Goal: Task Accomplishment & Management: Complete application form

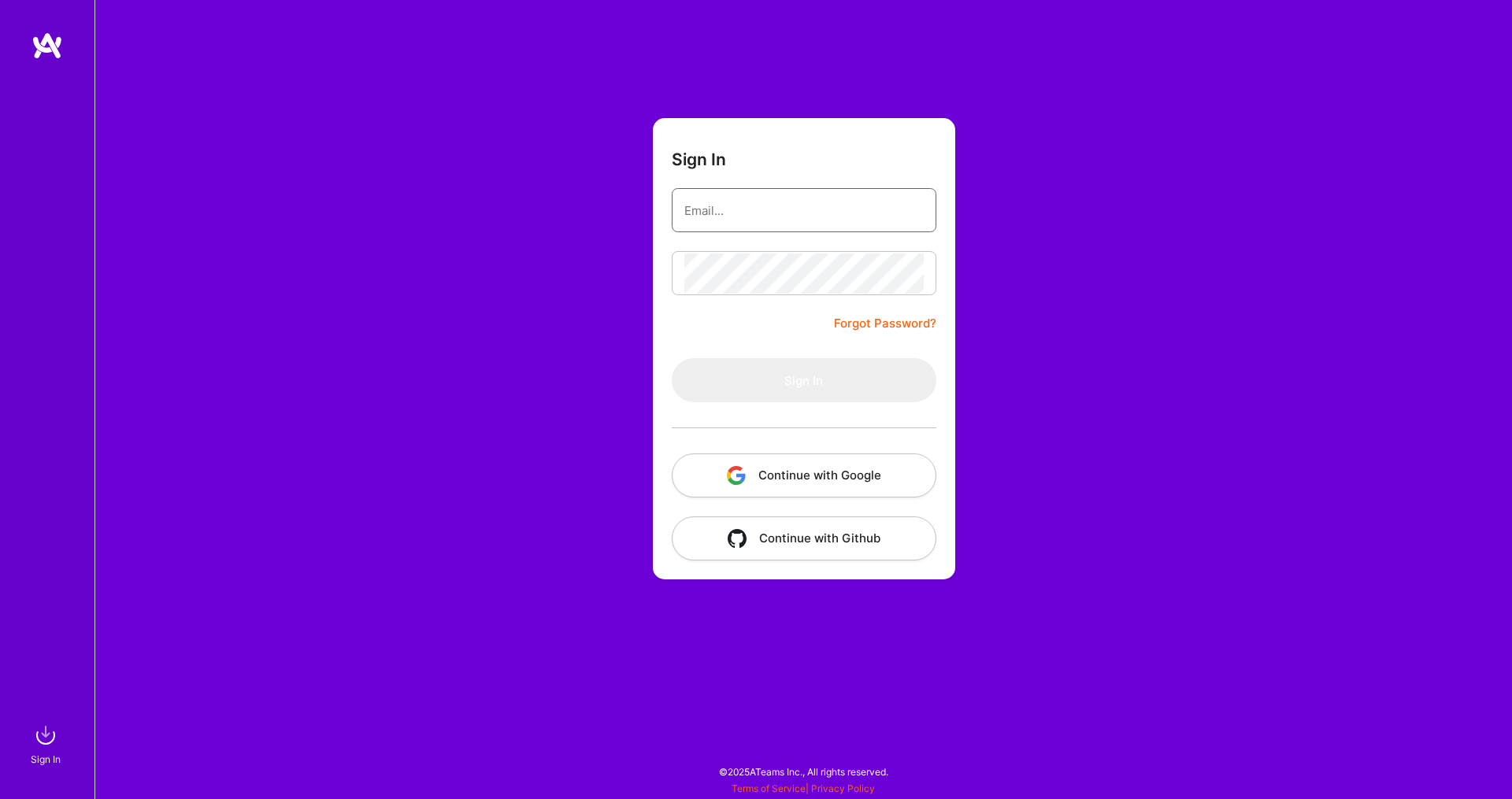
type input "[EMAIL_ADDRESS][DOMAIN_NAME]"
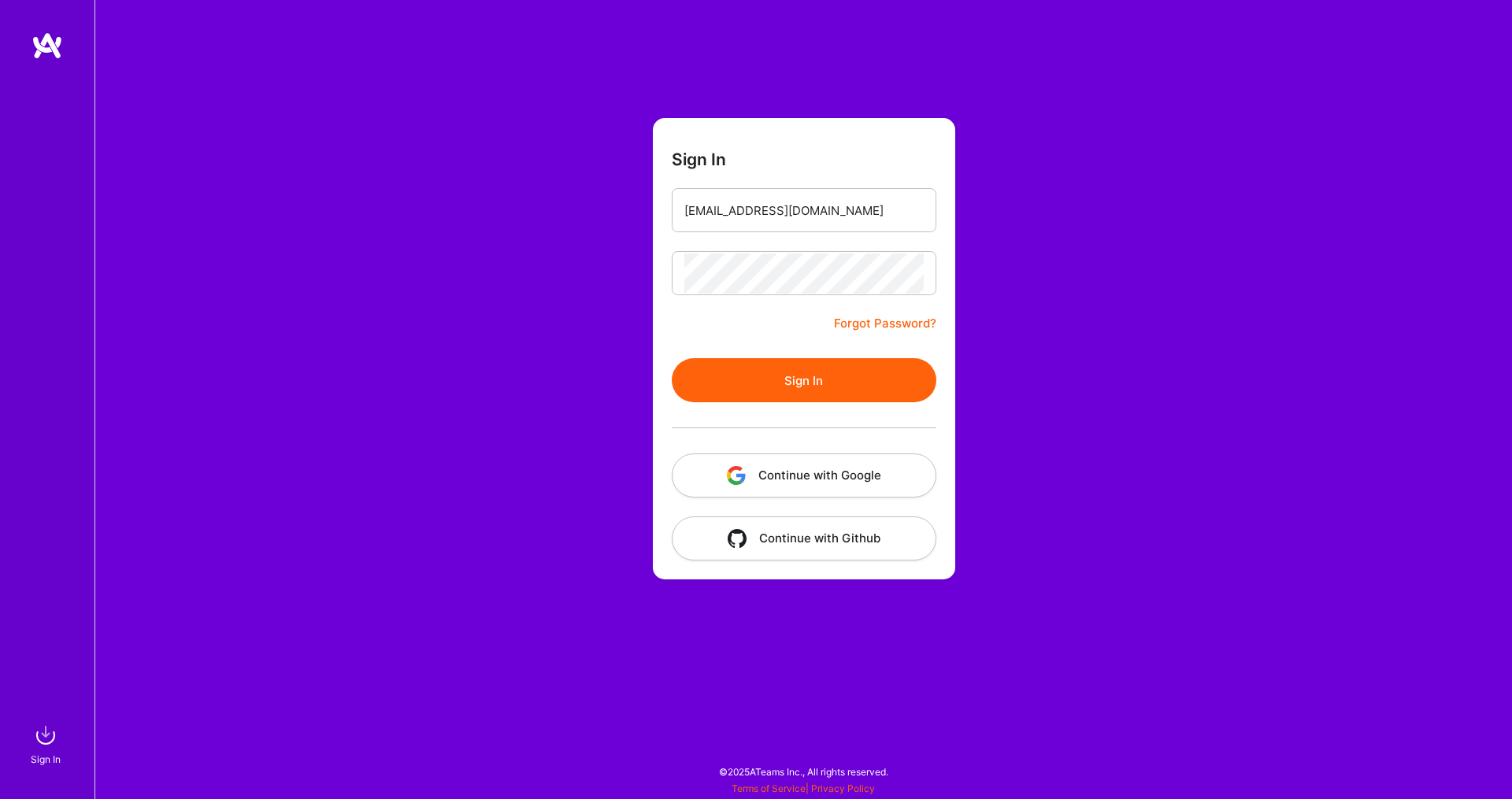
click at [794, 386] on button "Sign In" at bounding box center [804, 380] width 264 height 44
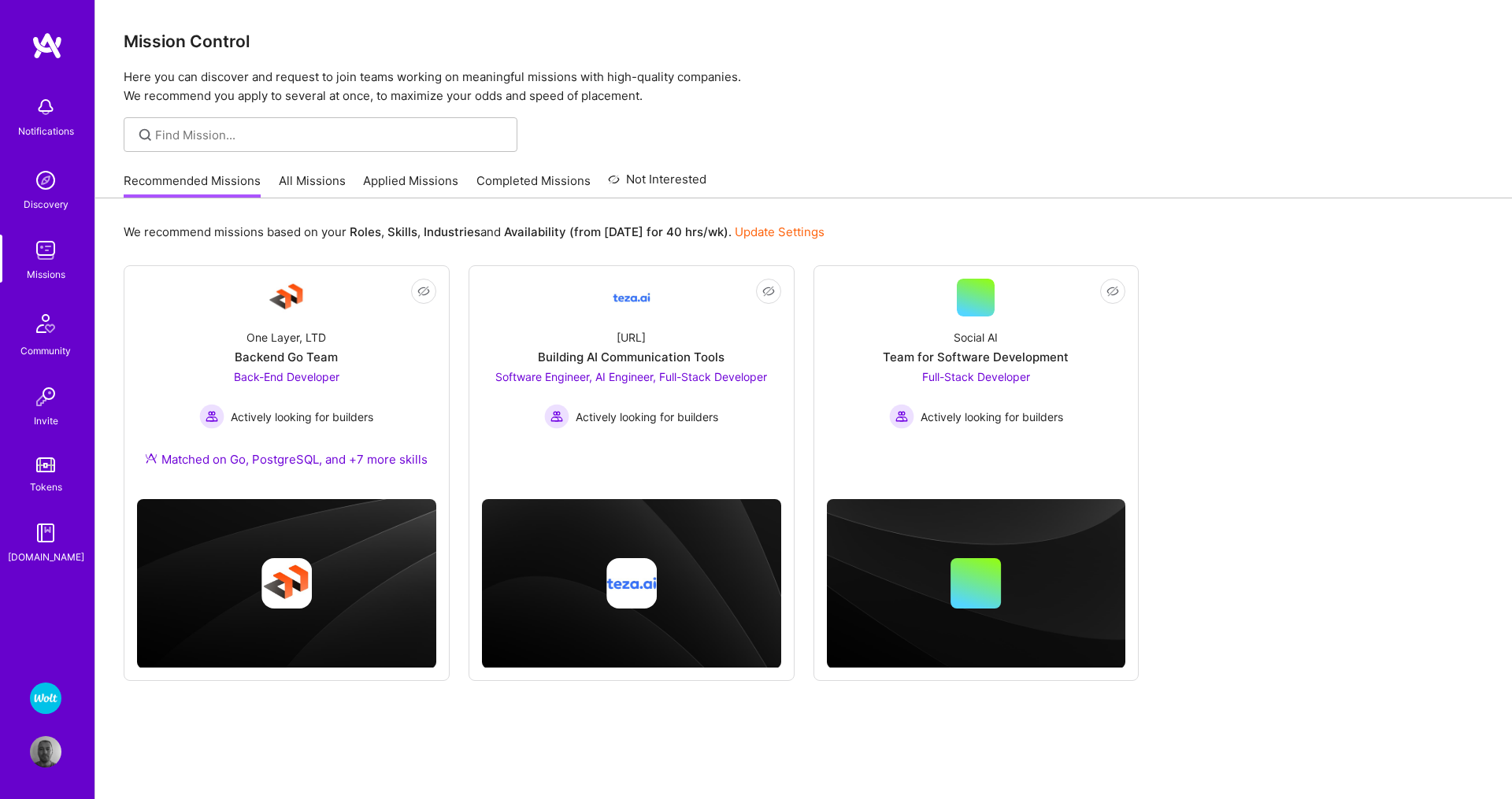
click at [48, 695] on img at bounding box center [45, 697] width 31 height 31
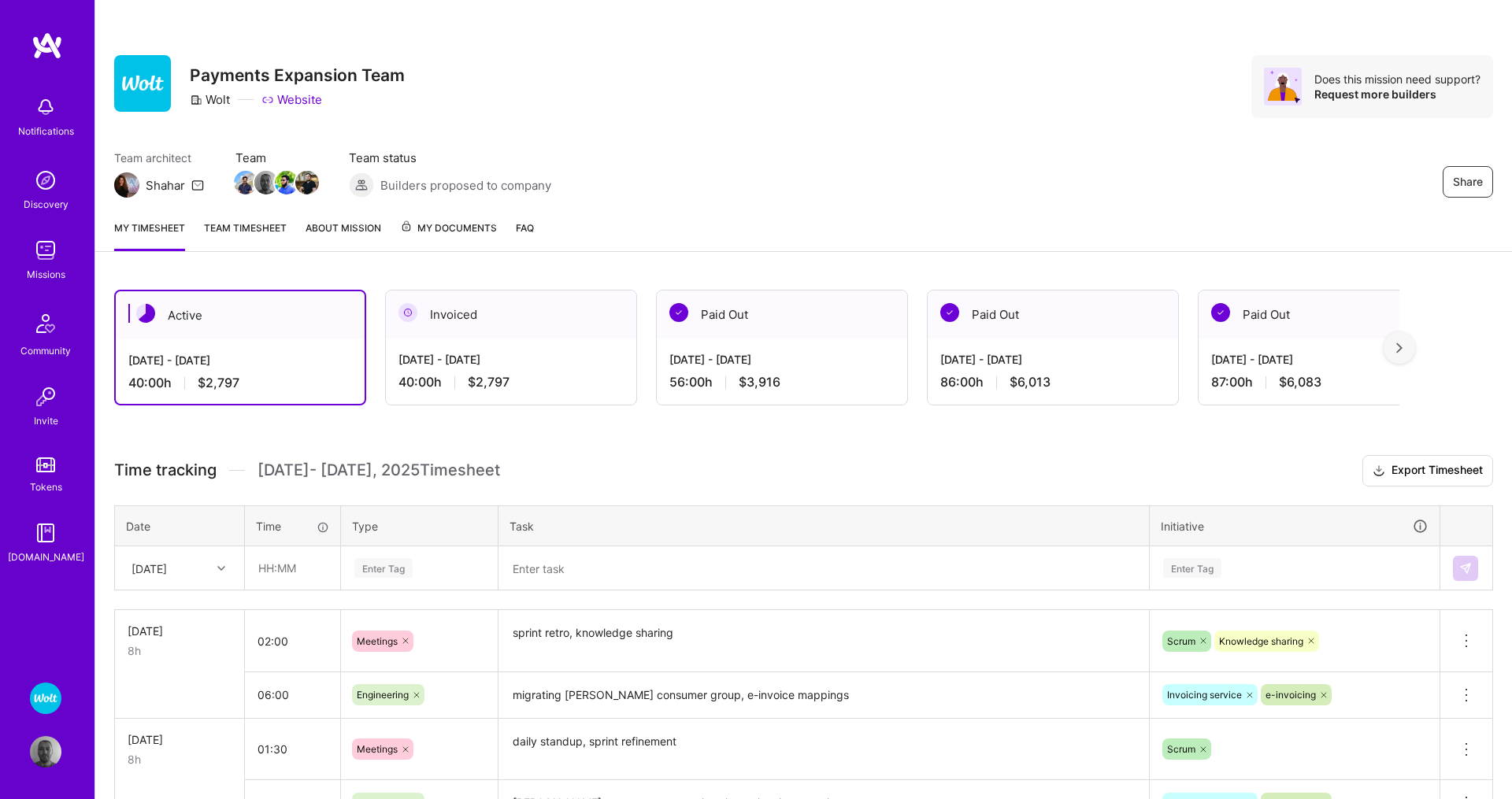
click at [450, 228] on span "My Documents" at bounding box center [449, 228] width 97 height 17
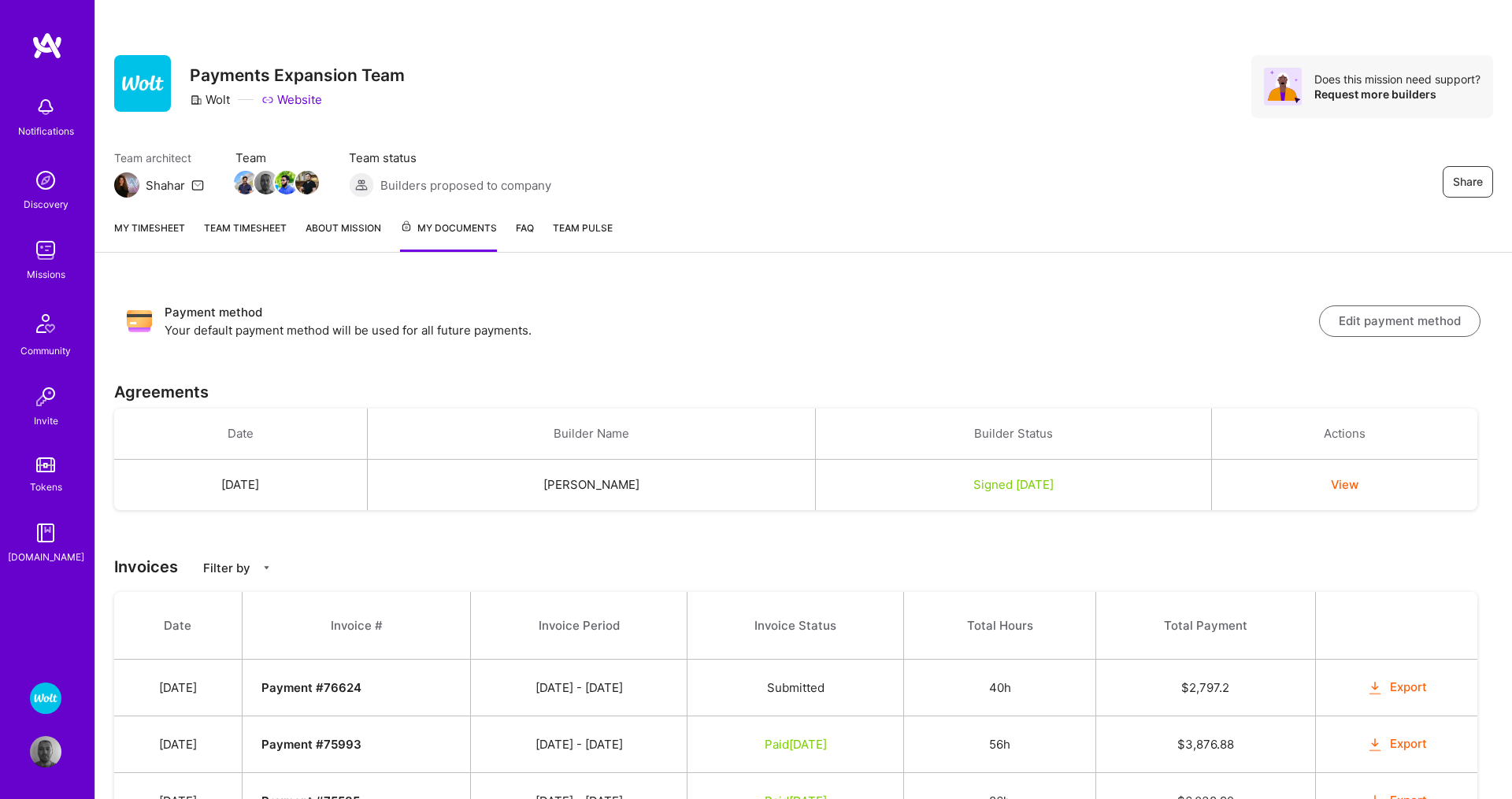
click at [1380, 317] on button "Edit payment method" at bounding box center [1400, 320] width 162 height 31
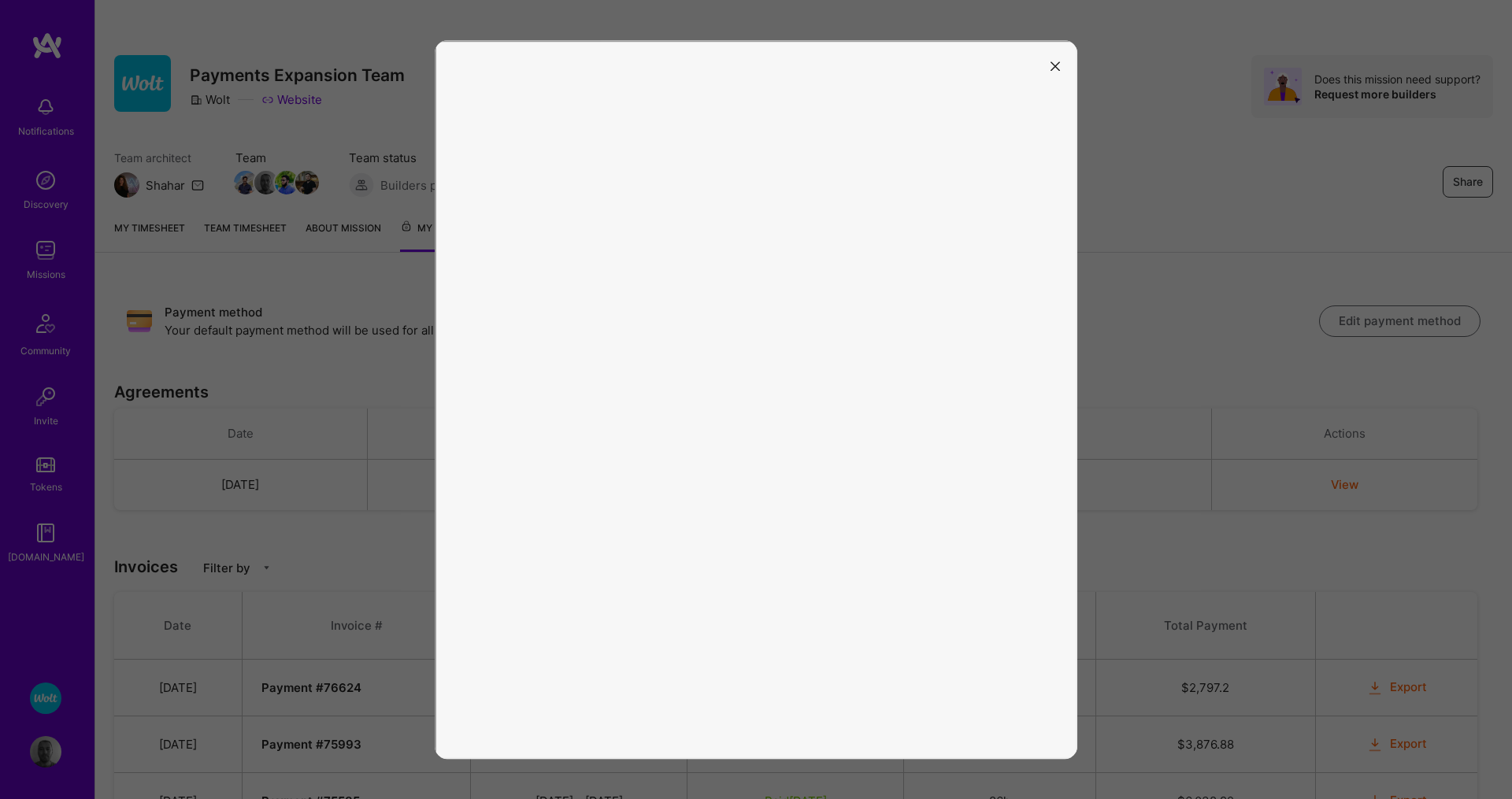
scroll to position [2, 0]
click at [1054, 64] on icon "modal" at bounding box center [1055, 65] width 10 height 10
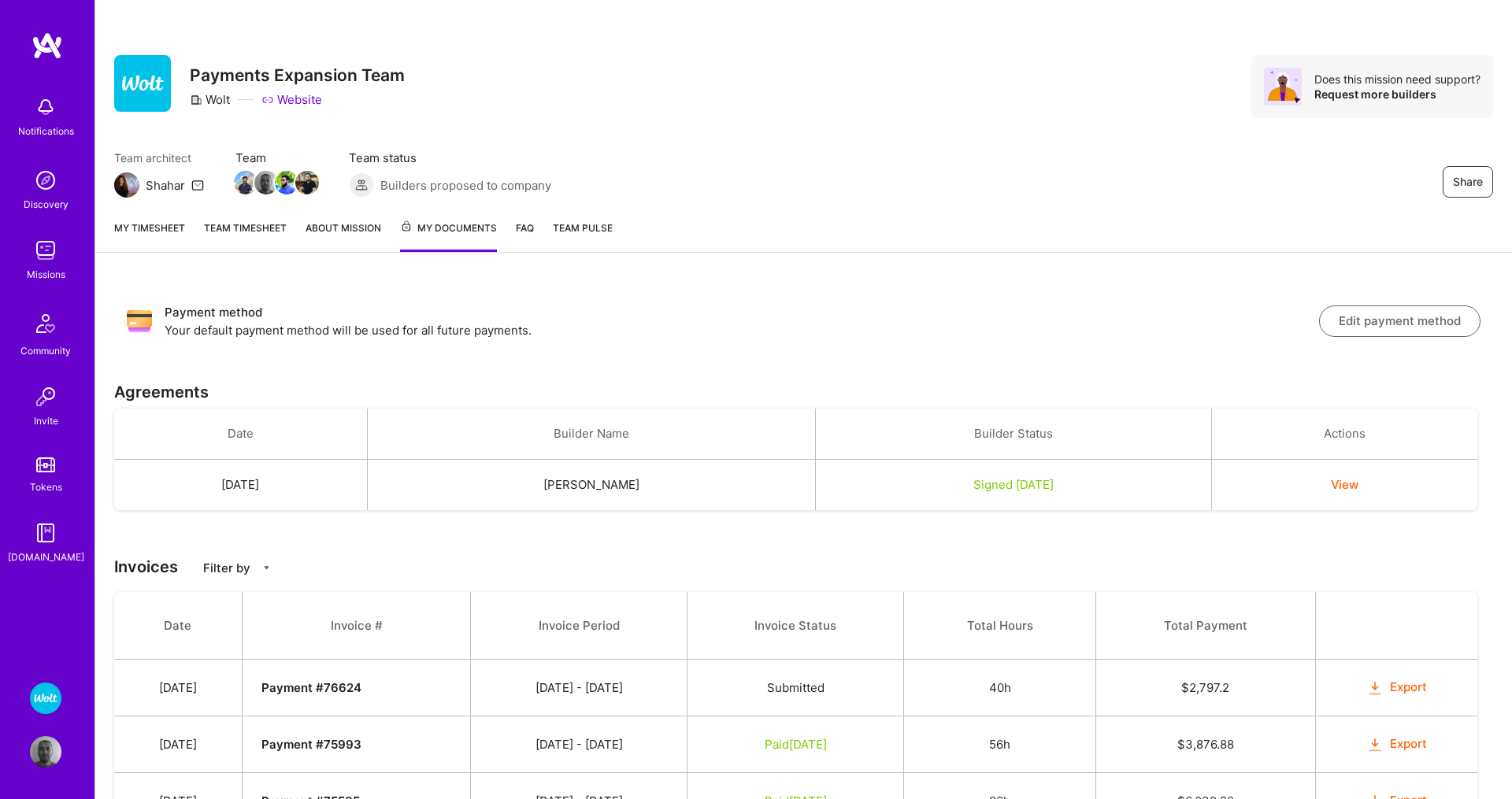
click at [48, 245] on img at bounding box center [45, 250] width 31 height 31
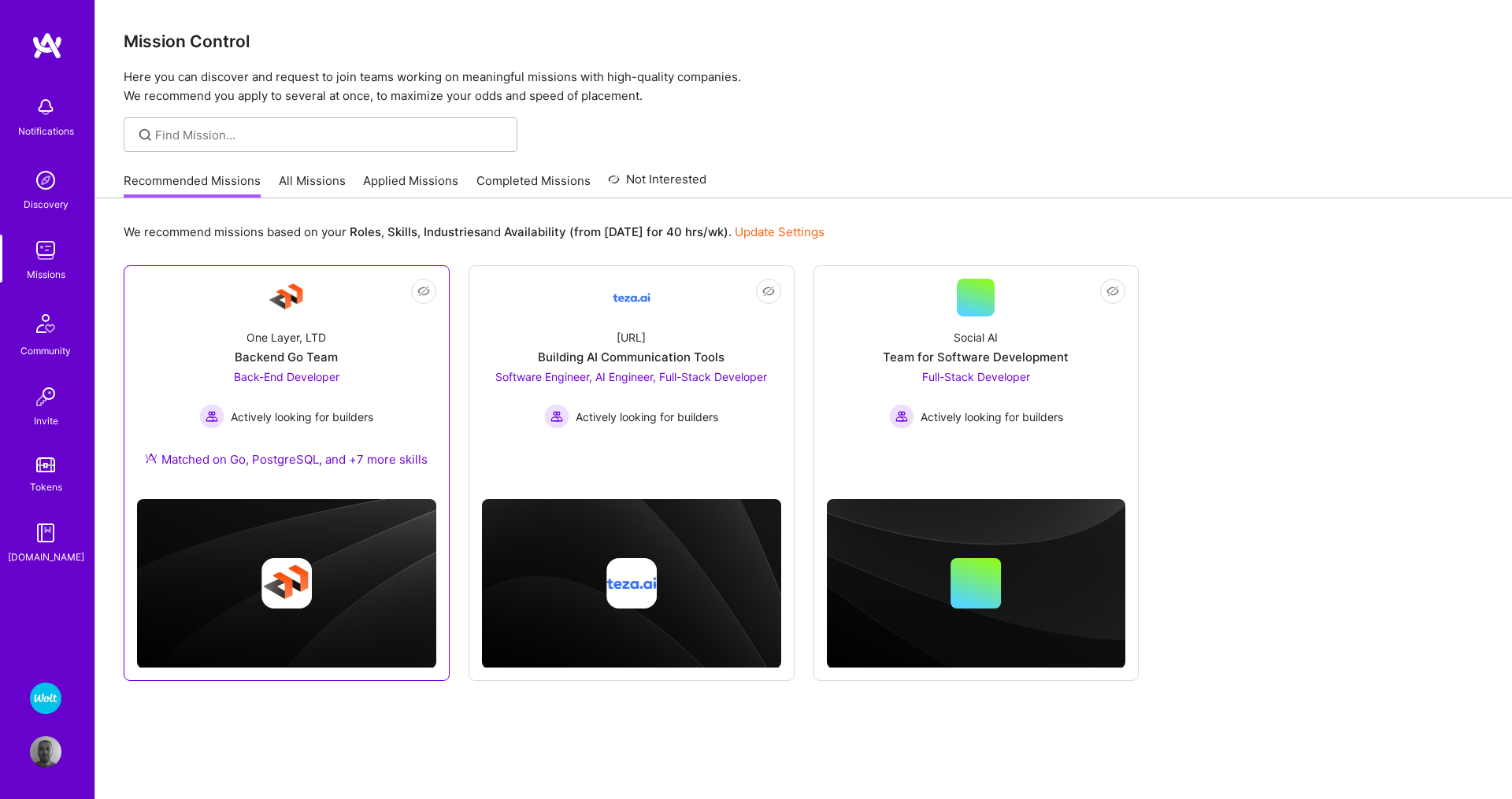
click at [286, 380] on span "Back-End Developer" at bounding box center [286, 376] width 105 height 13
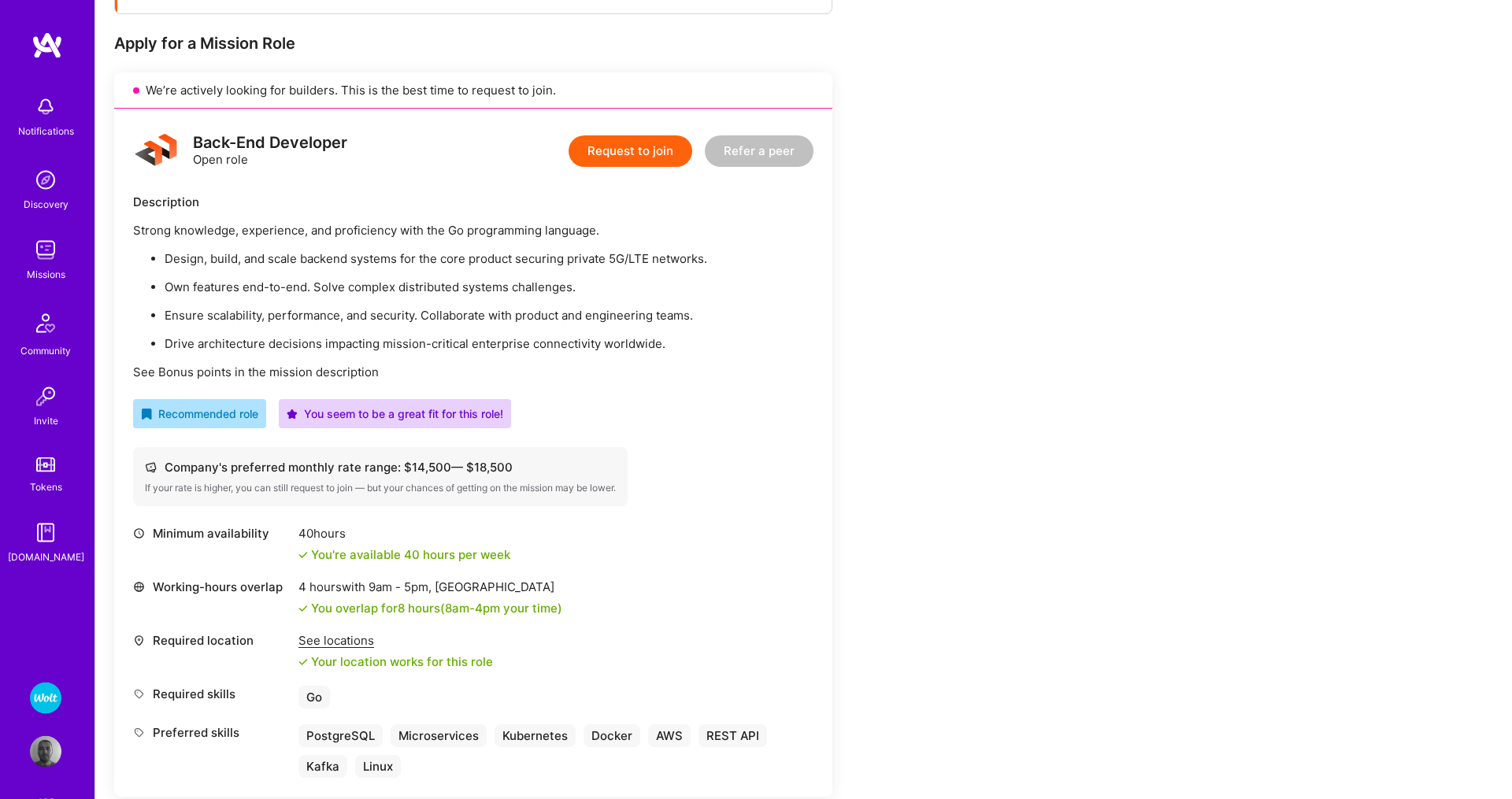
scroll to position [326, 0]
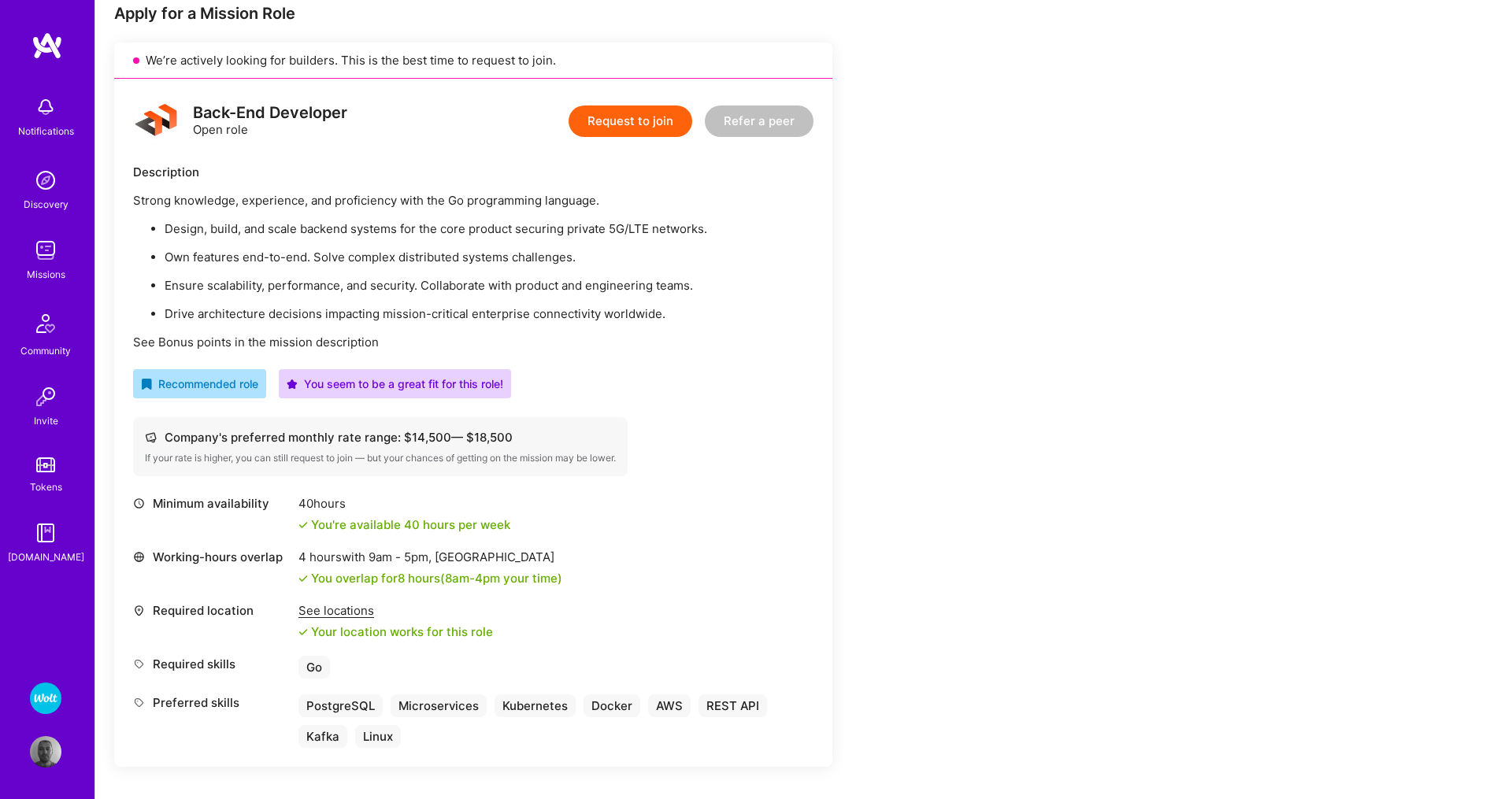
click at [337, 609] on div "See locations" at bounding box center [395, 610] width 195 height 16
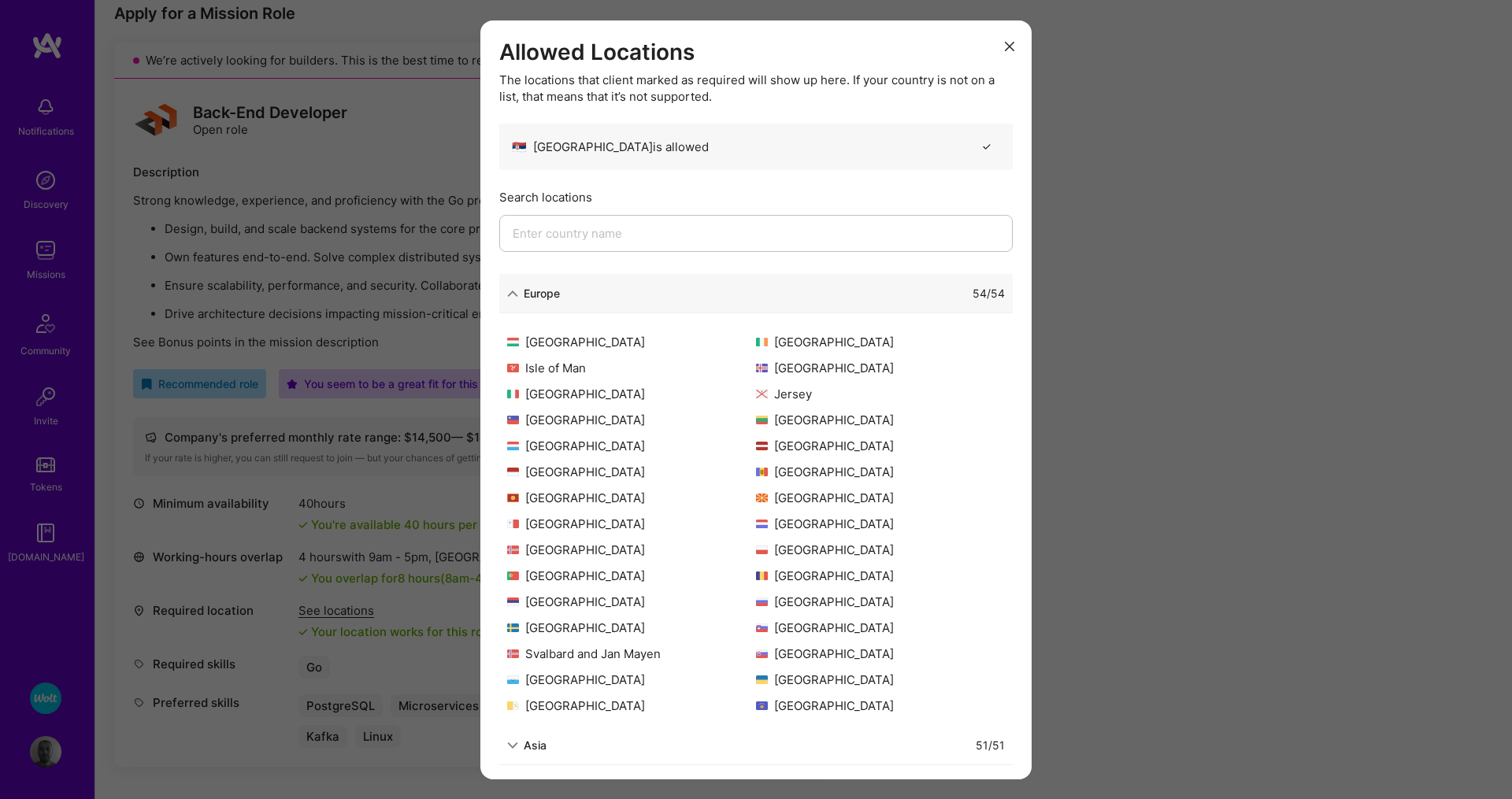
scroll to position [308, 0]
click at [1009, 51] on icon "modal" at bounding box center [1009, 47] width 10 height 10
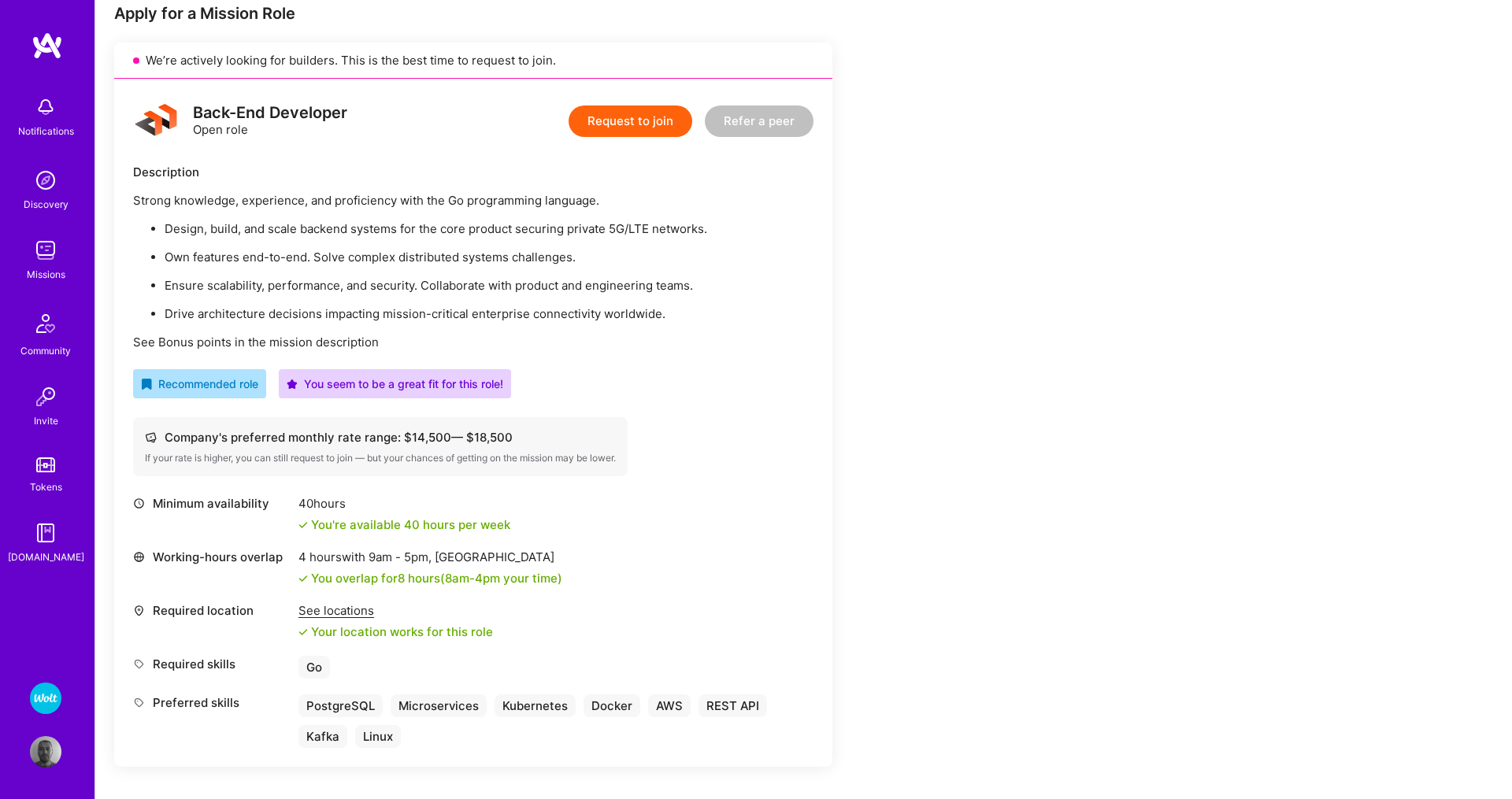
click at [628, 122] on button "Request to join" at bounding box center [630, 121] width 124 height 31
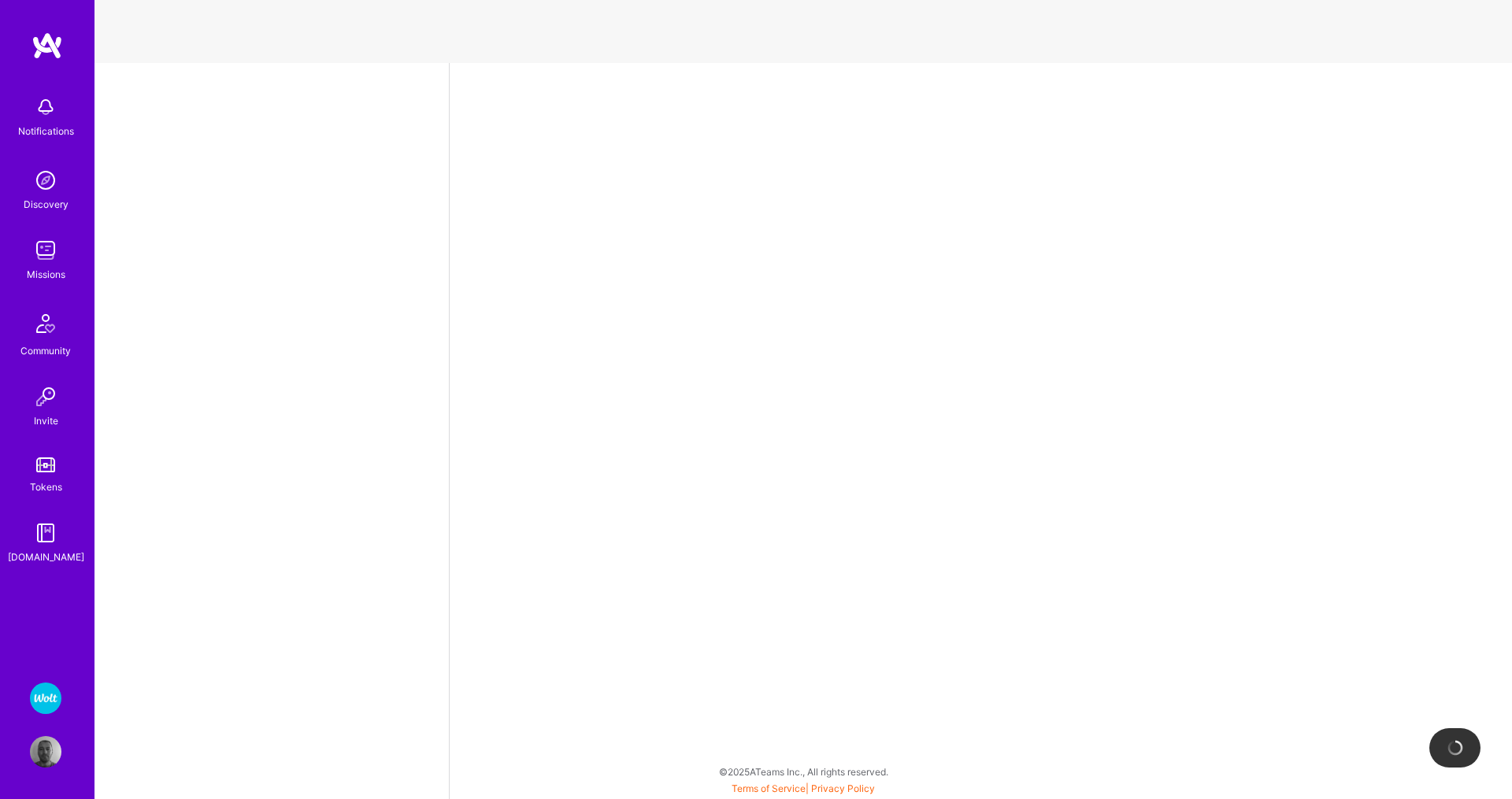
select select "RS"
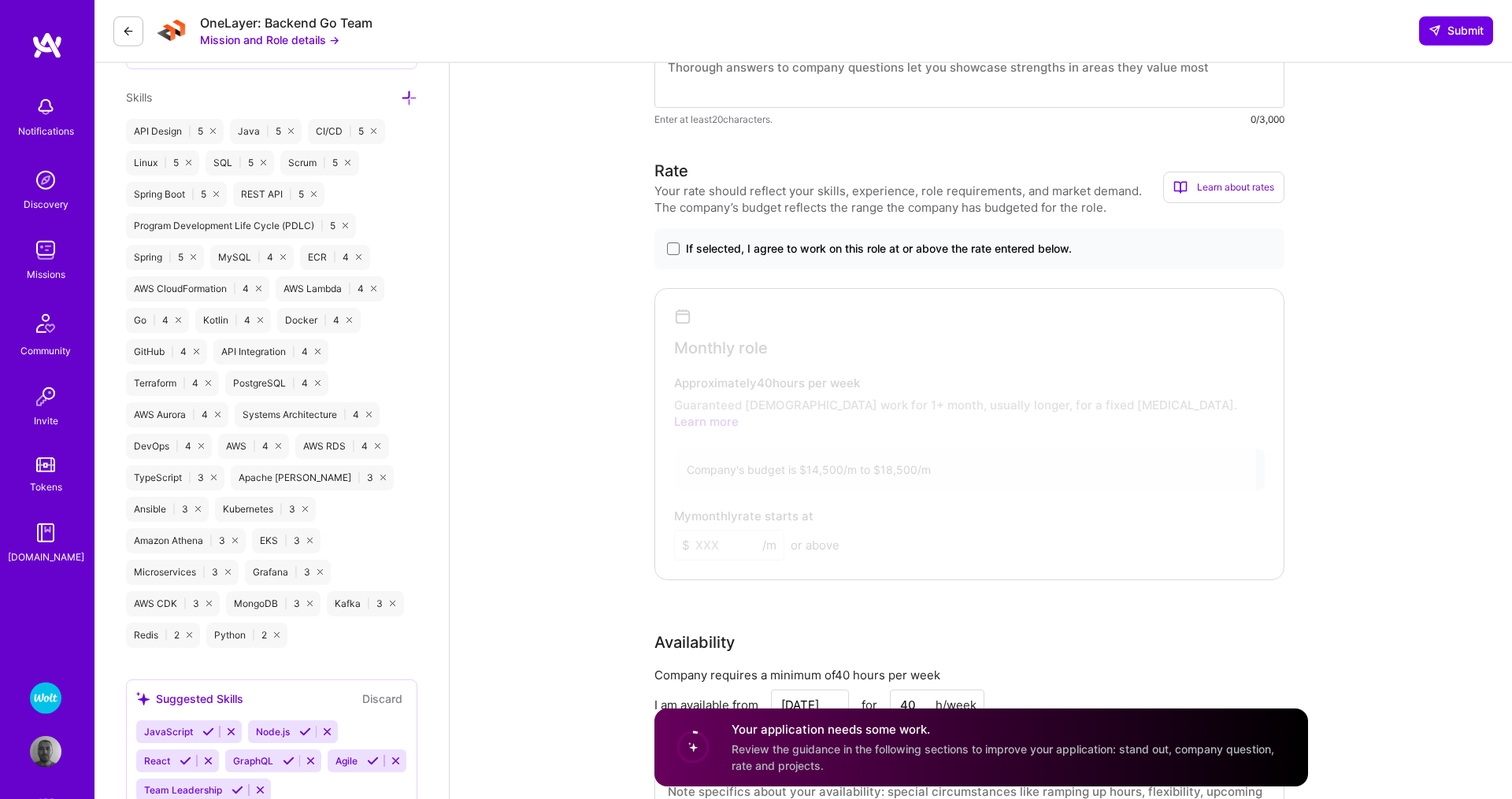
scroll to position [833, 0]
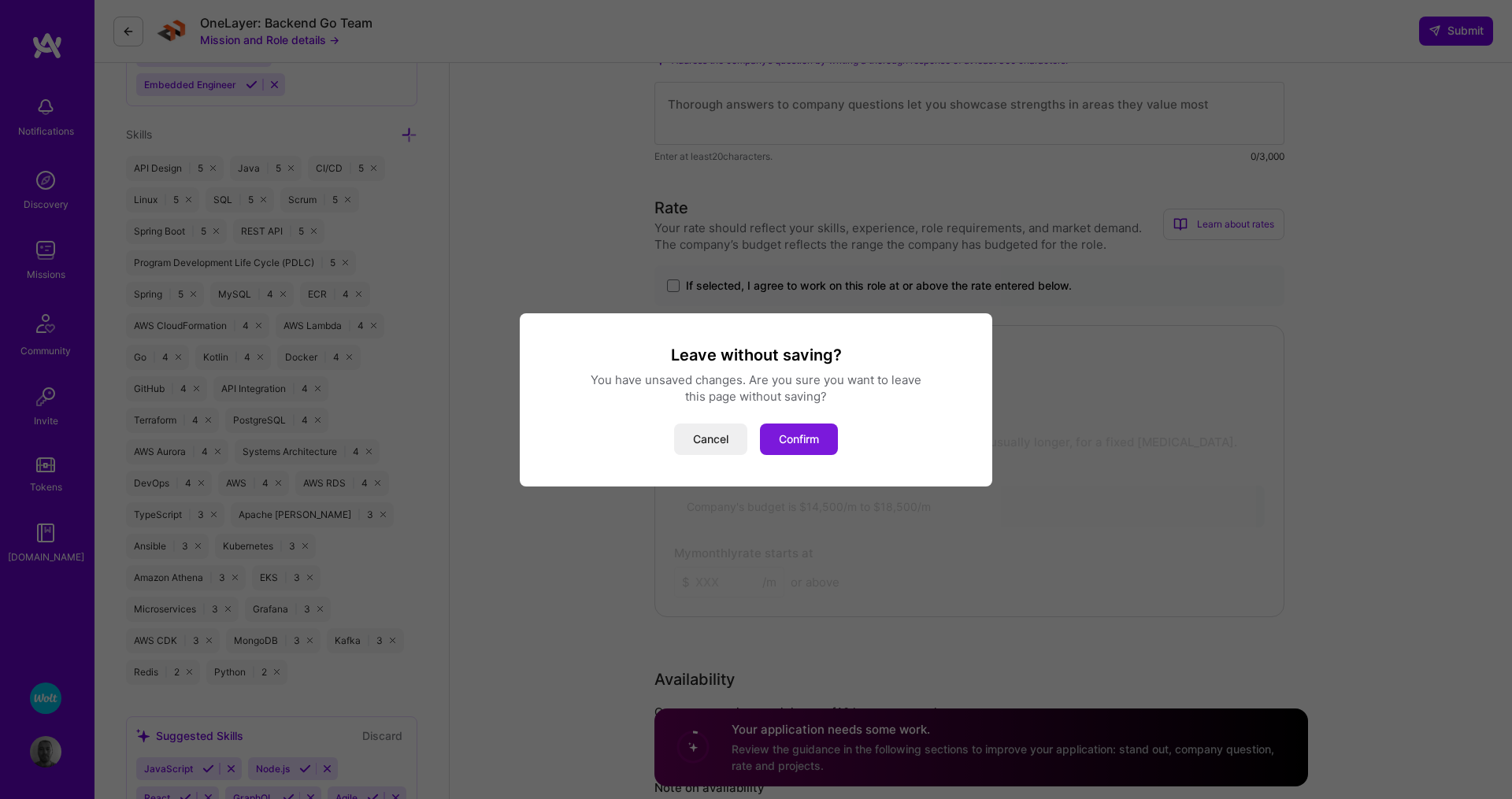
click at [799, 444] on button "Confirm" at bounding box center [798, 439] width 78 height 31
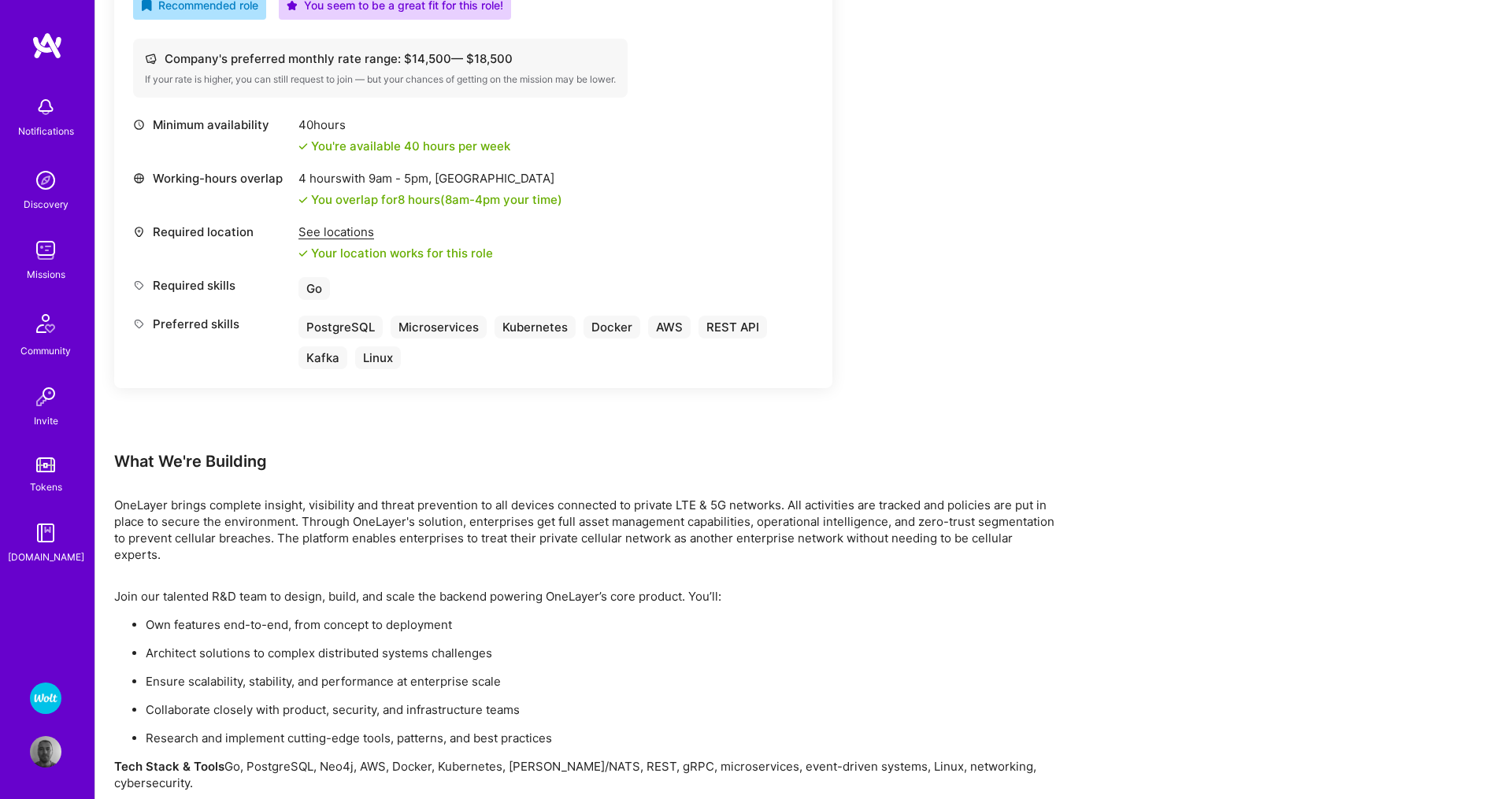
scroll to position [270, 0]
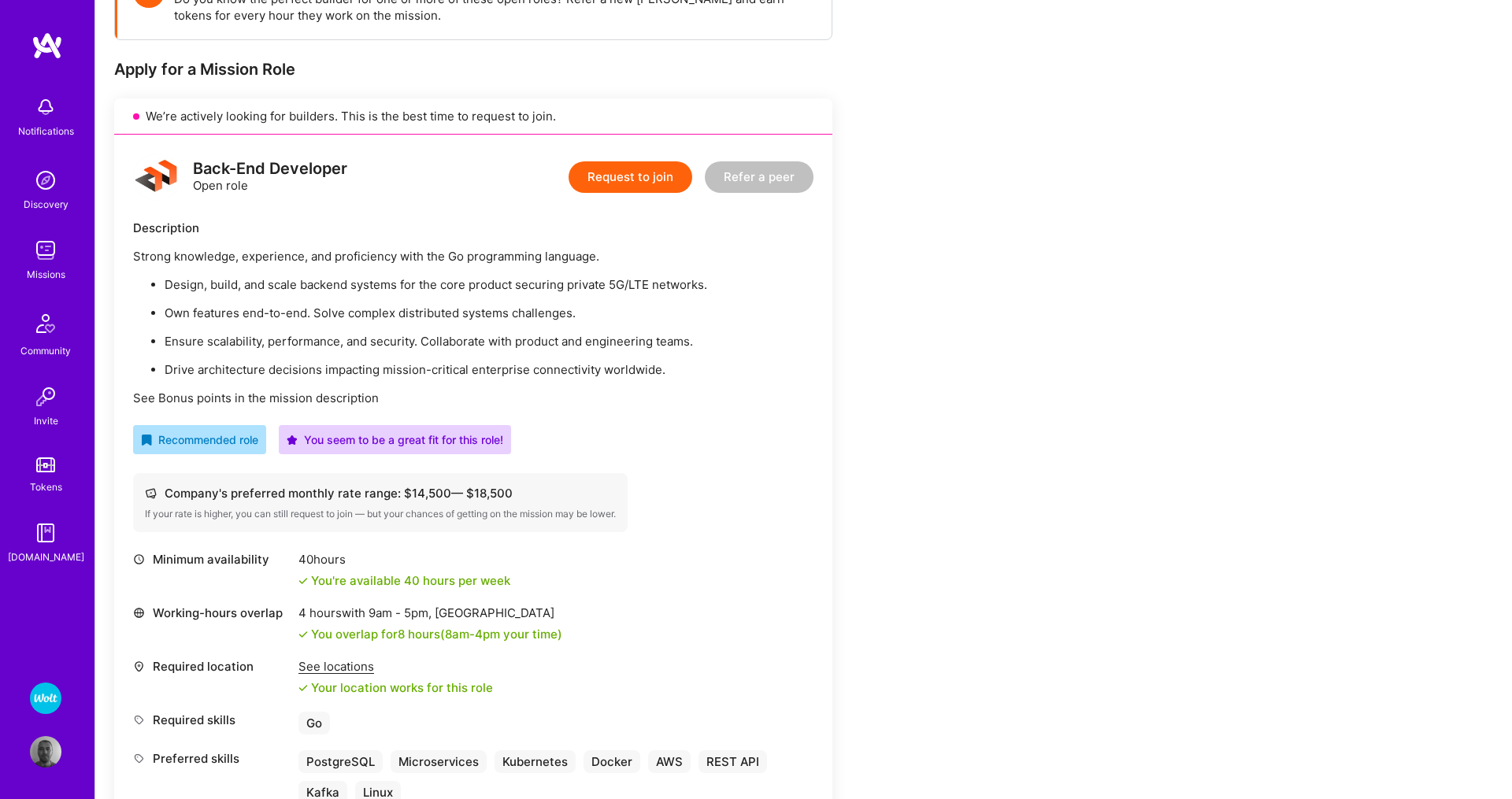
click at [629, 172] on button "Request to join" at bounding box center [630, 177] width 124 height 31
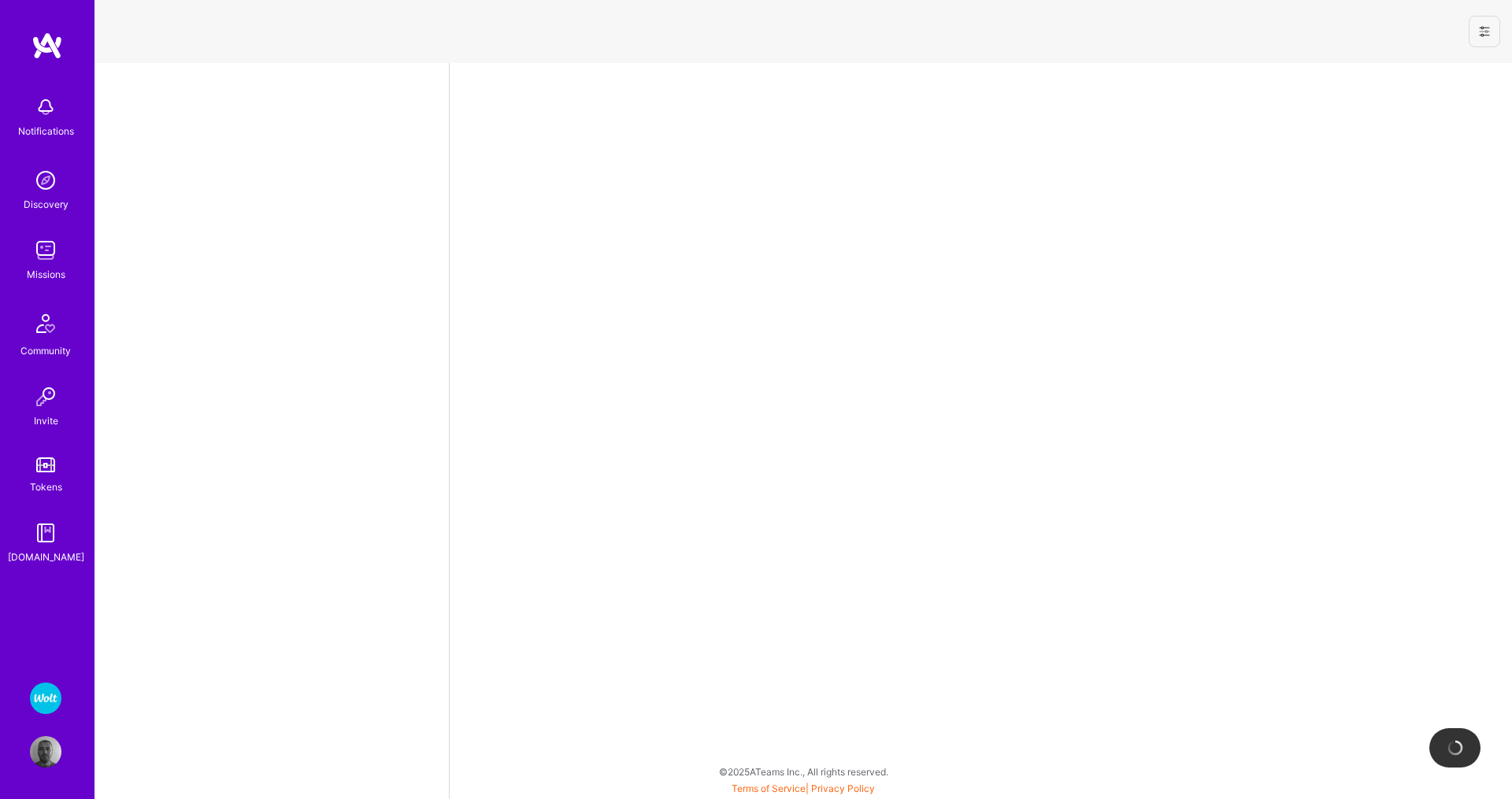
select select "RS"
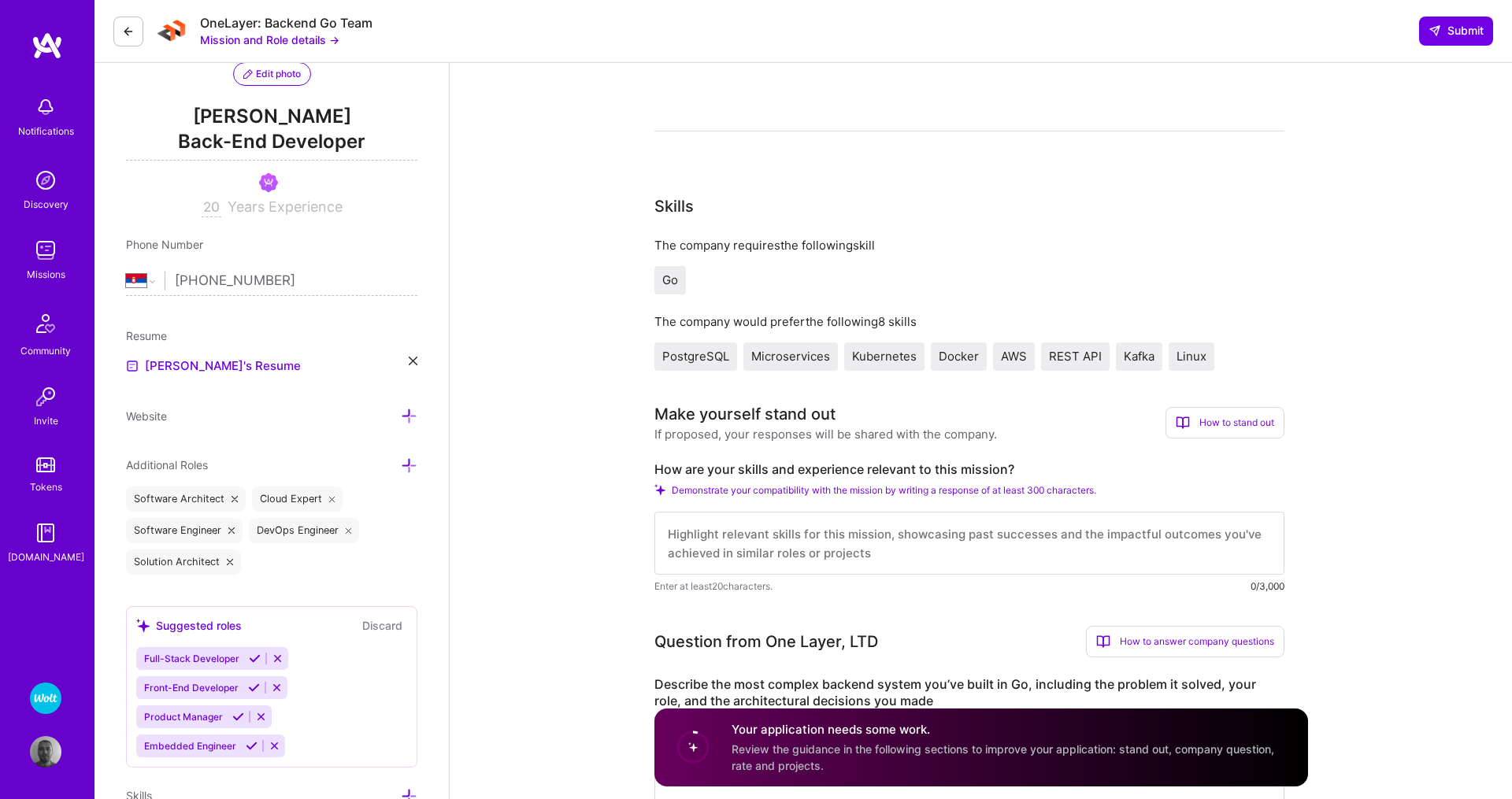
scroll to position [218, 0]
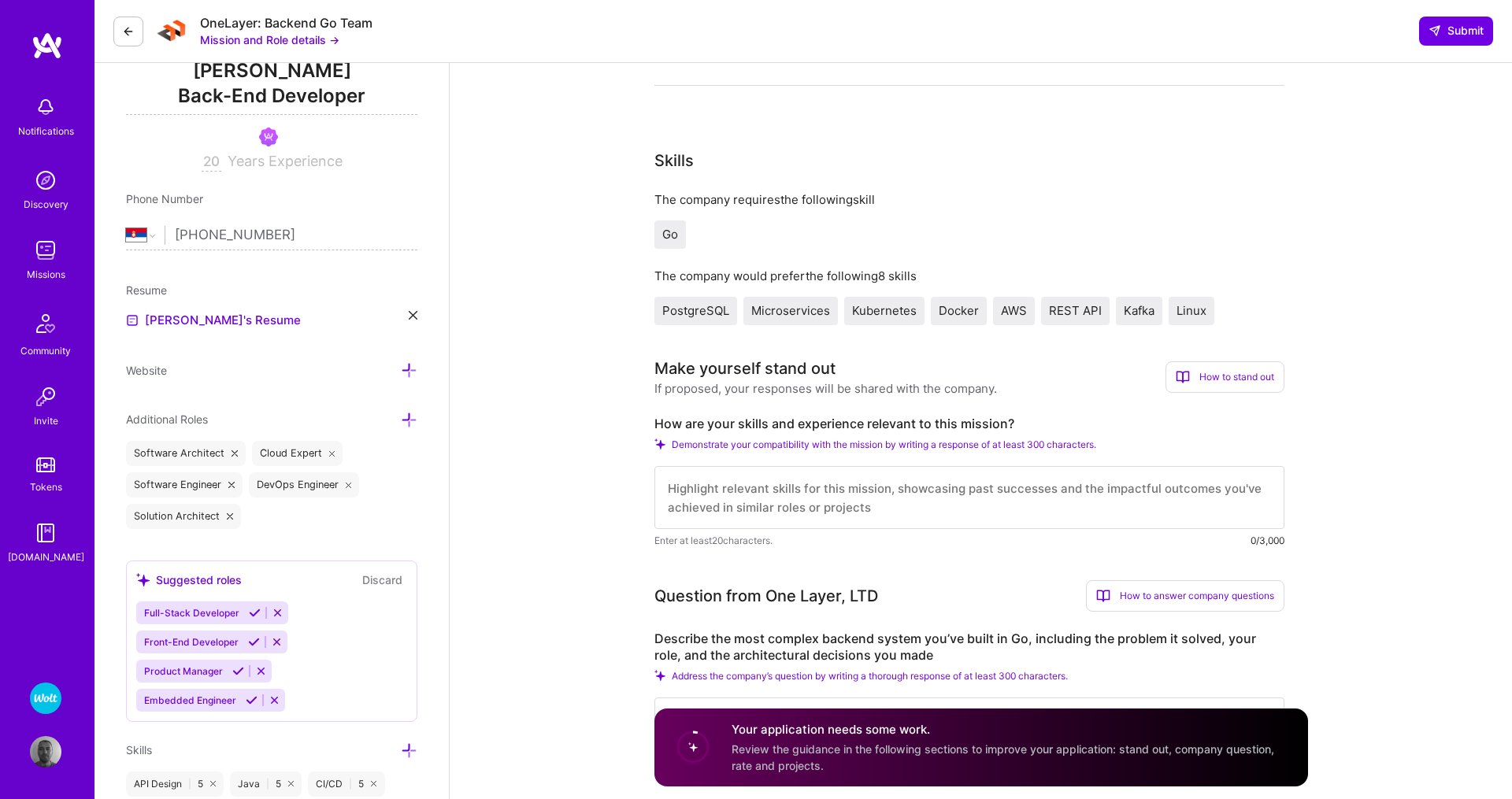
click at [795, 501] on textarea at bounding box center [968, 497] width 630 height 63
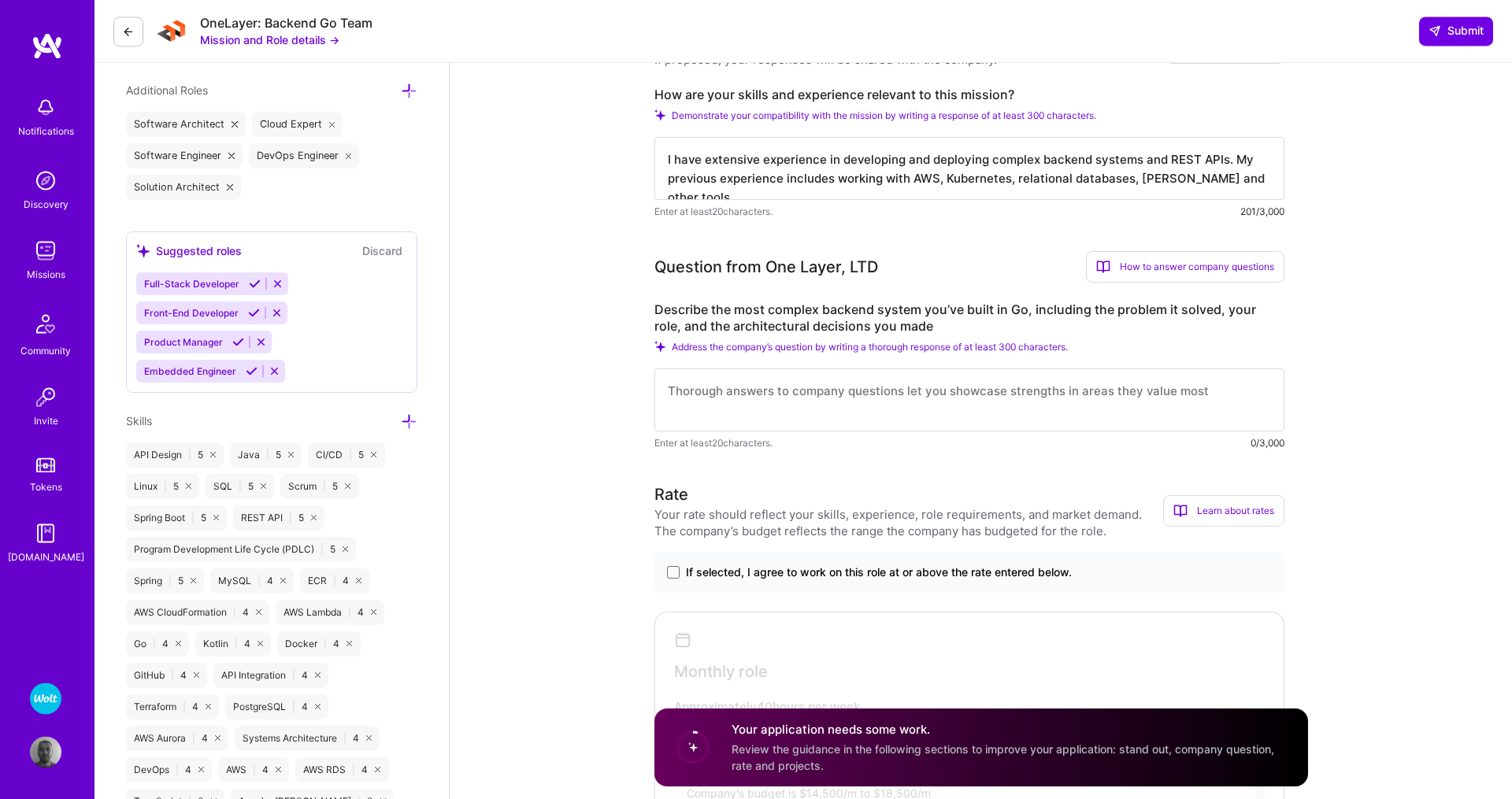
scroll to position [543, 0]
click at [1242, 162] on textarea "I have extensive experience in developing and deploying complex backend systems…" at bounding box center [968, 171] width 630 height 63
click at [747, 181] on textarea "I have extensive experience in developing and deploying complex backend systems…" at bounding box center [968, 171] width 630 height 63
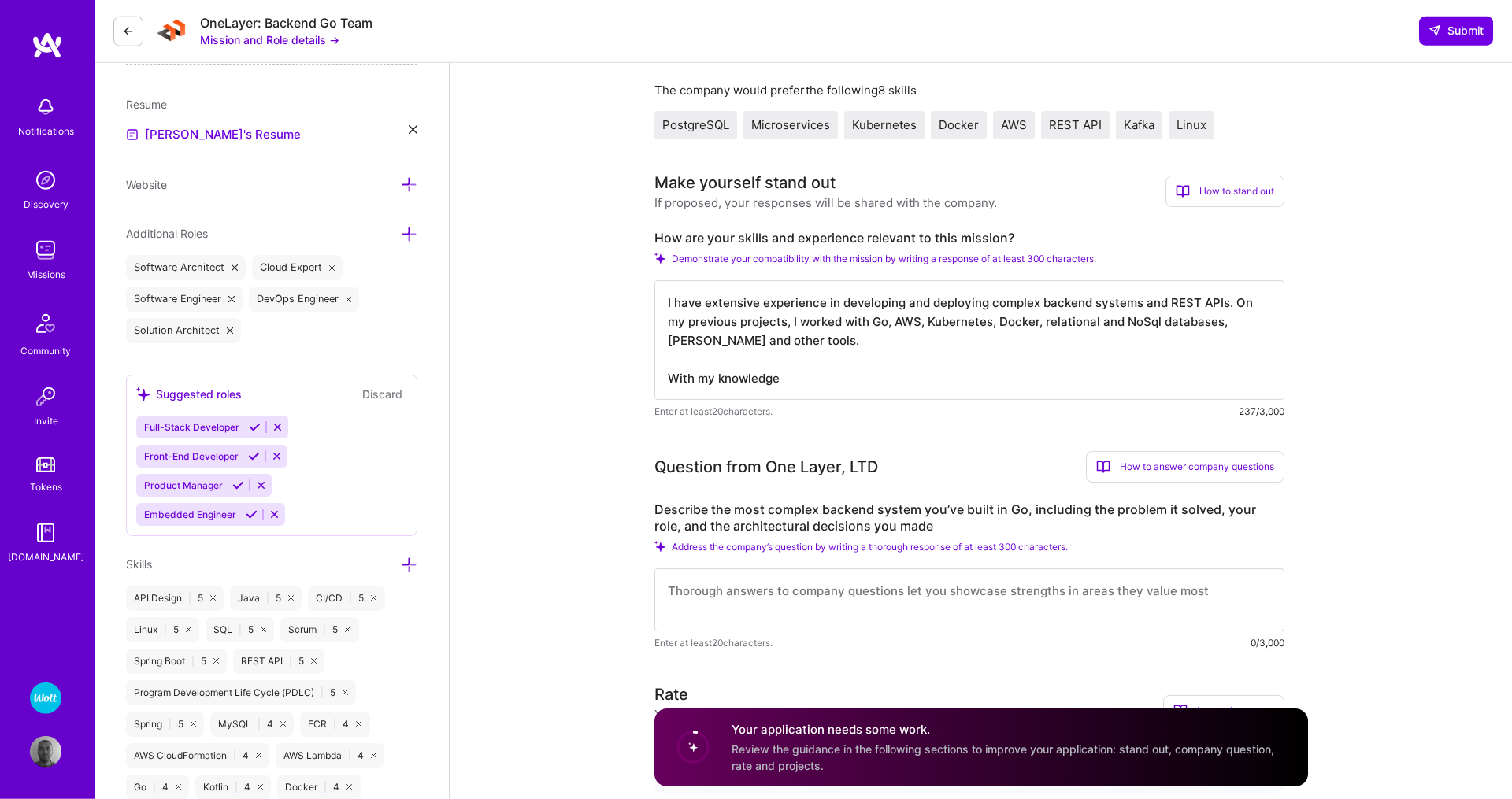
scroll to position [434, 0]
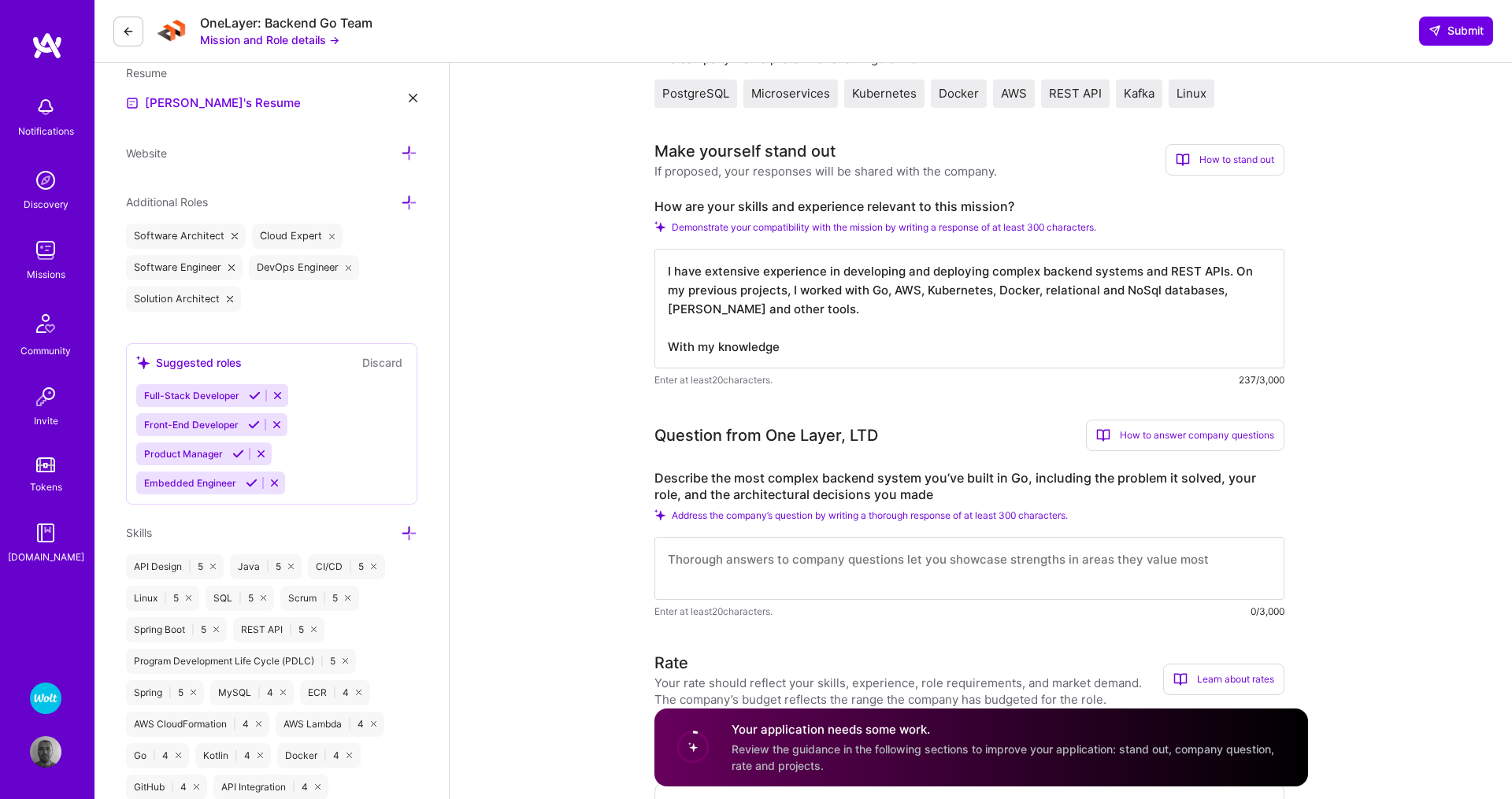
click at [1207, 162] on div "How to stand out" at bounding box center [1224, 160] width 119 height 31
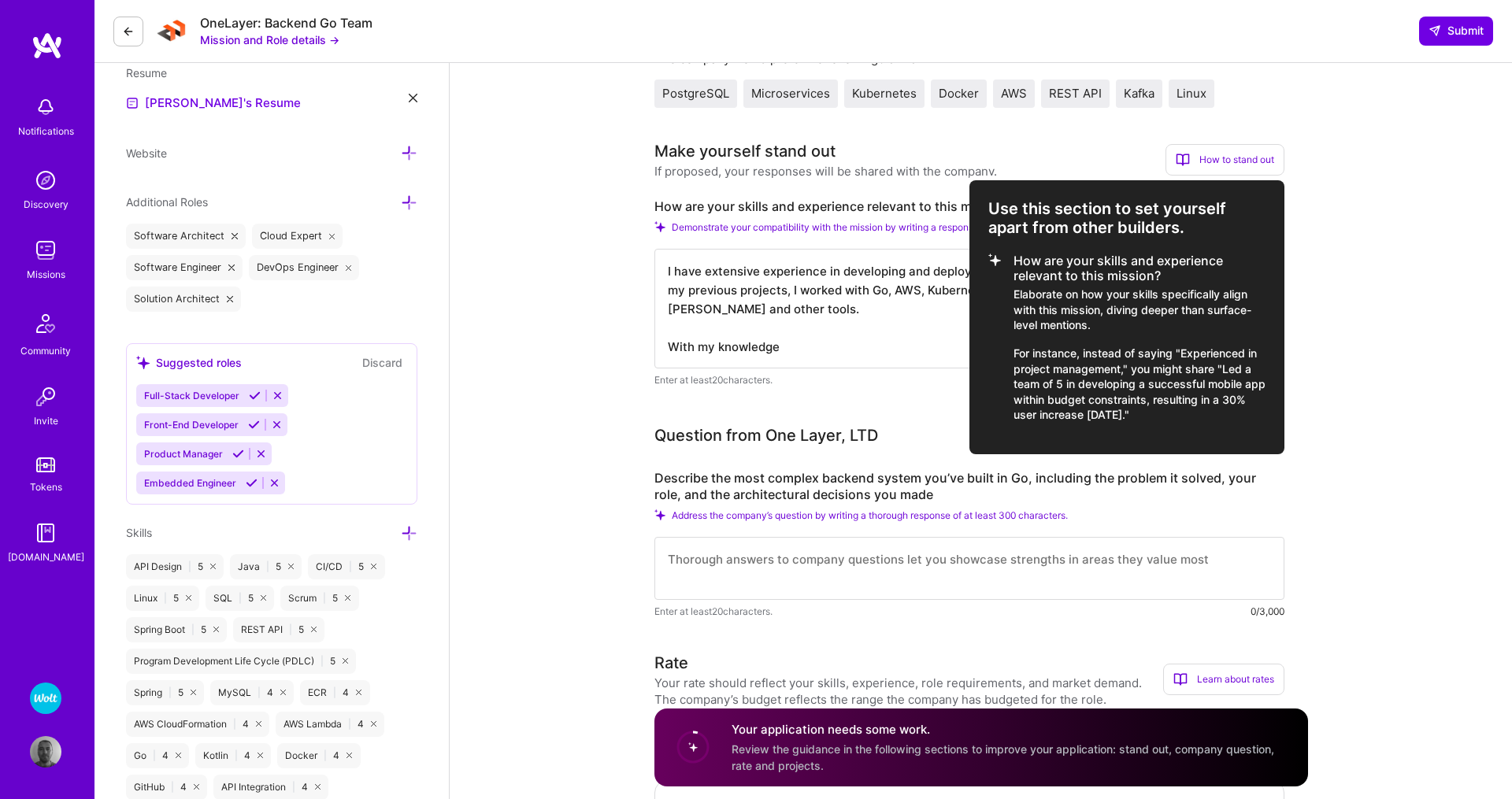
click at [1386, 209] on div at bounding box center [756, 399] width 1512 height 799
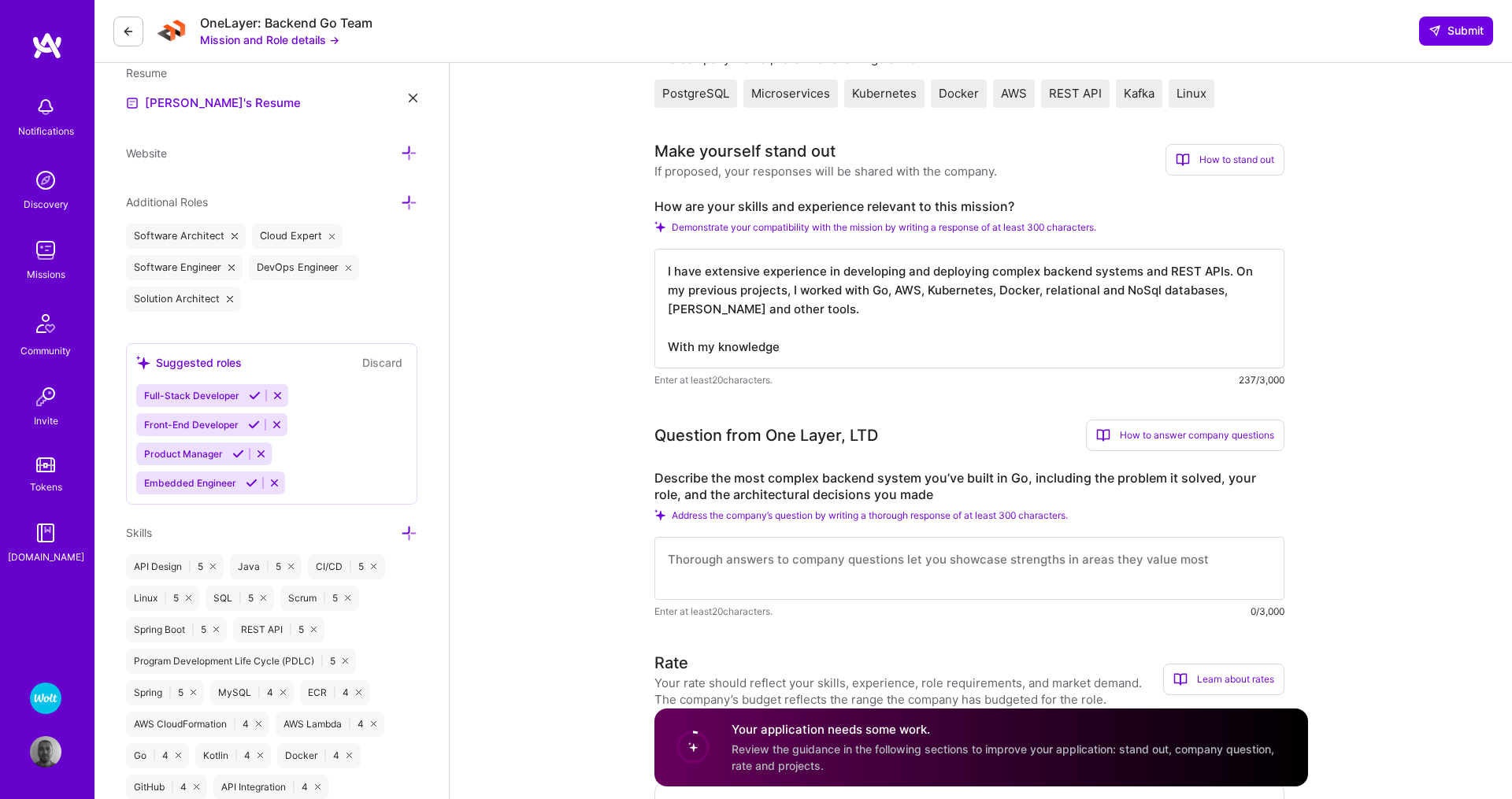
click at [787, 346] on textarea "I have extensive experience in developing and deploying complex backend systems…" at bounding box center [968, 309] width 630 height 120
click at [1215, 168] on div "How to stand out" at bounding box center [1224, 160] width 119 height 31
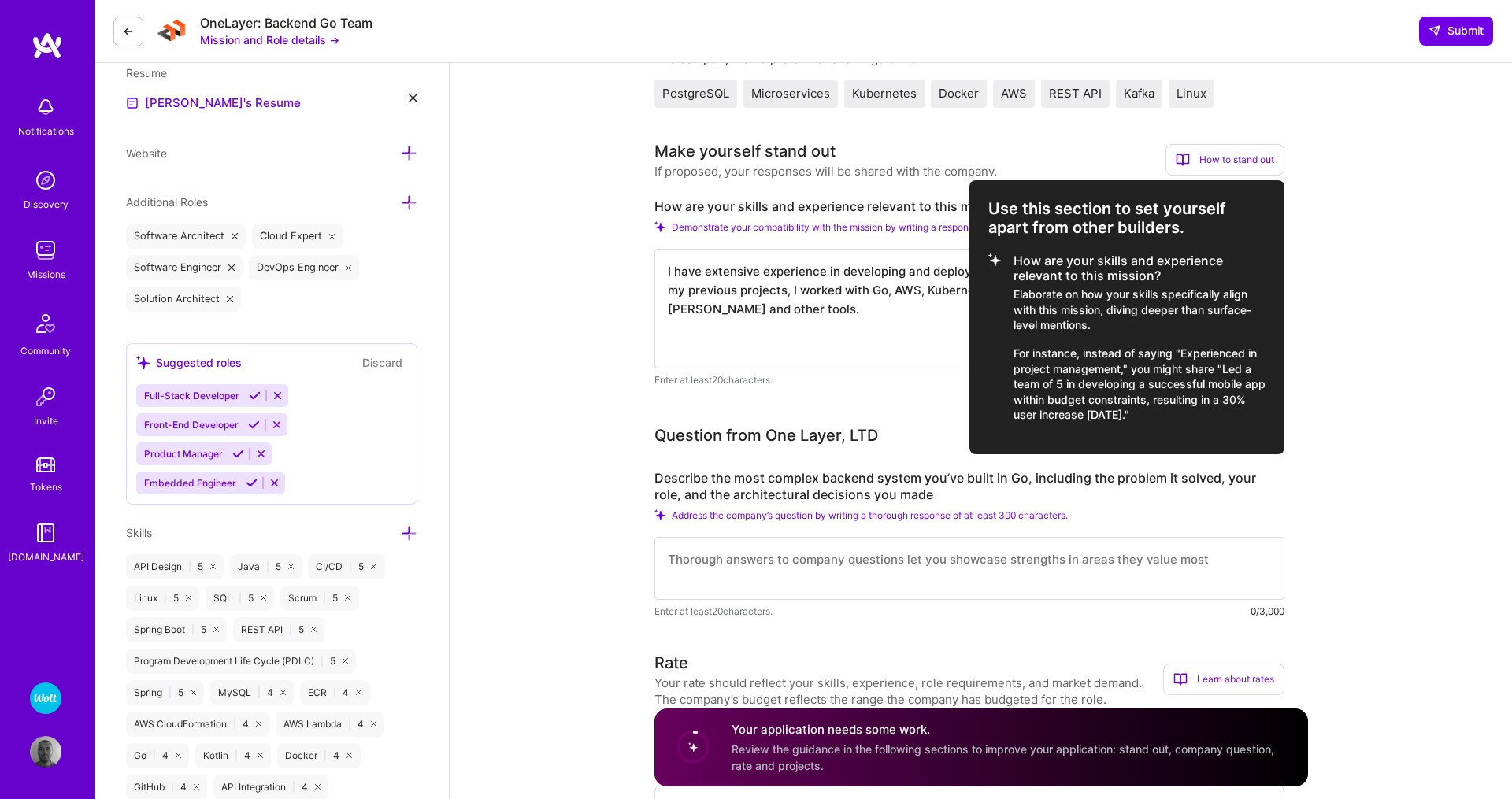
click at [1361, 301] on div at bounding box center [756, 399] width 1512 height 799
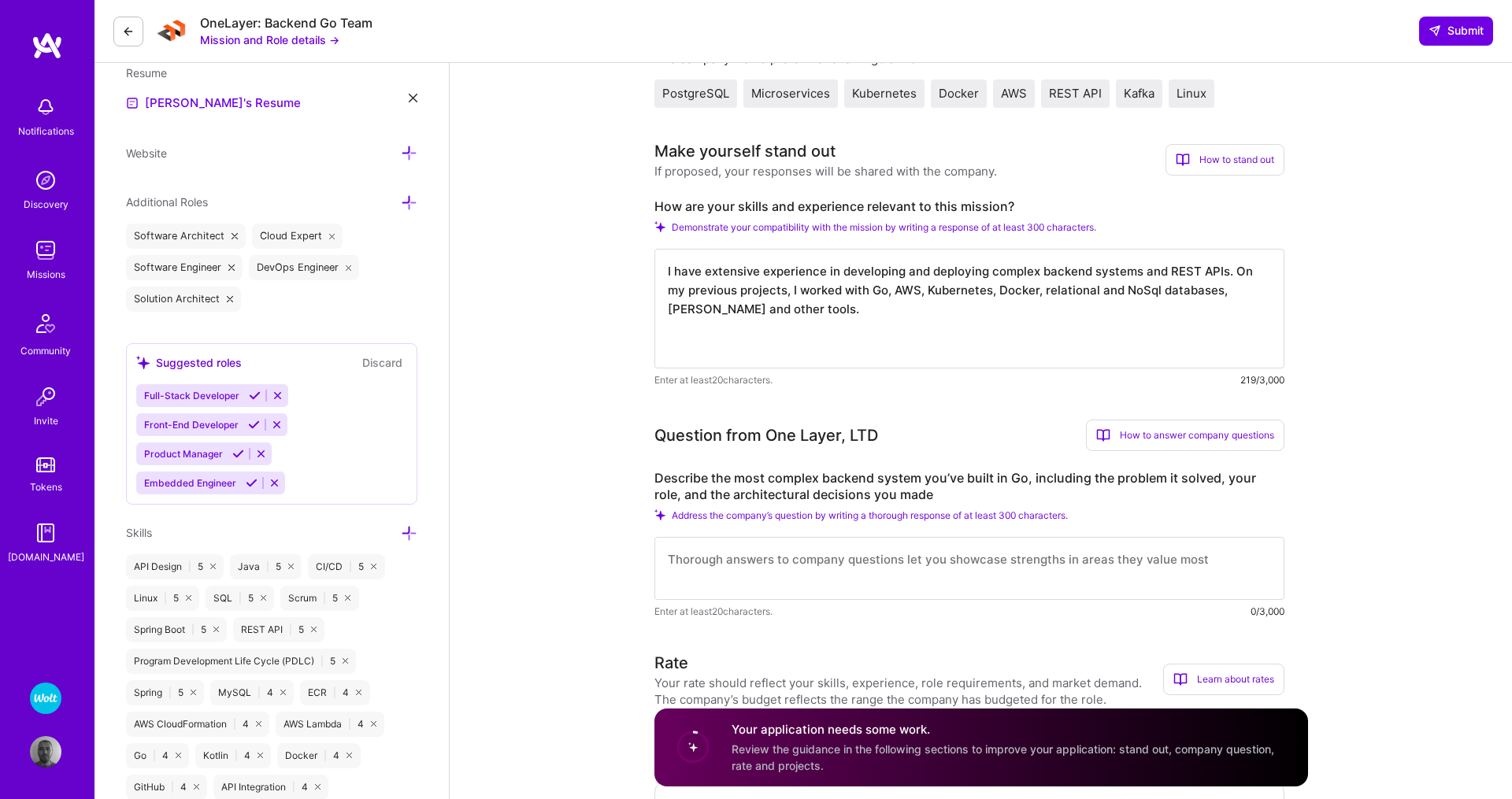
click at [708, 347] on textarea "I have extensive experience in developing and deploying complex backend systems…" at bounding box center [968, 309] width 630 height 120
click at [1228, 167] on div "How to stand out" at bounding box center [1224, 160] width 119 height 31
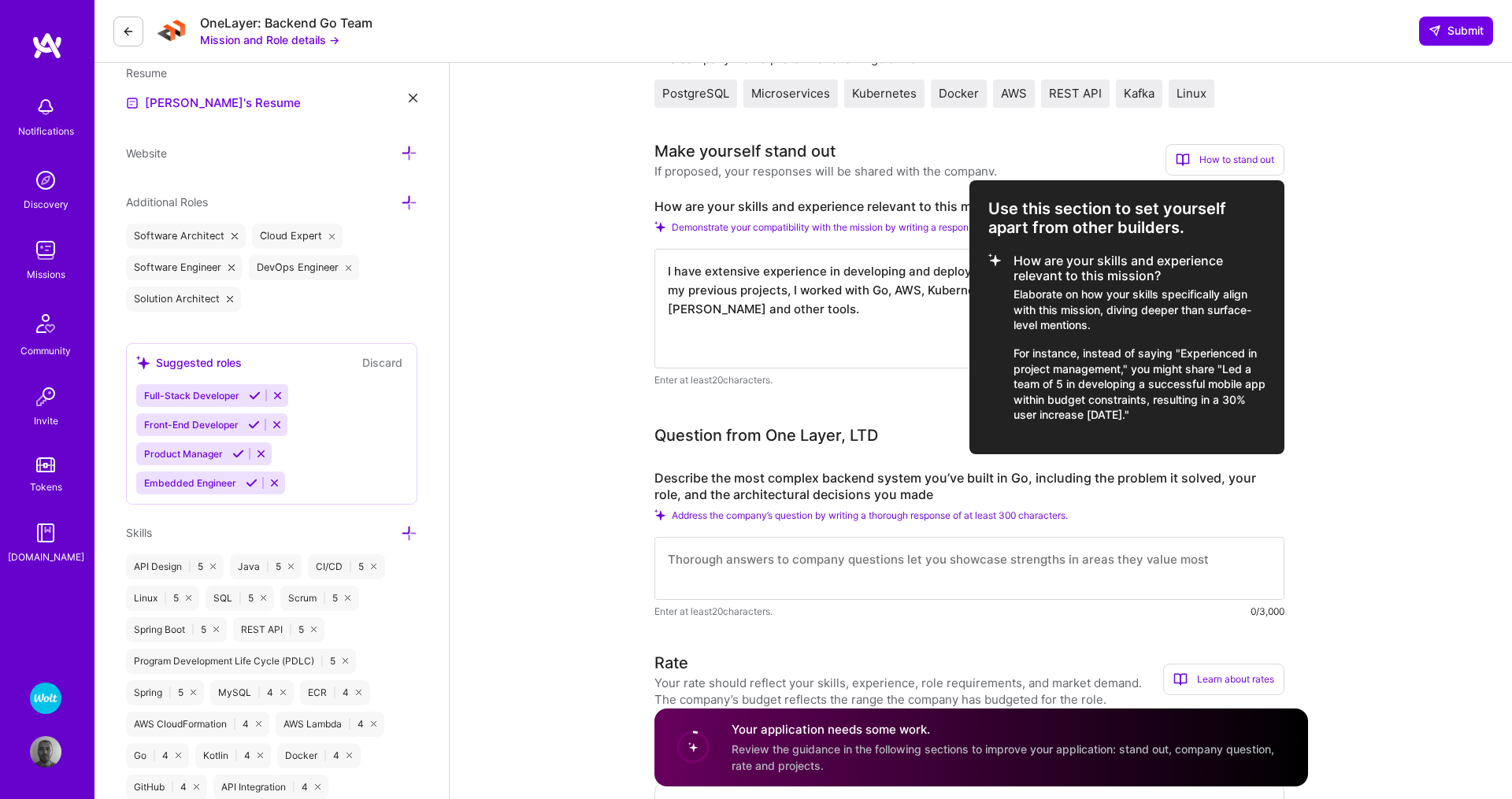
click at [1405, 232] on div at bounding box center [756, 399] width 1512 height 799
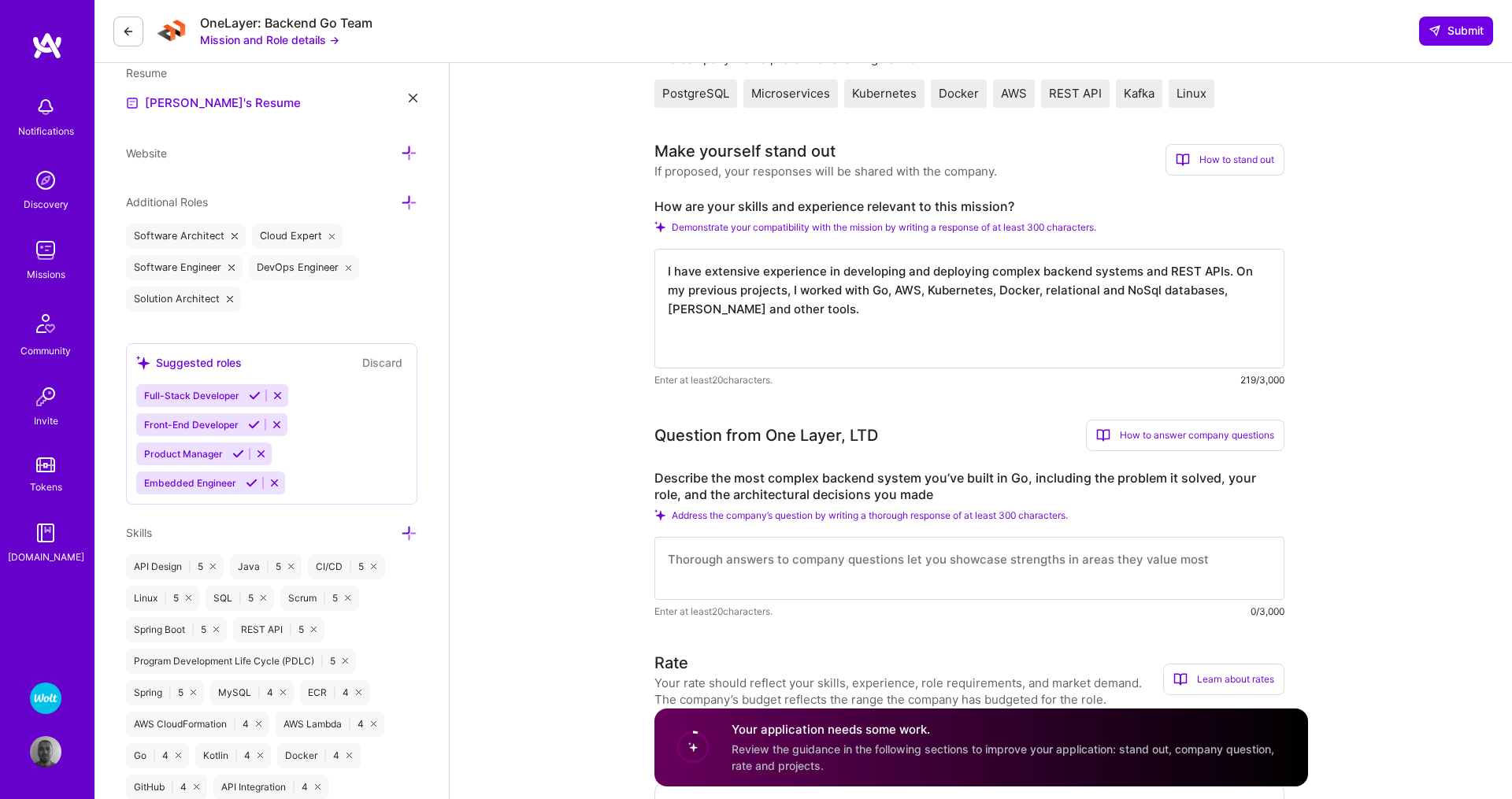
click at [725, 358] on textarea "I have extensive experience in developing and deploying complex backend systems…" at bounding box center [968, 309] width 630 height 120
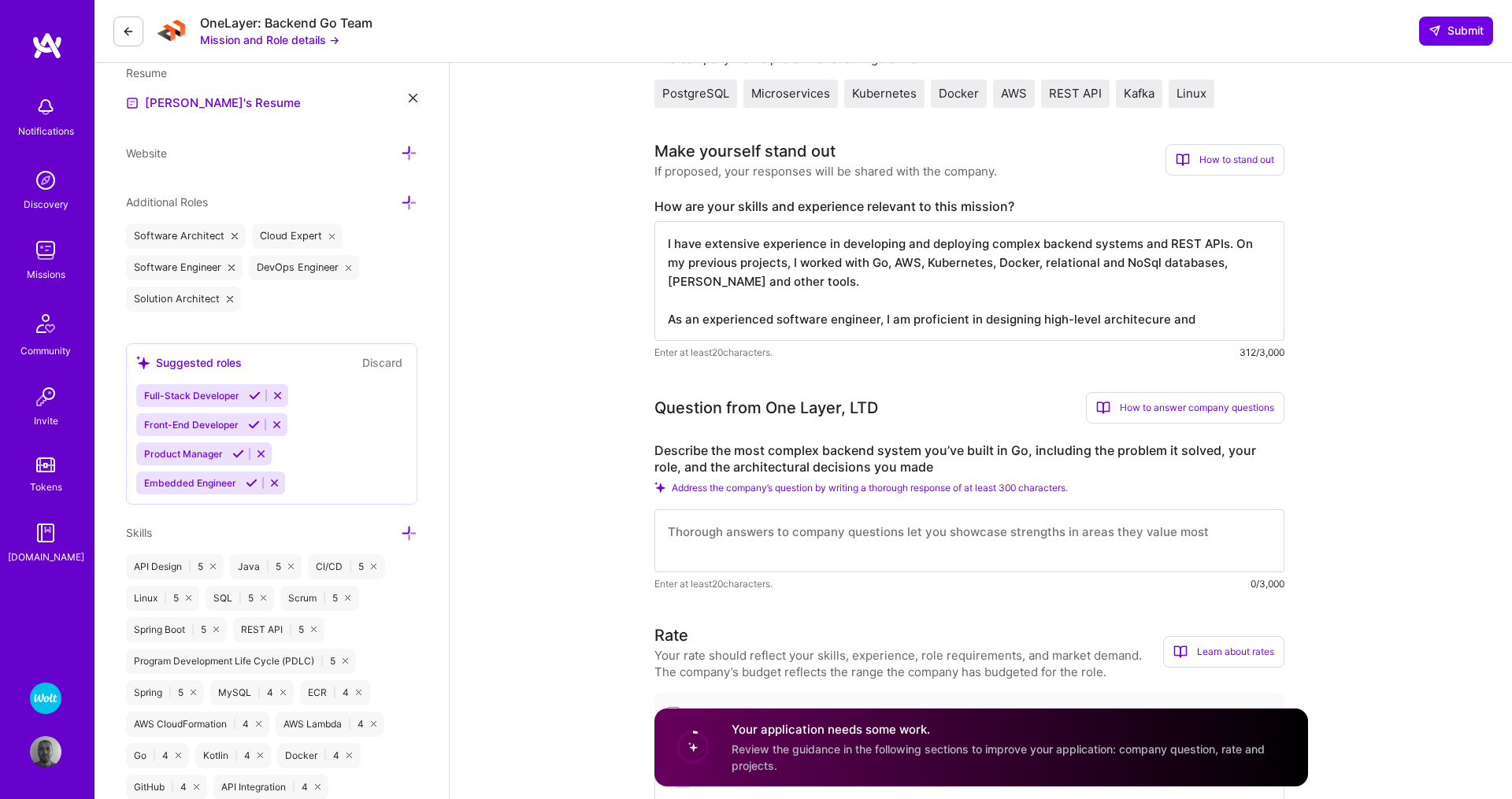
click at [1140, 318] on textarea "I have extensive experience in developing and deploying complex backend systems…" at bounding box center [968, 281] width 630 height 120
click at [1218, 321] on textarea "I have extensive experience in developing and deploying complex backend systems…" at bounding box center [968, 281] width 630 height 120
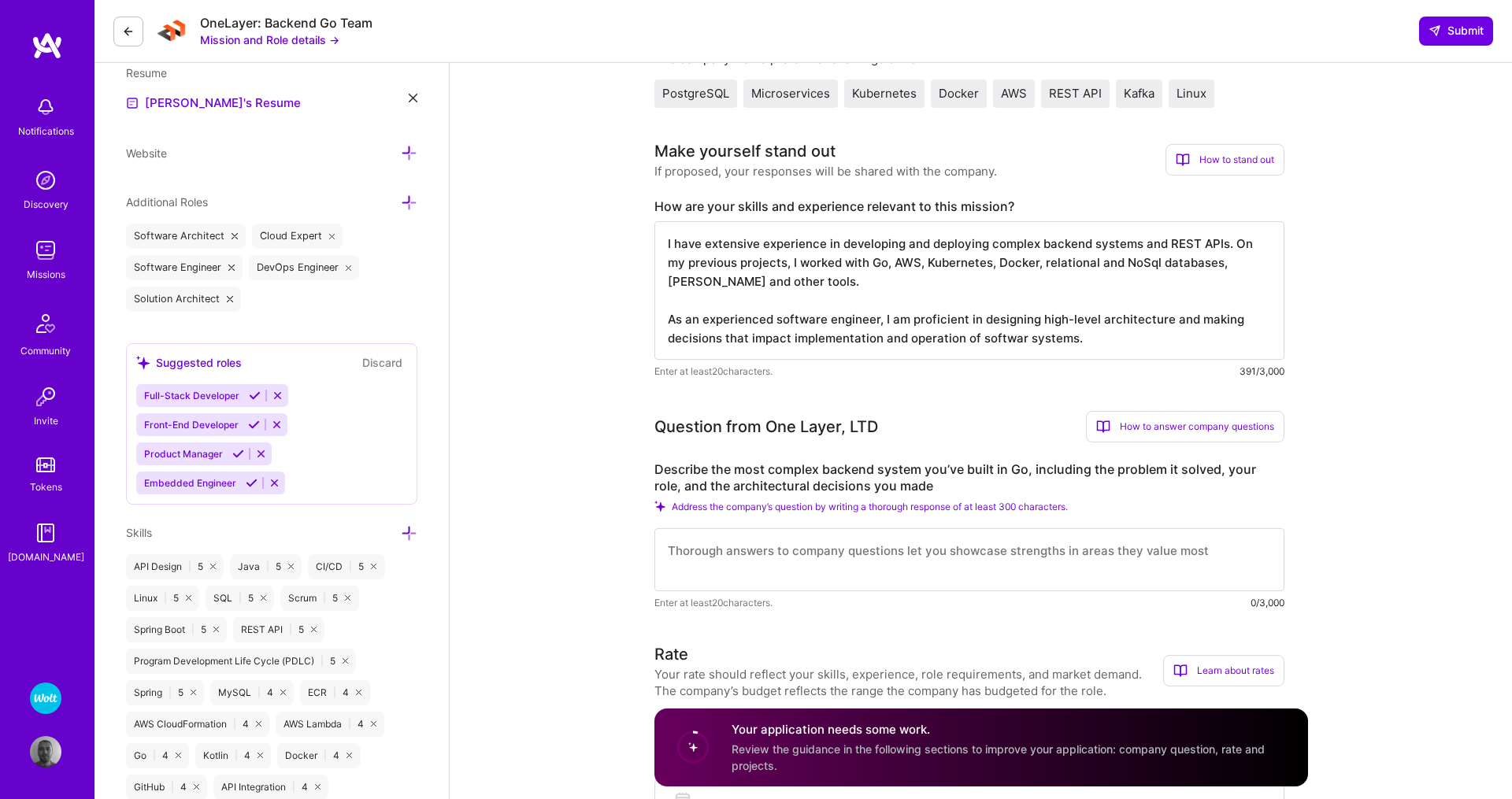
type textarea "I have extensive experience in developing and deploying complex backend systems…"
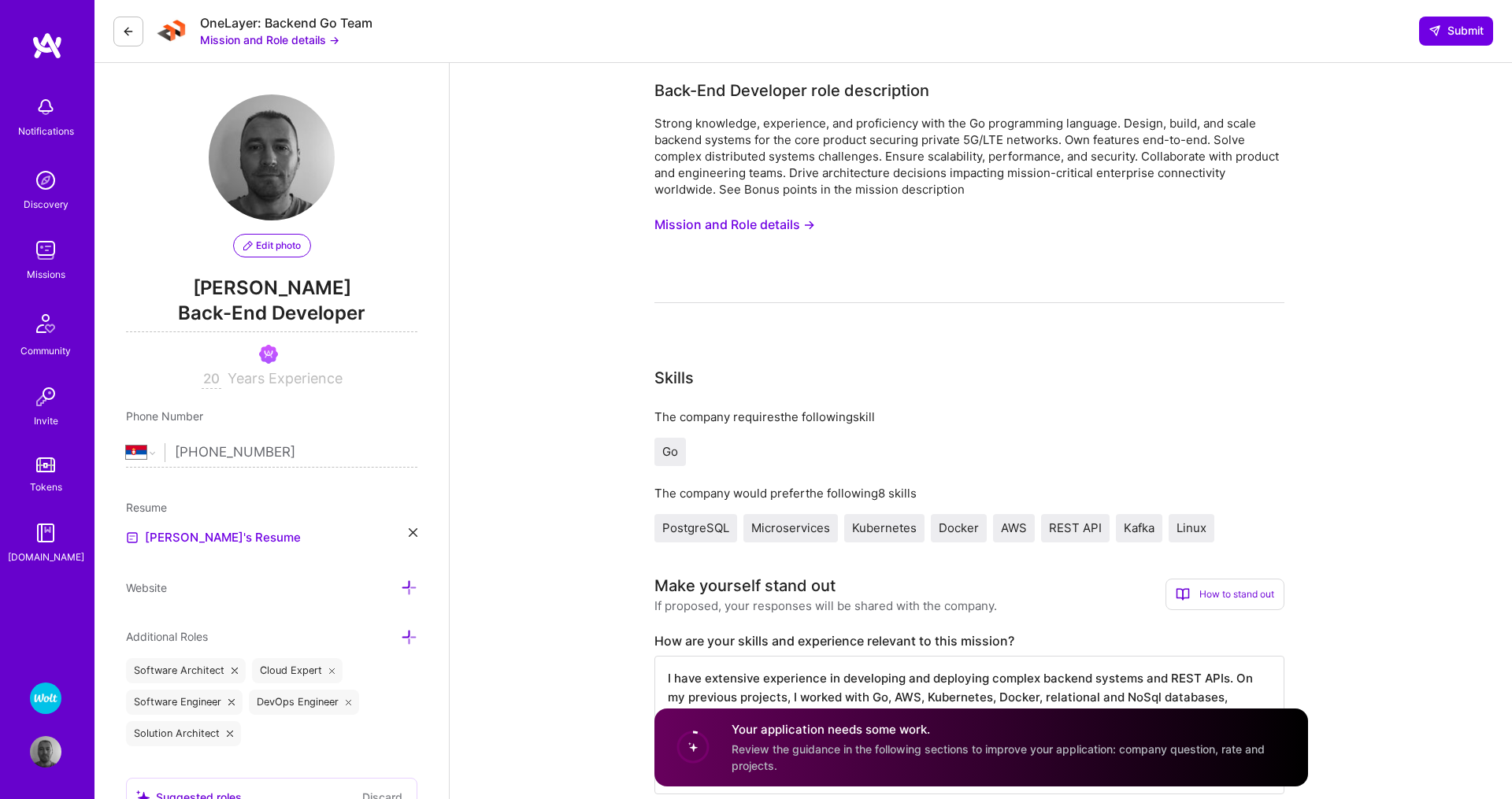
select select "RS"
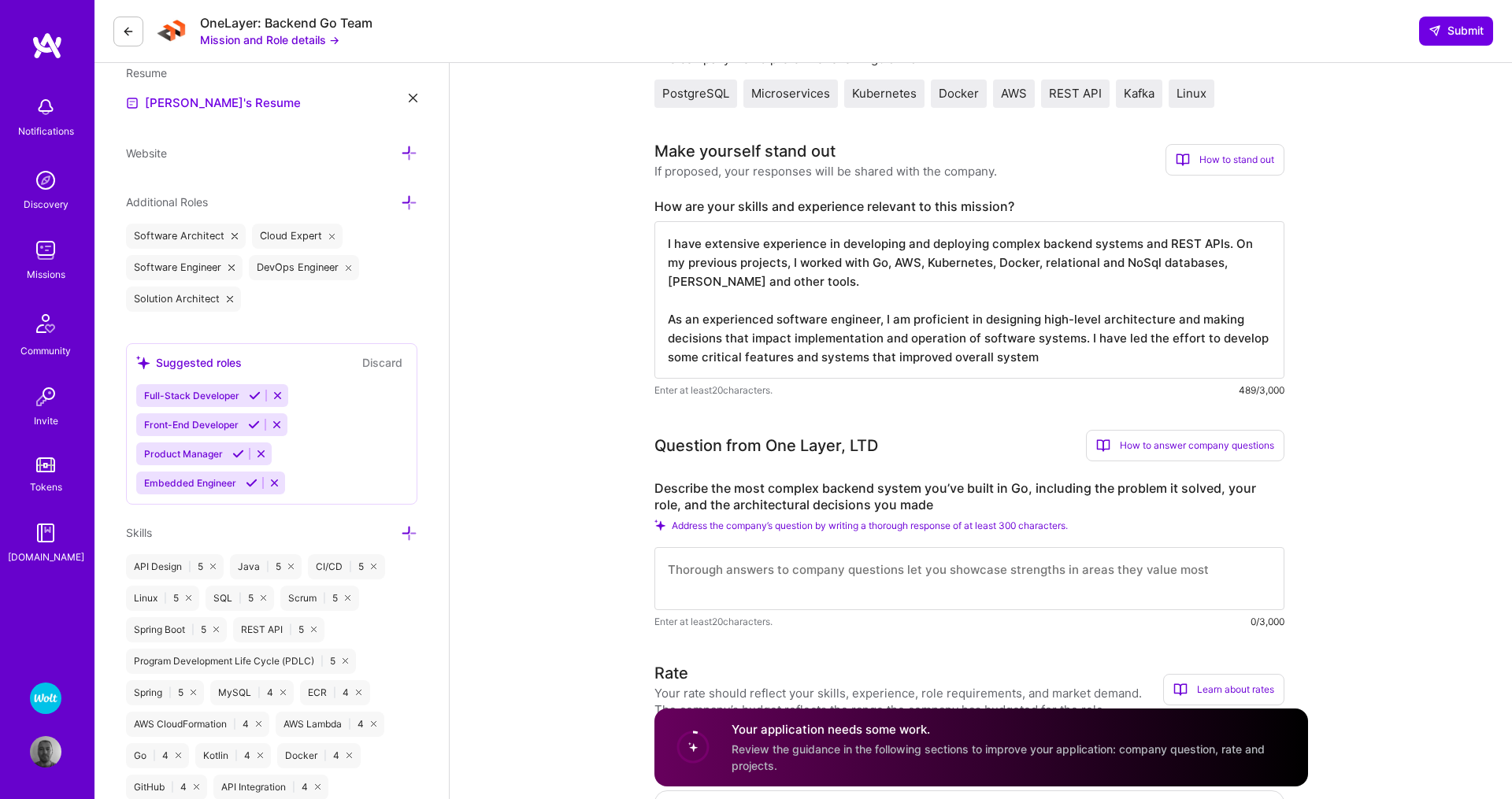
click at [1195, 338] on textarea "I have extensive experience in developing and deploying complex backend systems…" at bounding box center [968, 300] width 630 height 158
click at [1042, 365] on textarea "I have extensive experience in developing and deploying complex backend systems…" at bounding box center [968, 300] width 630 height 158
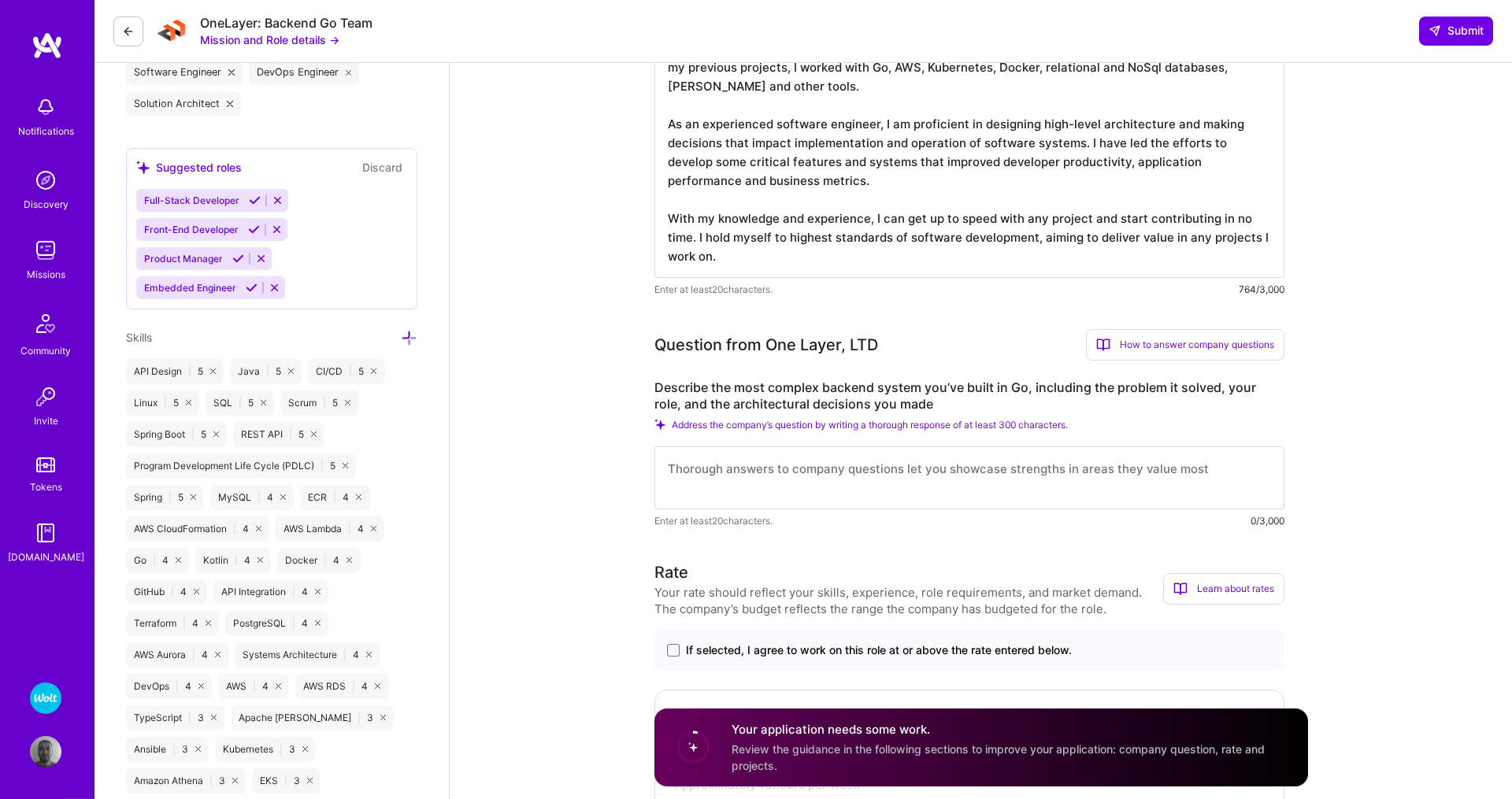
scroll to position [652, 0]
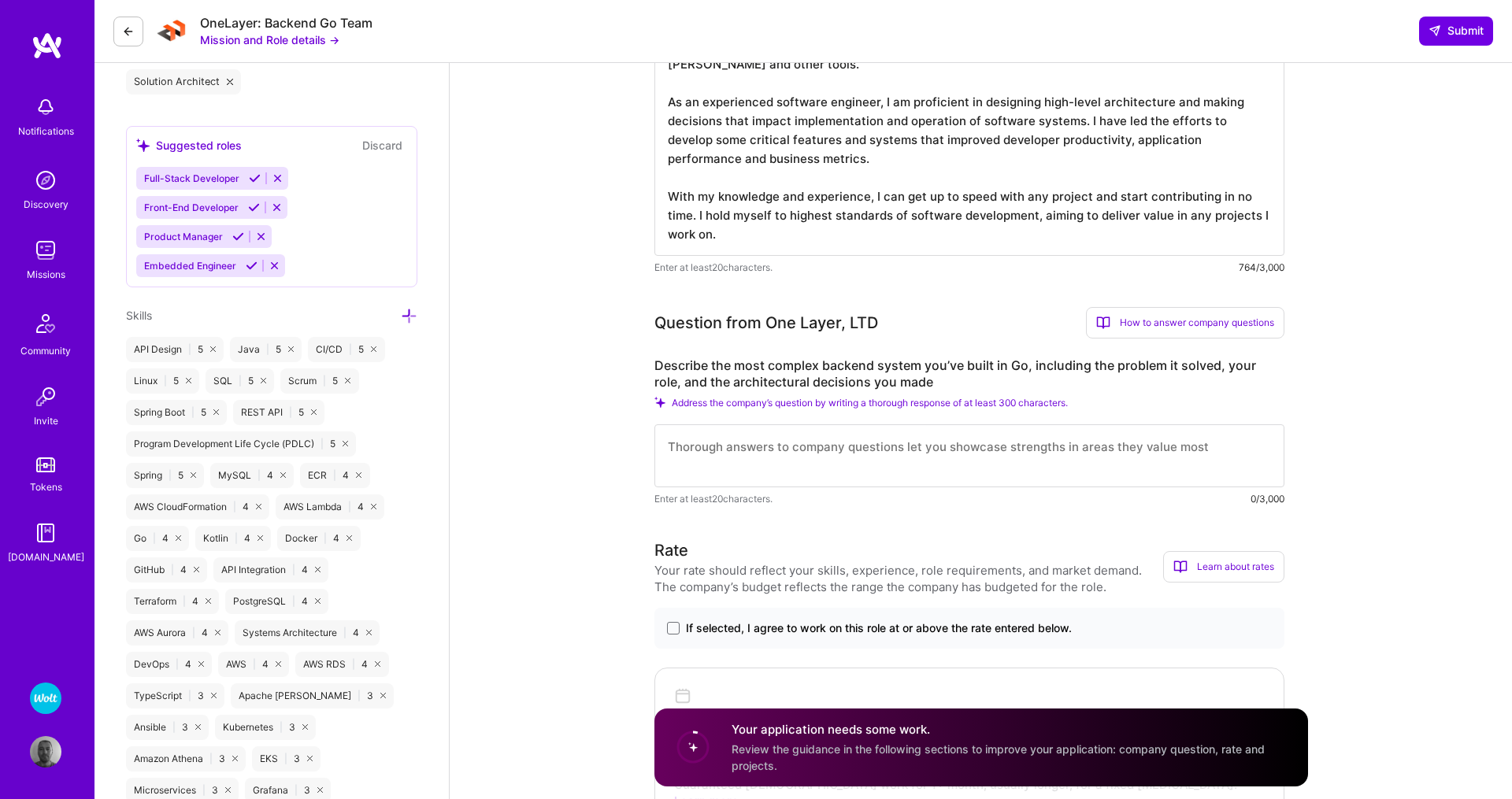
type textarea "I have extensive experience in developing and deploying complex backend systems…"
click at [813, 443] on textarea at bounding box center [968, 456] width 630 height 63
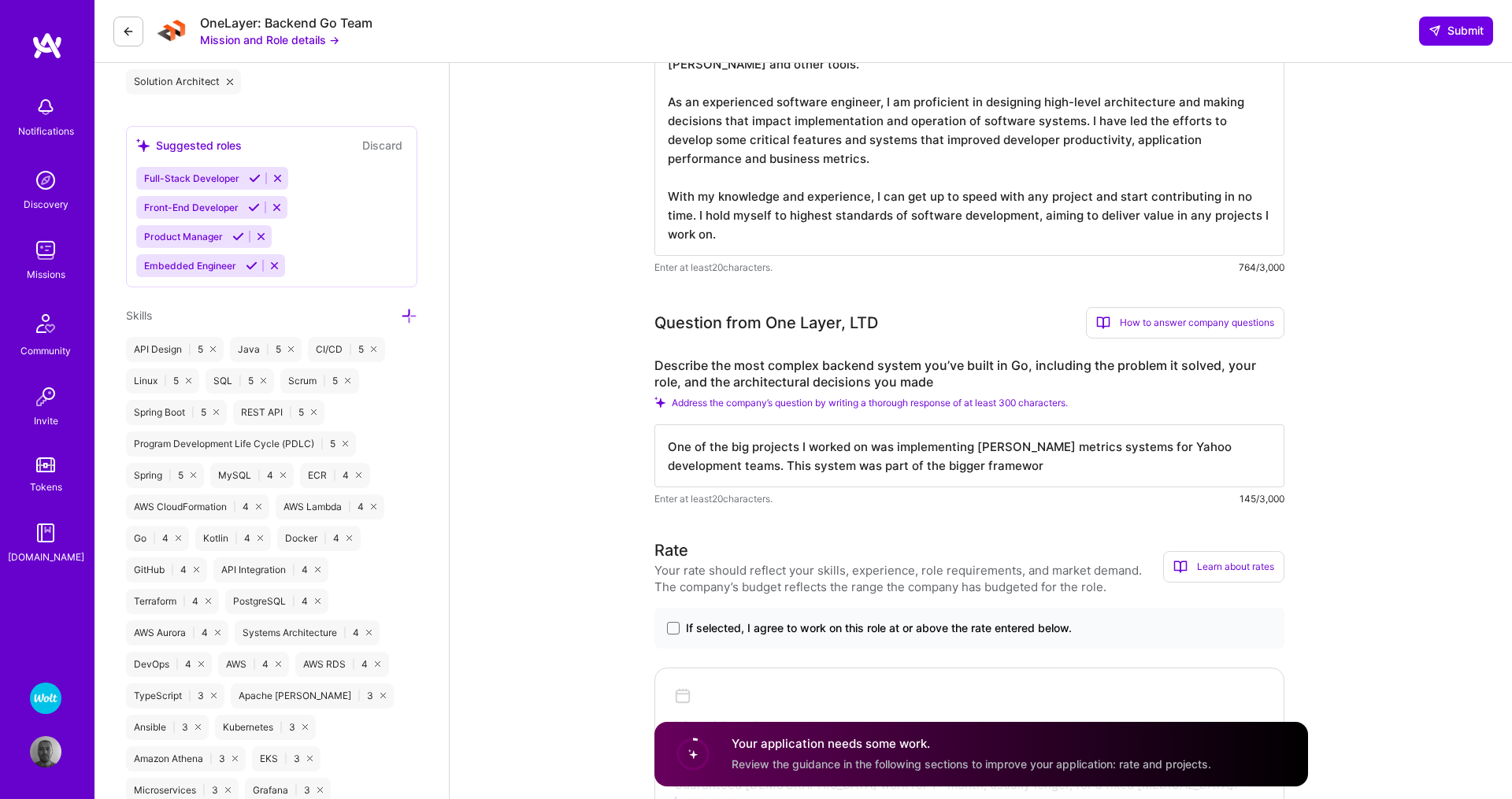
type textarea "One of the big projects I worked on was implementing DORA metrics systems for Y…"
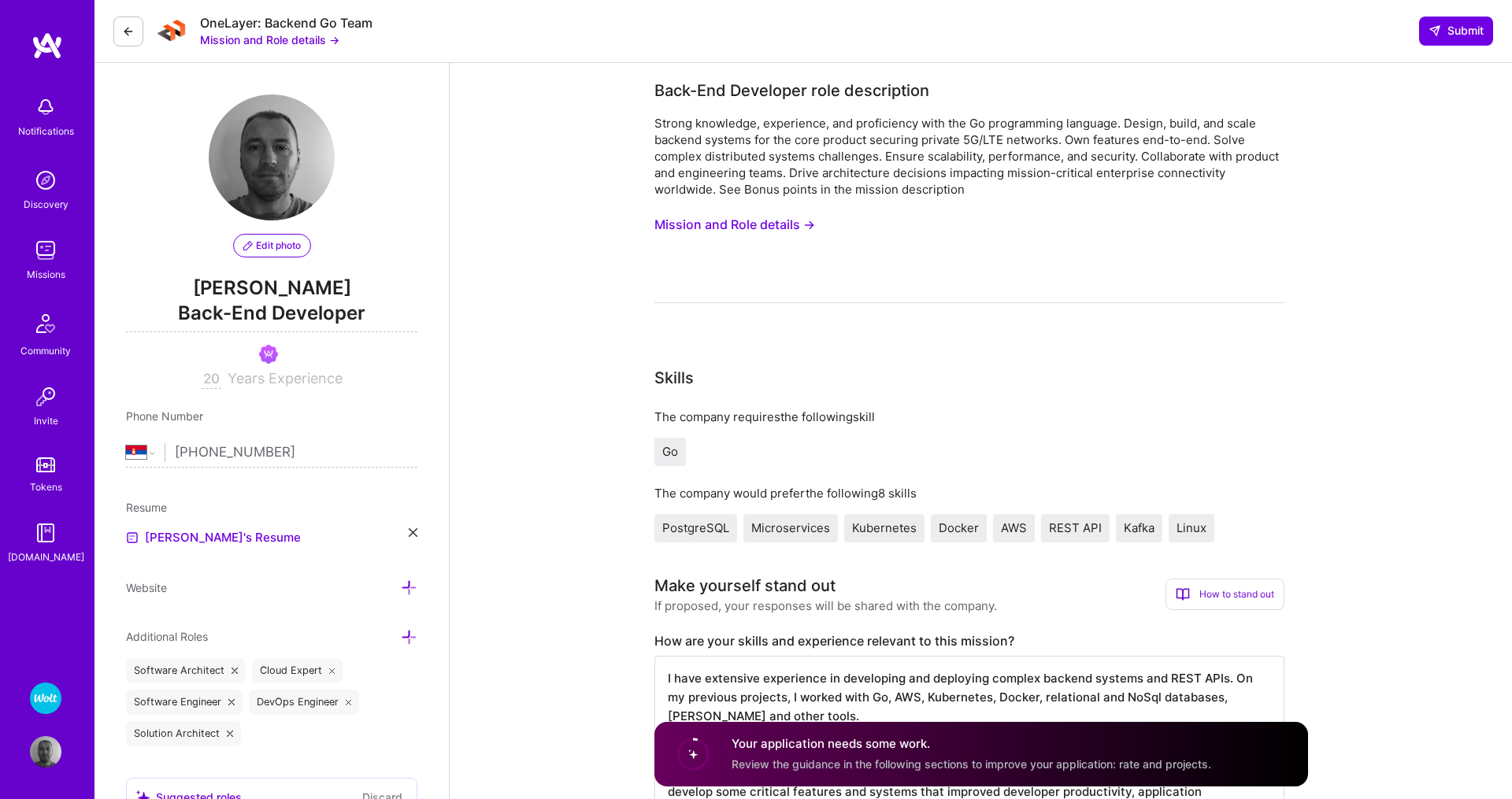
select select "RS"
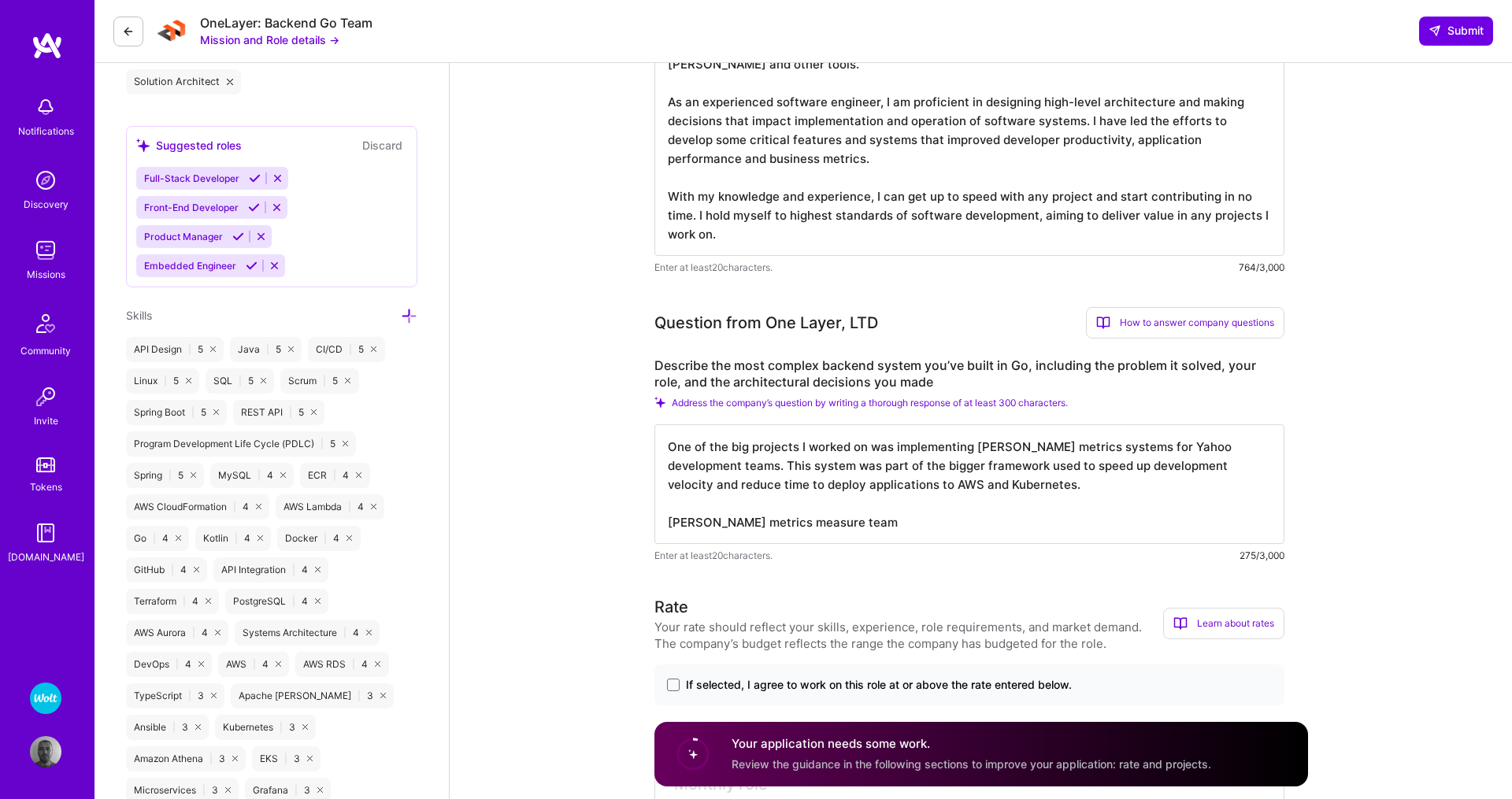
click at [874, 527] on textarea "One of the big projects I worked on was implementing DORA metrics systems for Y…" at bounding box center [968, 485] width 630 height 120
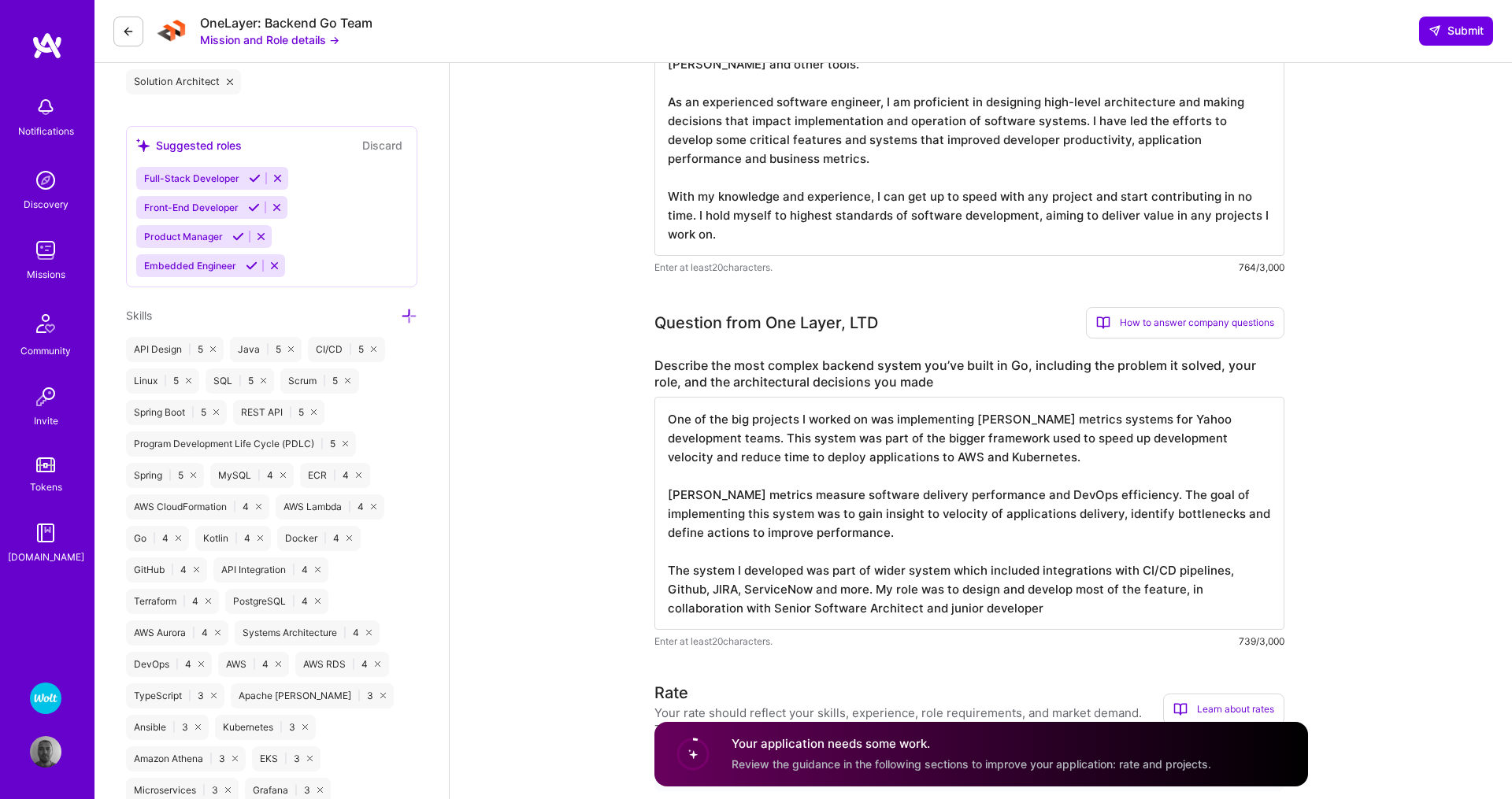
type textarea "One of the big projects I worked on was implementing DORA metrics systems for Y…"
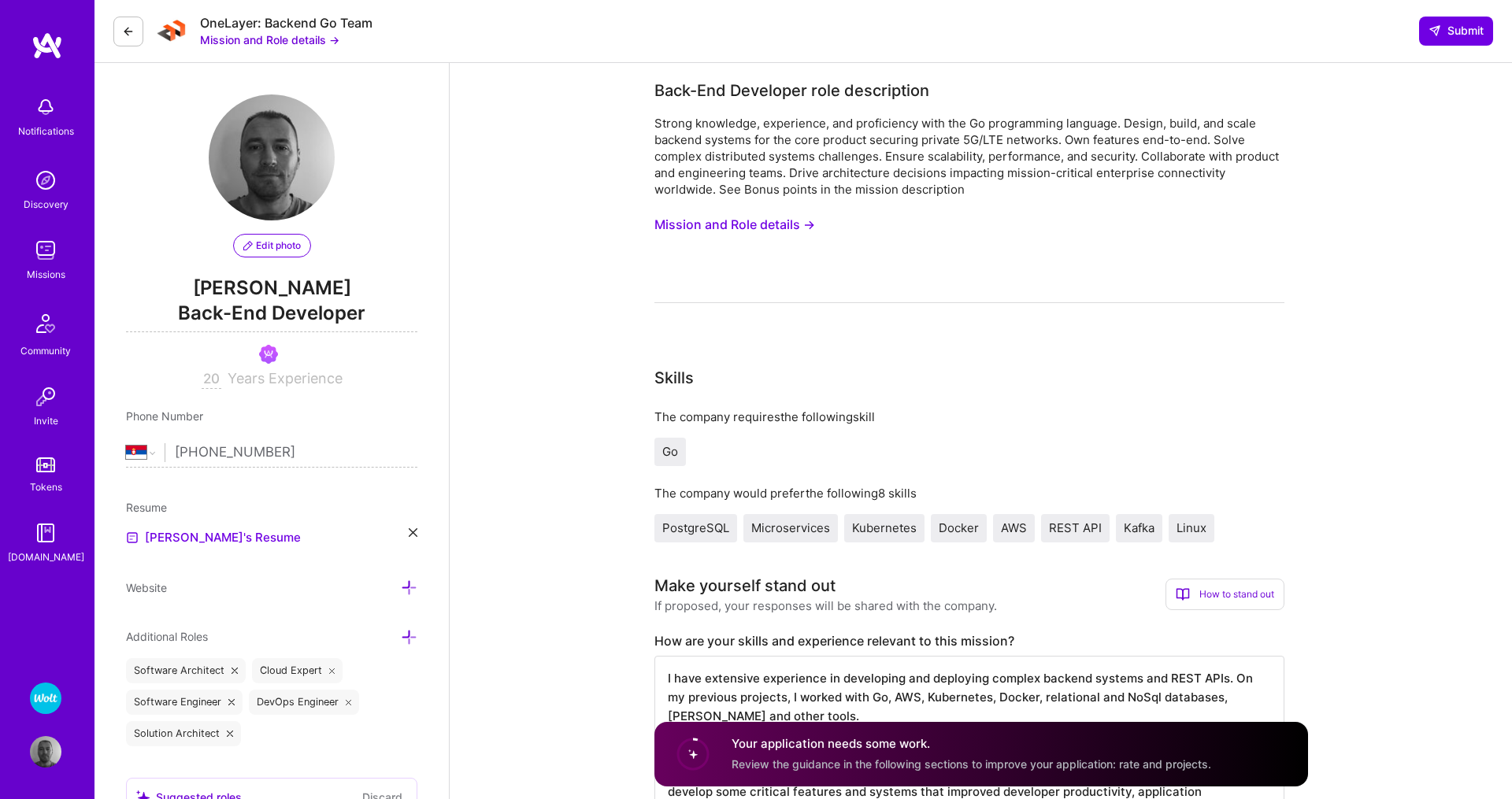
select select "RS"
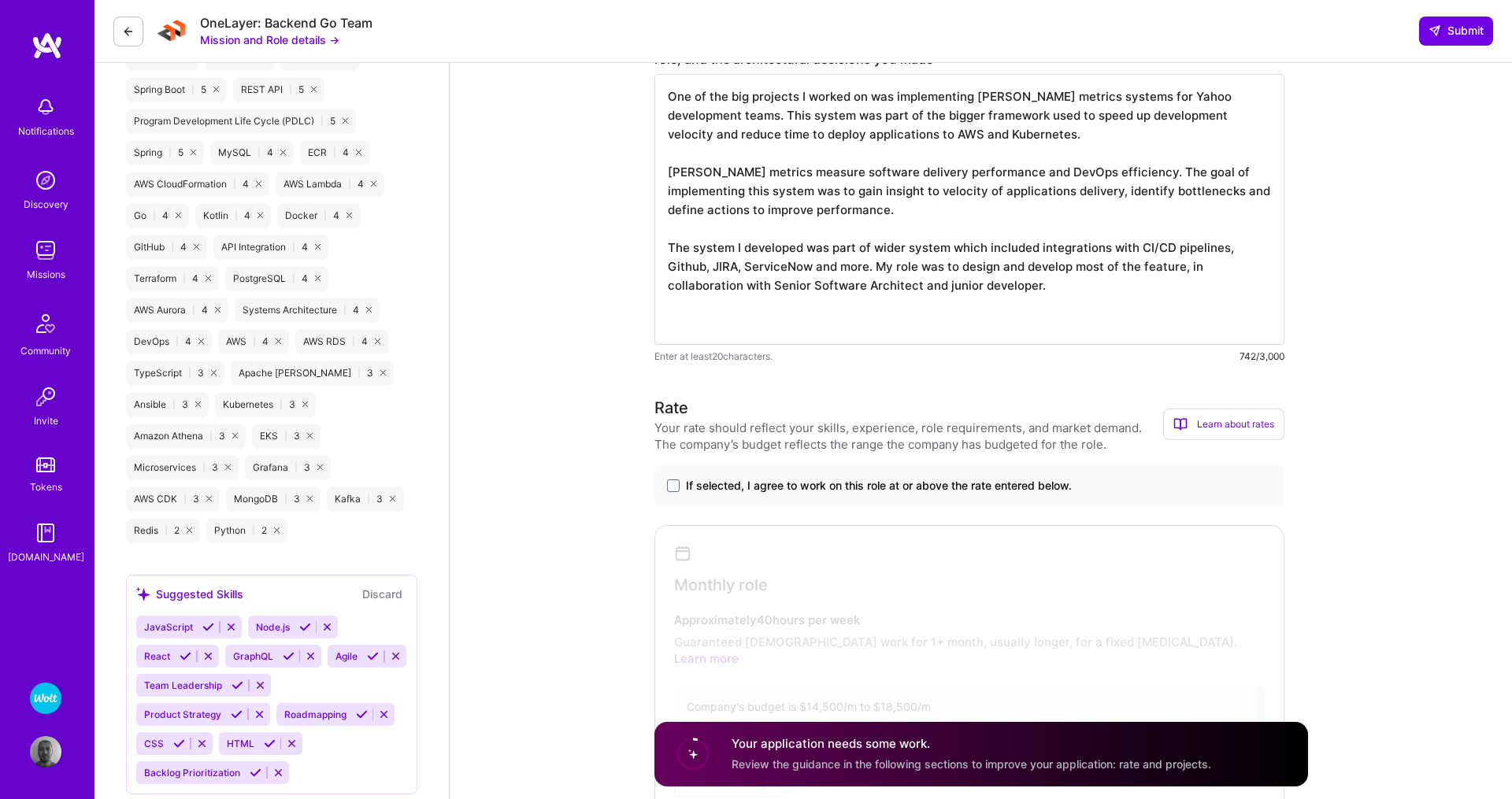
scroll to position [978, 0]
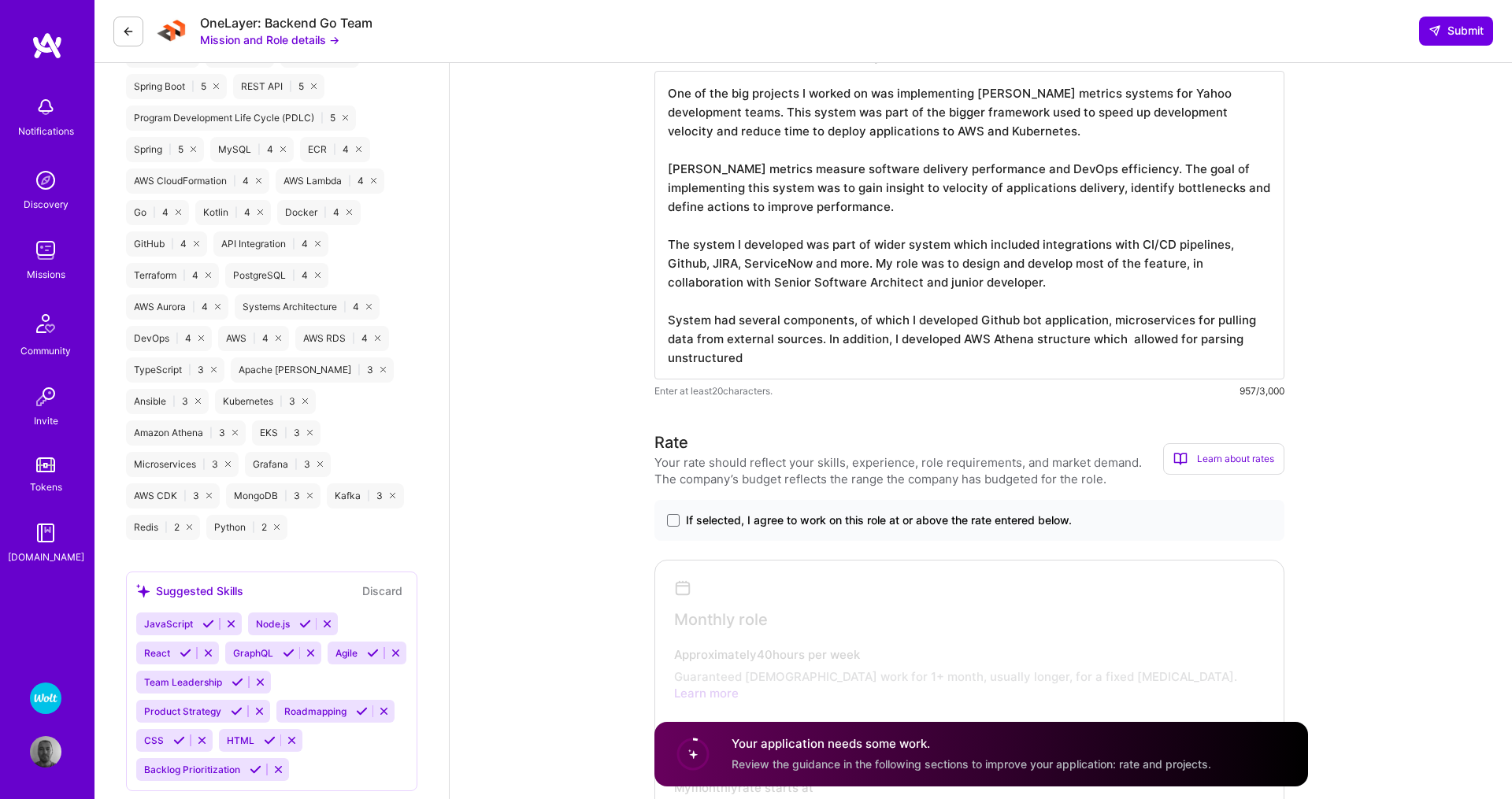
click at [819, 347] on textarea "One of the big projects I worked on was implementing [PERSON_NAME] metrics syst…" at bounding box center [968, 225] width 630 height 309
click at [1017, 352] on textarea "One of the big projects I worked on was implementing [PERSON_NAME] metrics syst…" at bounding box center [968, 225] width 630 height 309
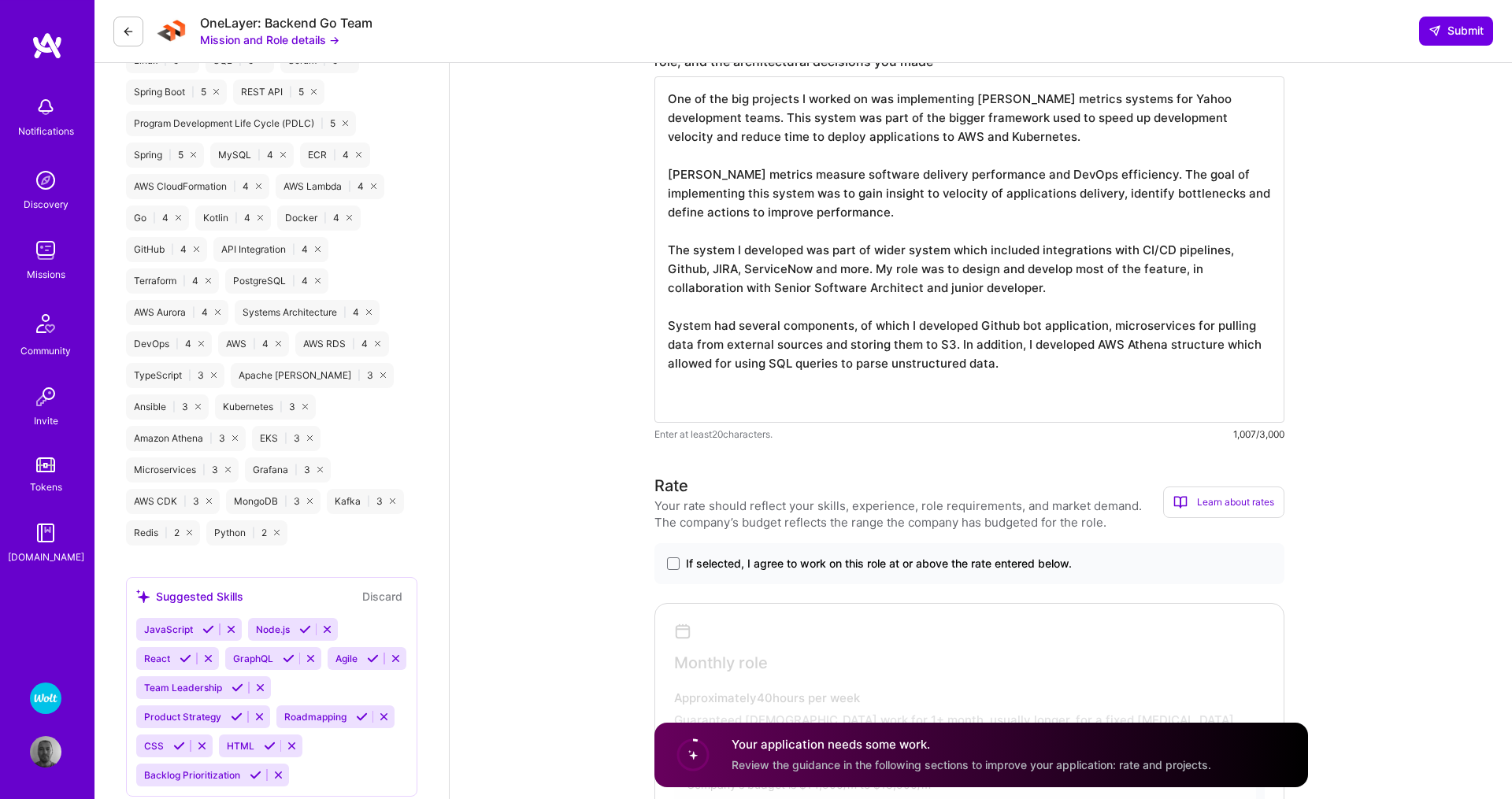
scroll to position [1086, 0]
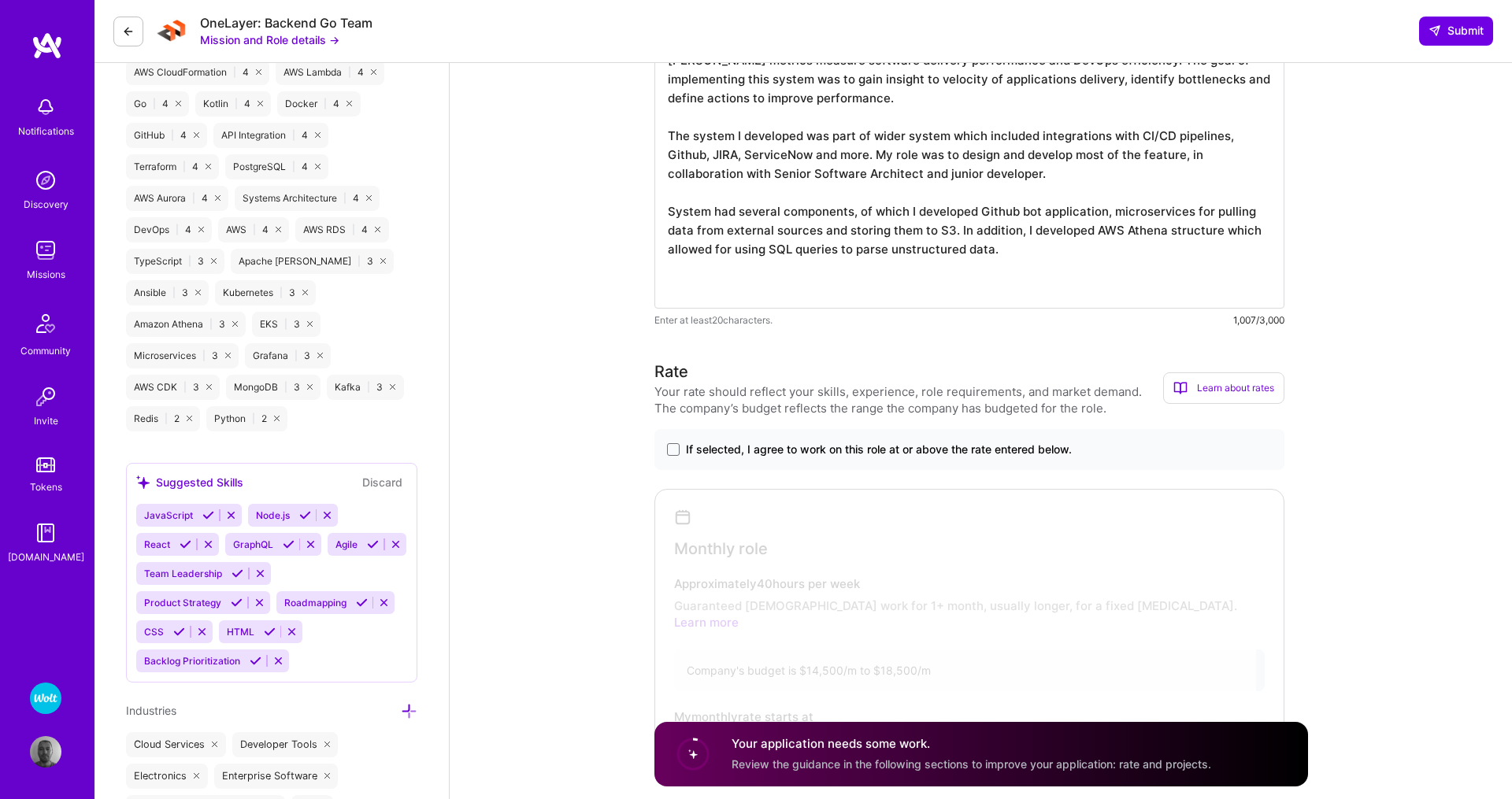
click at [1181, 159] on textarea "One of the big projects I worked on was implementing DORA metrics systems for Y…" at bounding box center [968, 135] width 630 height 347
click at [1078, 179] on textarea "One of the big projects I worked on was implementing DORA metrics systems for Y…" at bounding box center [968, 135] width 630 height 347
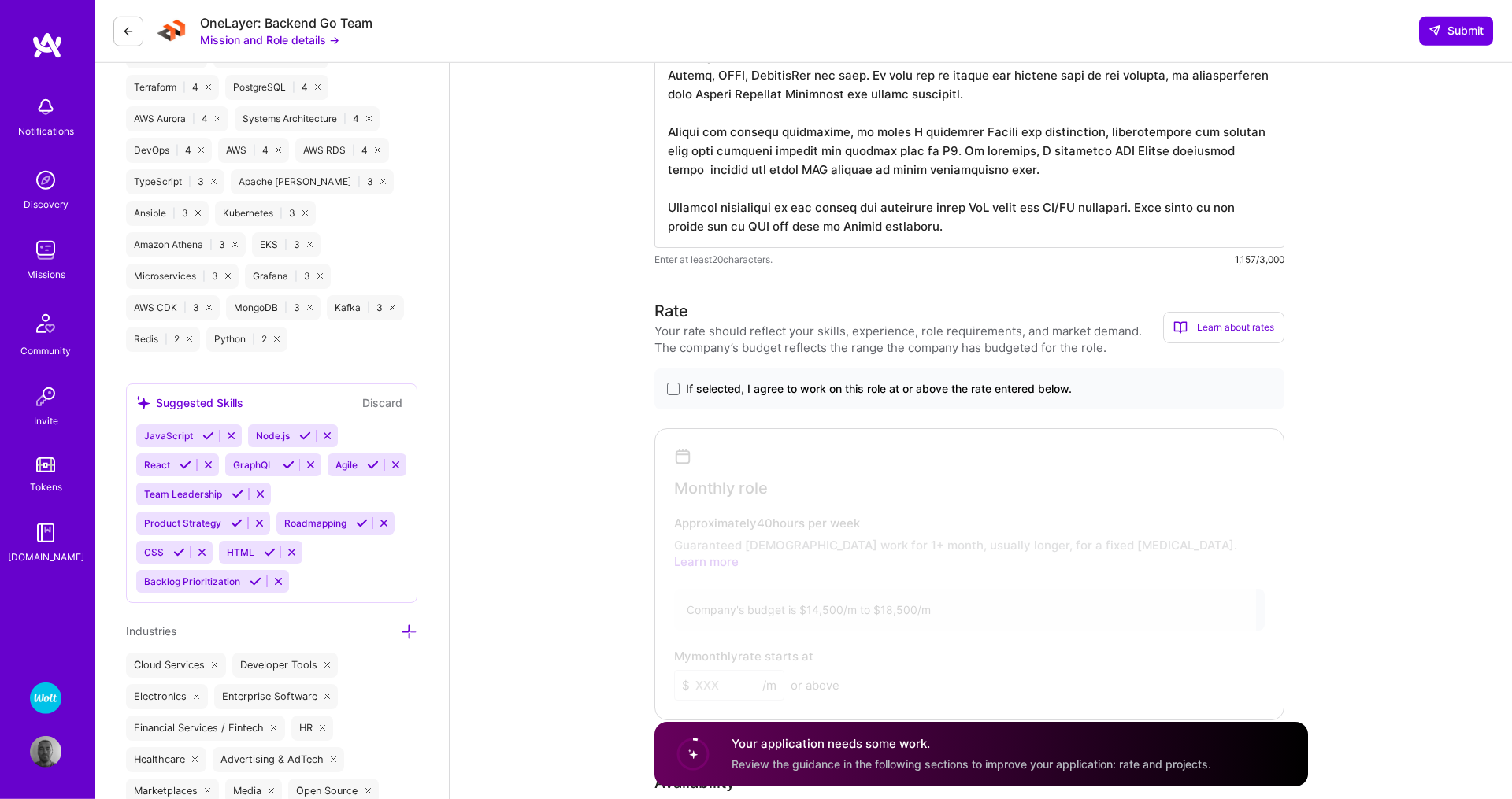
scroll to position [1195, 0]
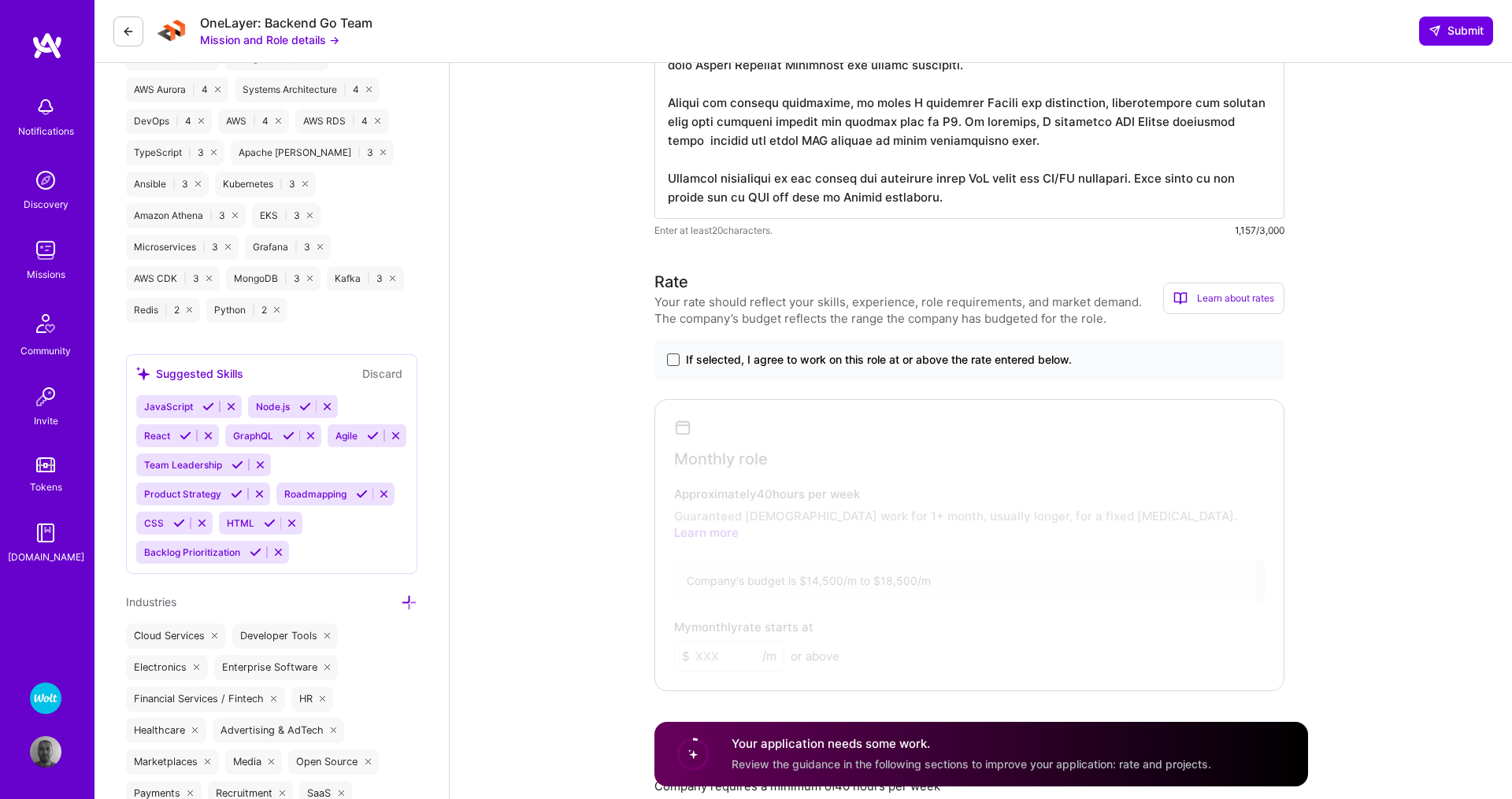
type textarea "One of the big projects I worked on was implementing DORA metrics systems for Y…"
click at [672, 364] on span at bounding box center [673, 359] width 12 height 12
click at [0, 0] on input "If selected, I agree to work on this role at or above the rate entered below." at bounding box center [0, 0] width 0 height 0
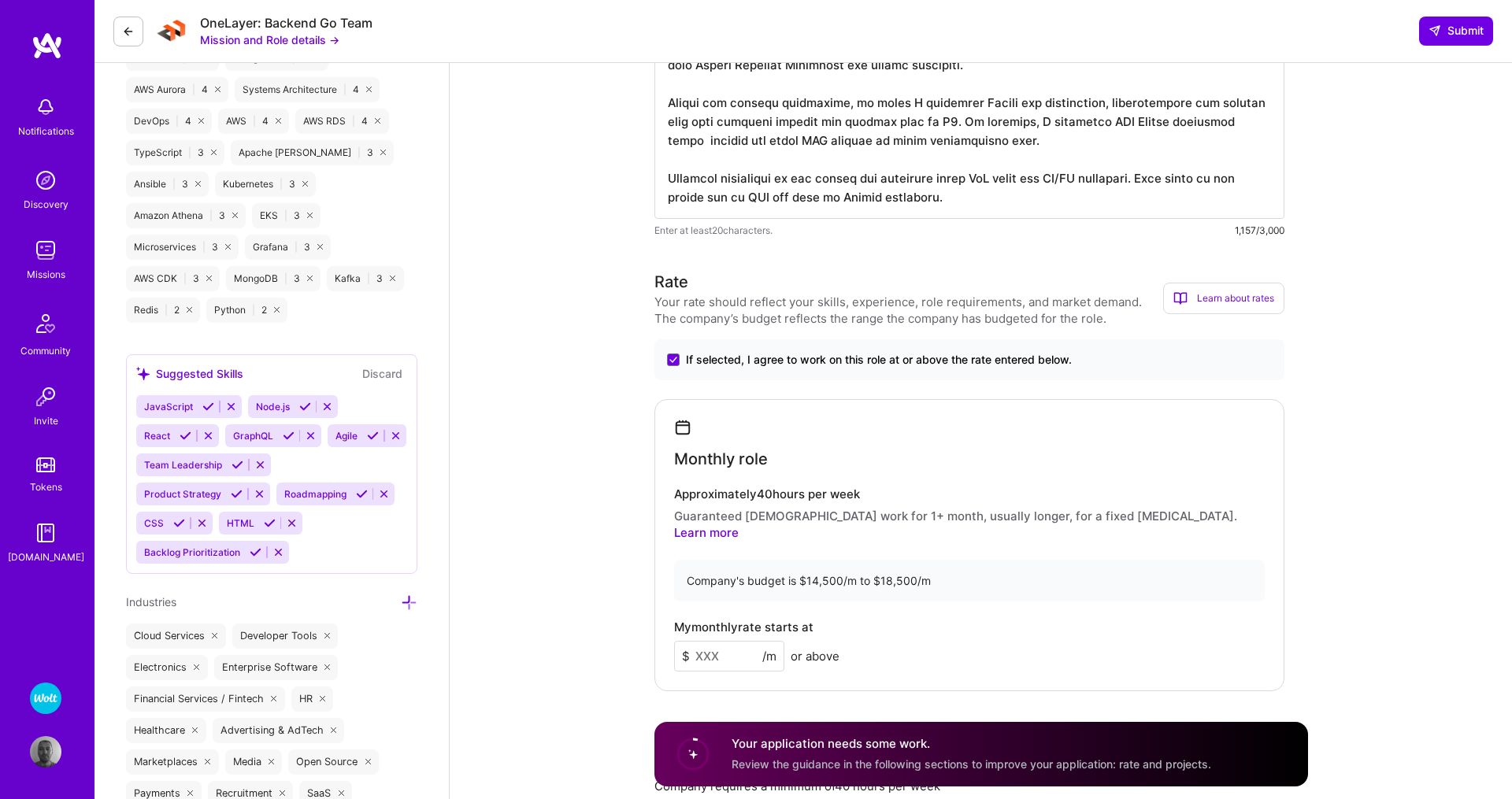
click at [737, 645] on input at bounding box center [729, 656] width 110 height 30
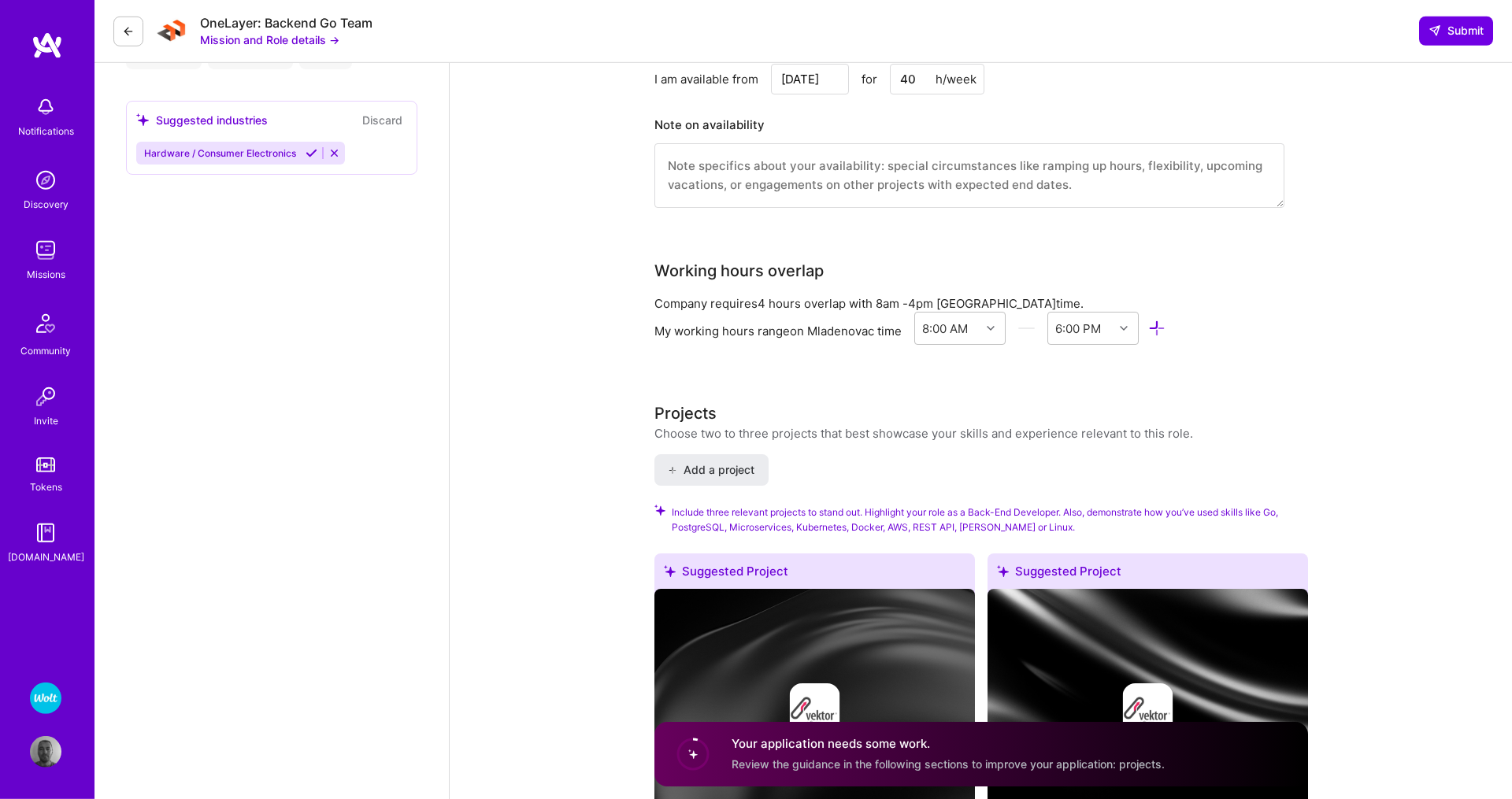
scroll to position [1798, 0]
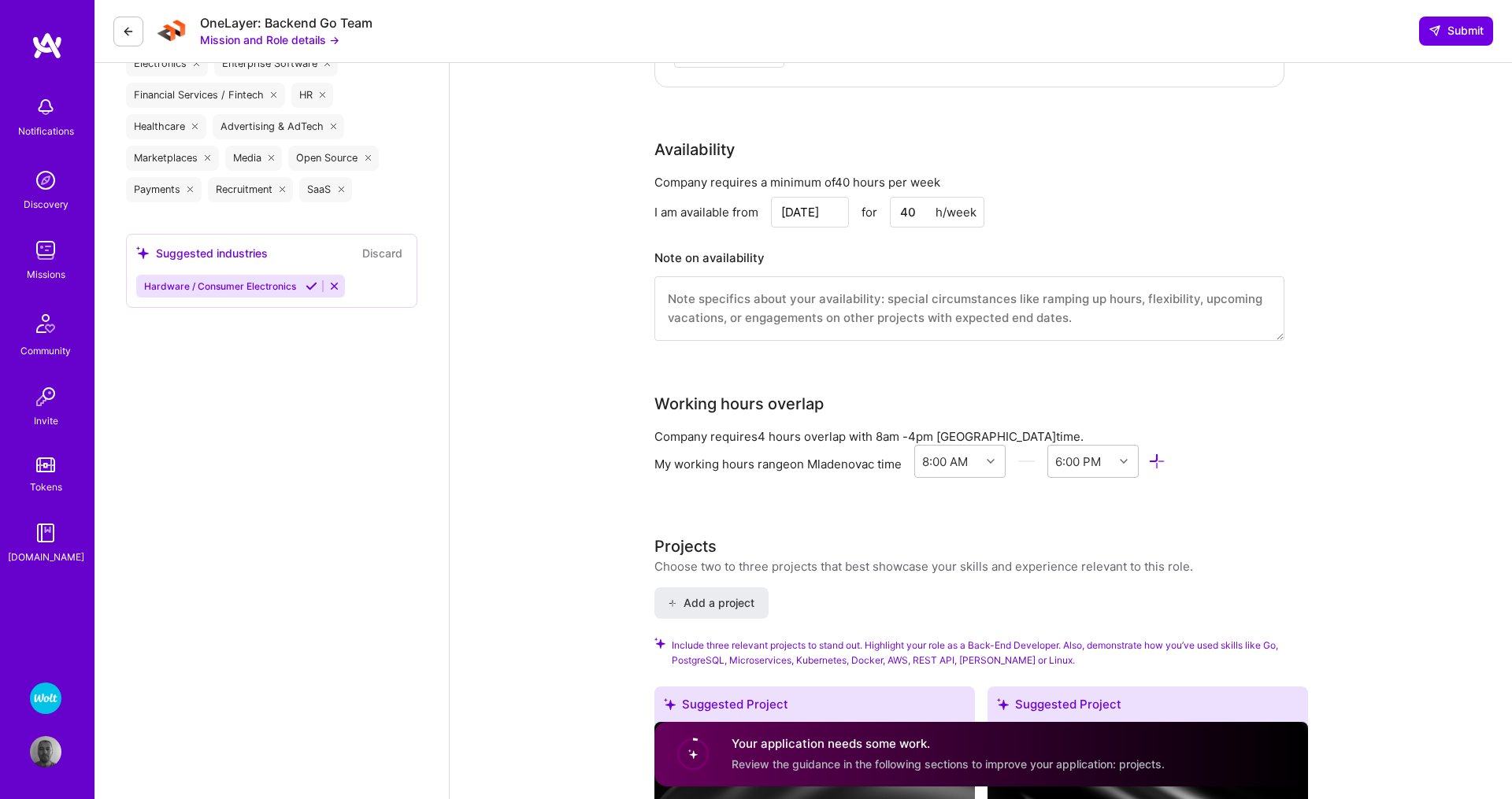
type input "16000"
click at [728, 293] on textarea at bounding box center [968, 309] width 630 height 65
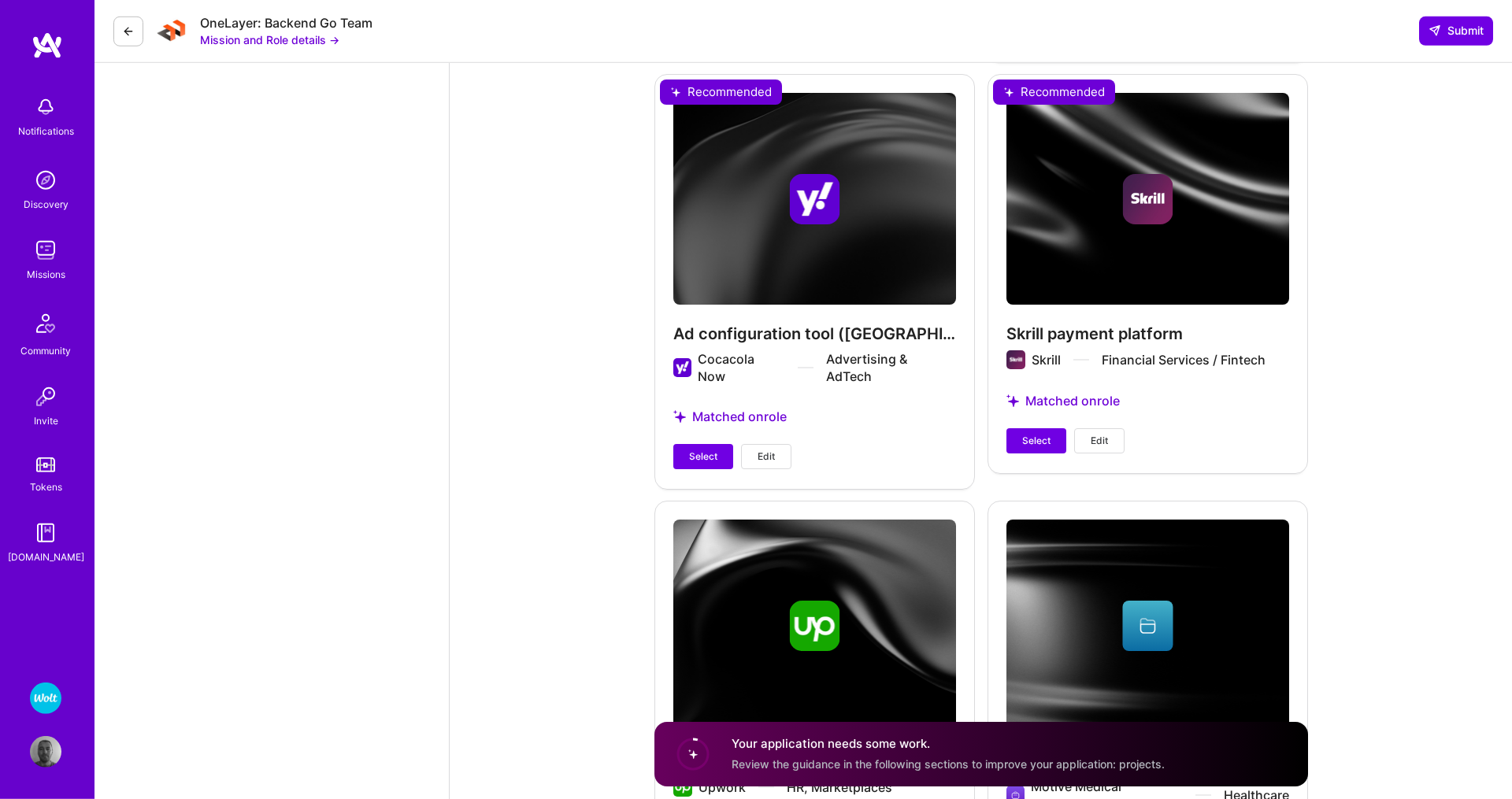
scroll to position [5057, 0]
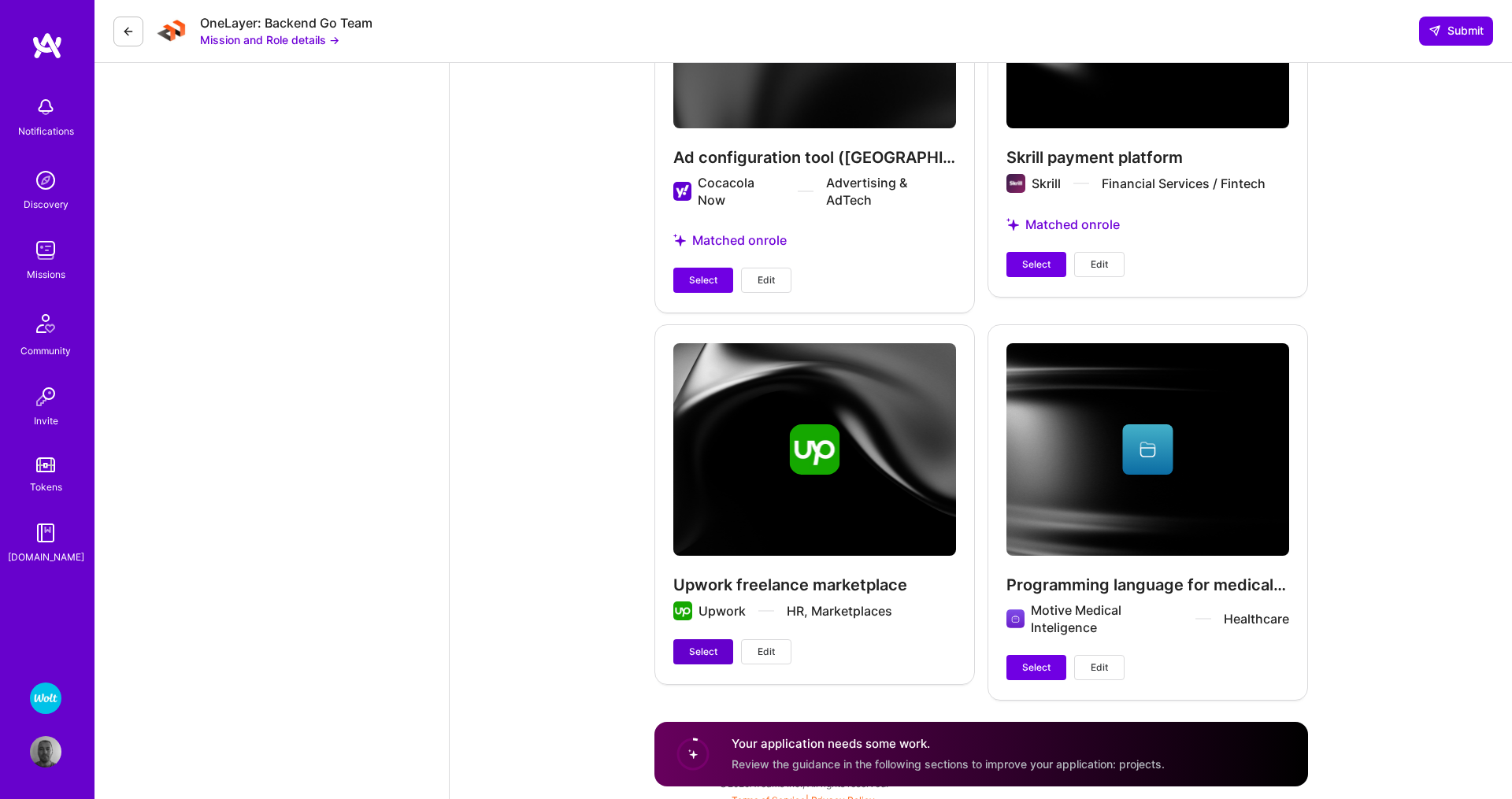
type textarea "I am generally available to start withing 2 weeks of the offer date."
click at [694, 645] on span "Select" at bounding box center [703, 652] width 29 height 14
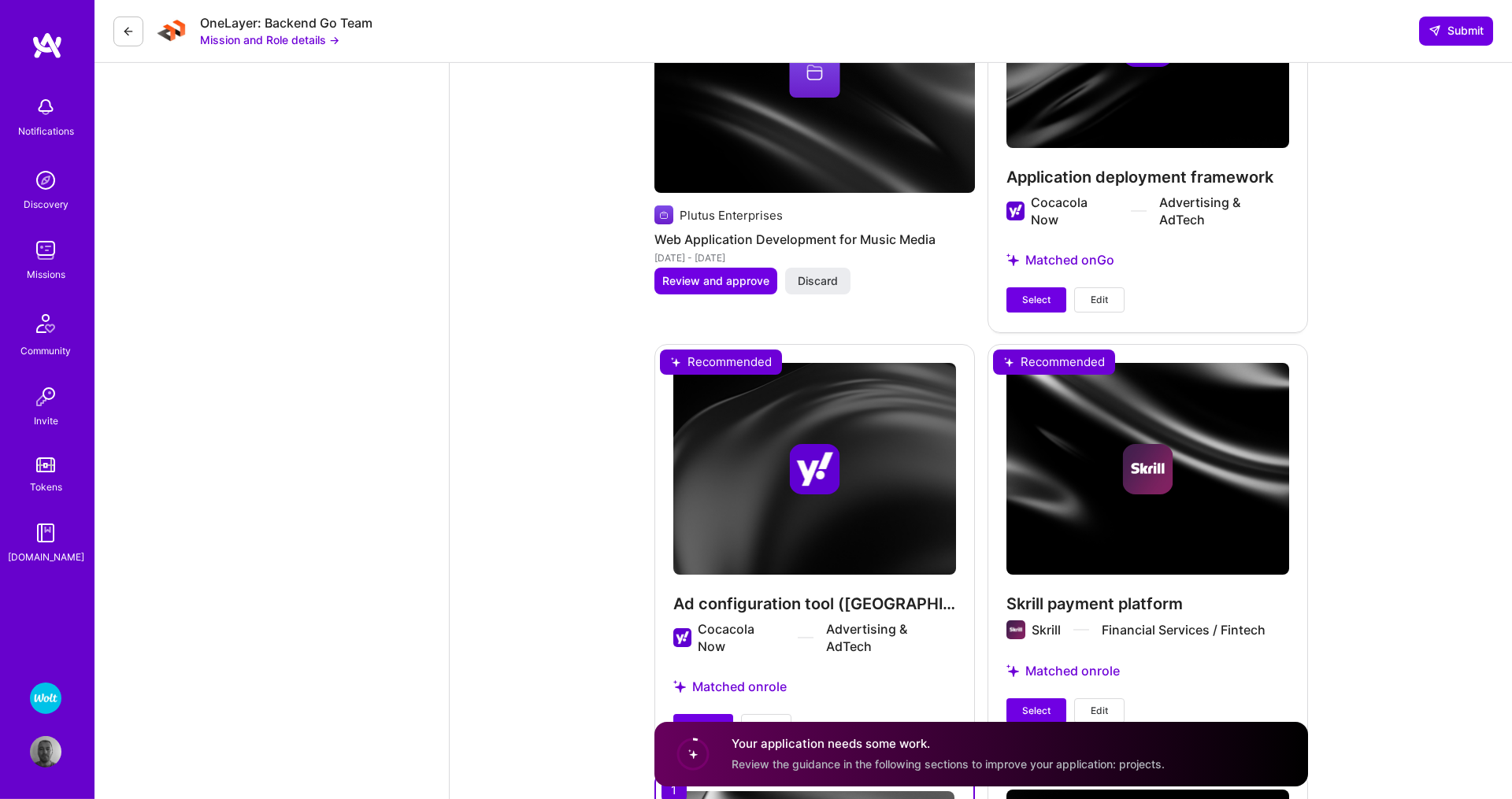
scroll to position [4608, 0]
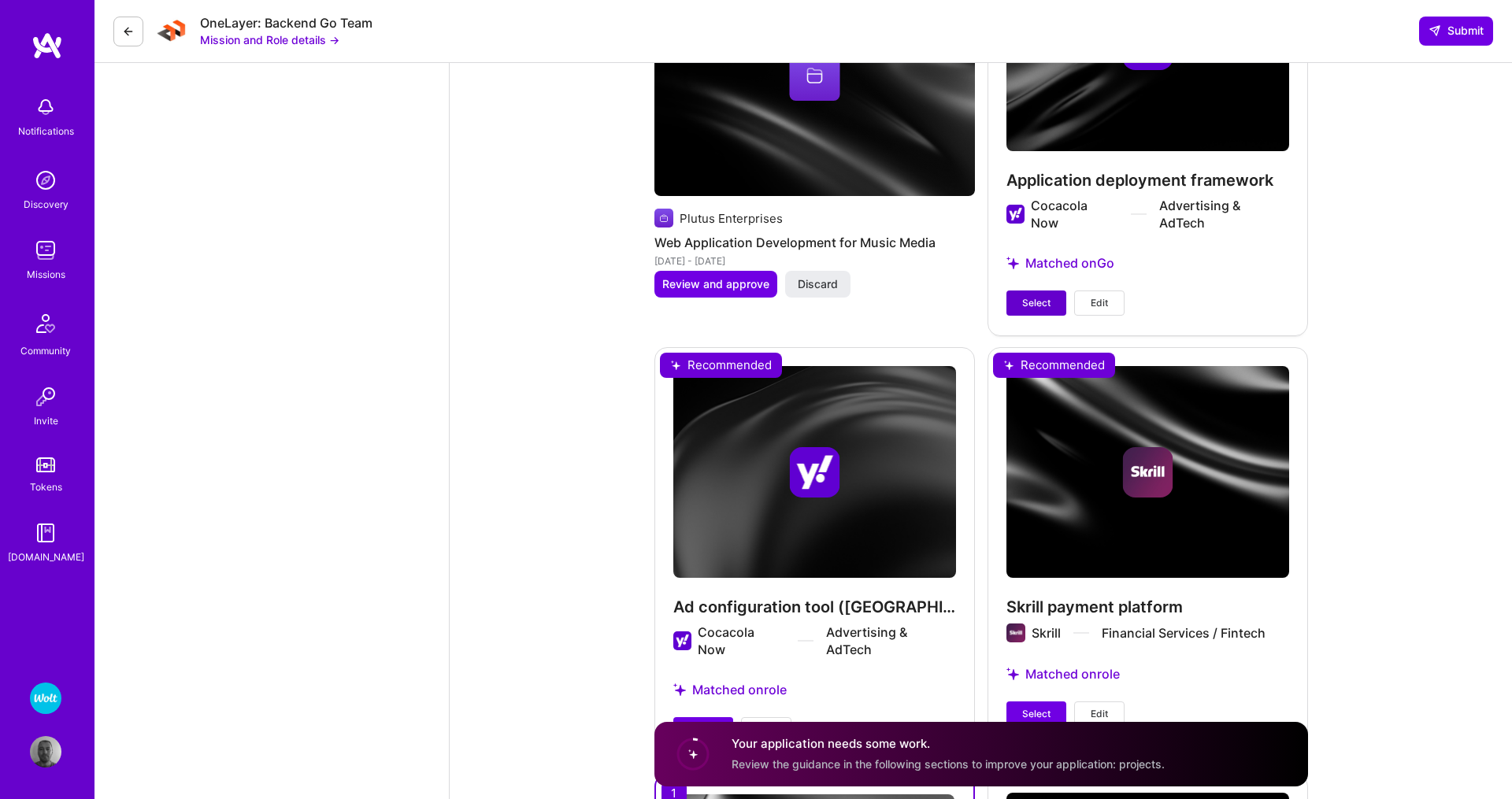
click at [1040, 296] on span "Select" at bounding box center [1036, 303] width 29 height 14
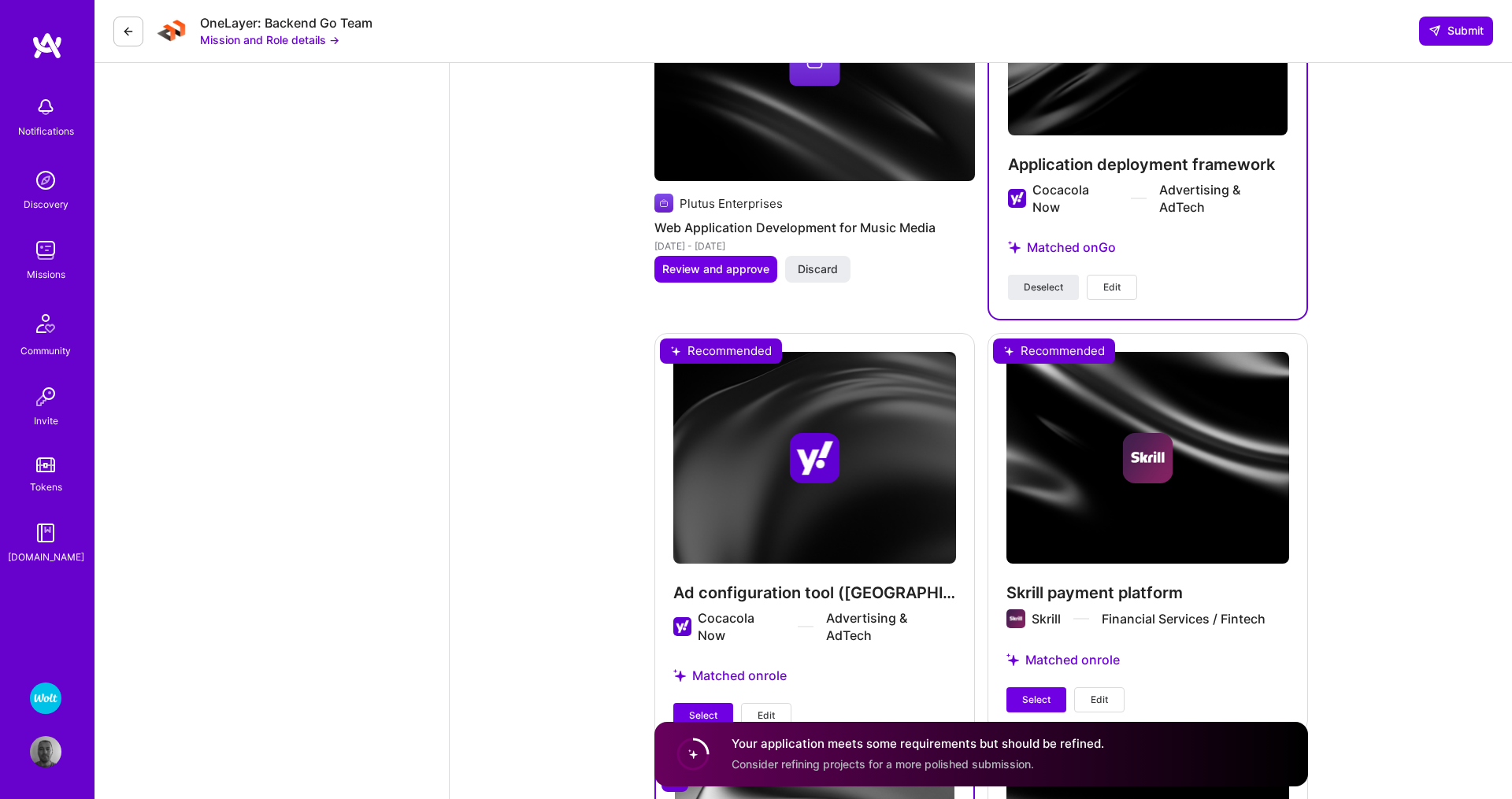
scroll to position [4825, 0]
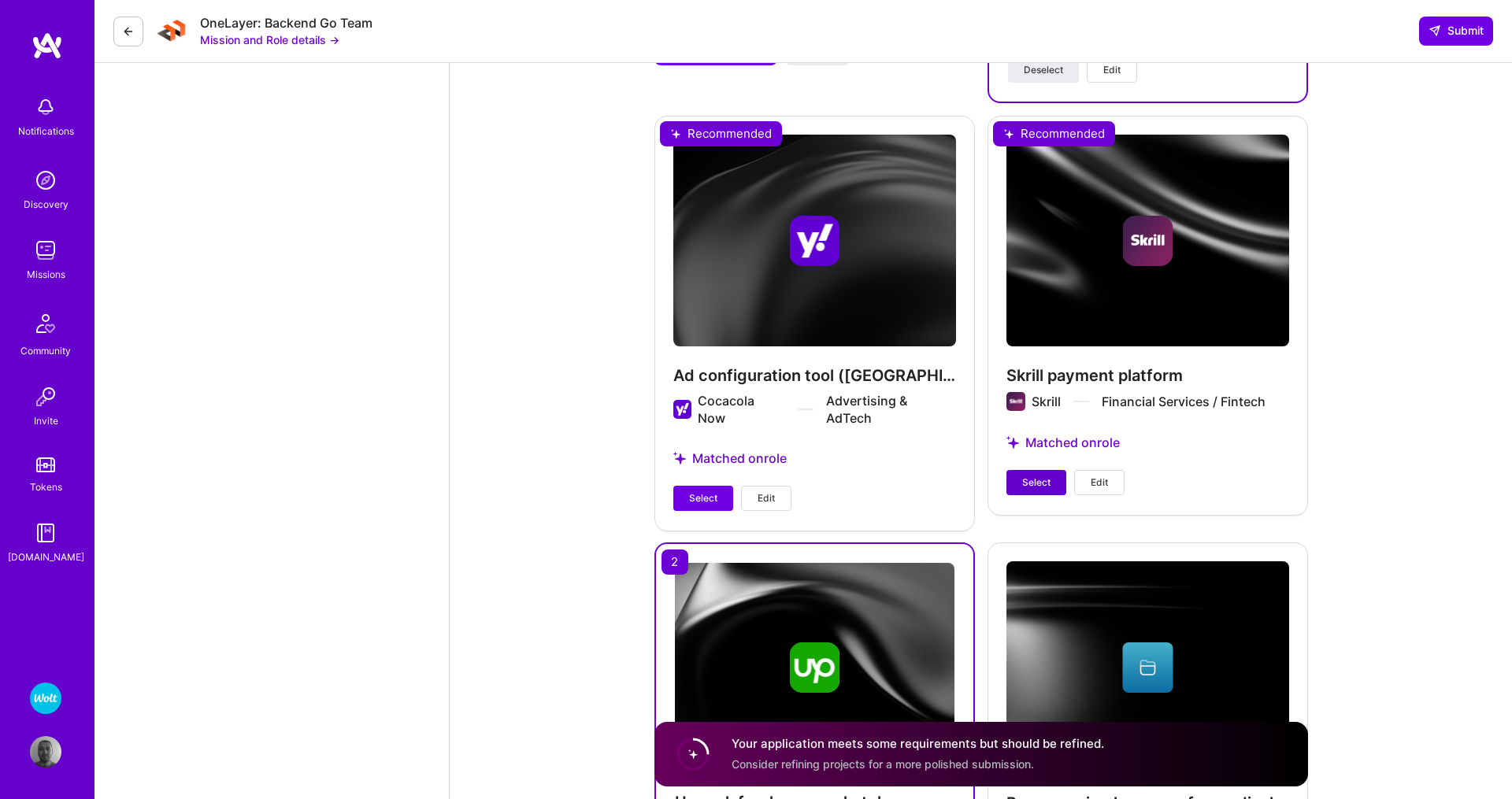
click at [1022, 475] on span "Select" at bounding box center [1036, 482] width 29 height 14
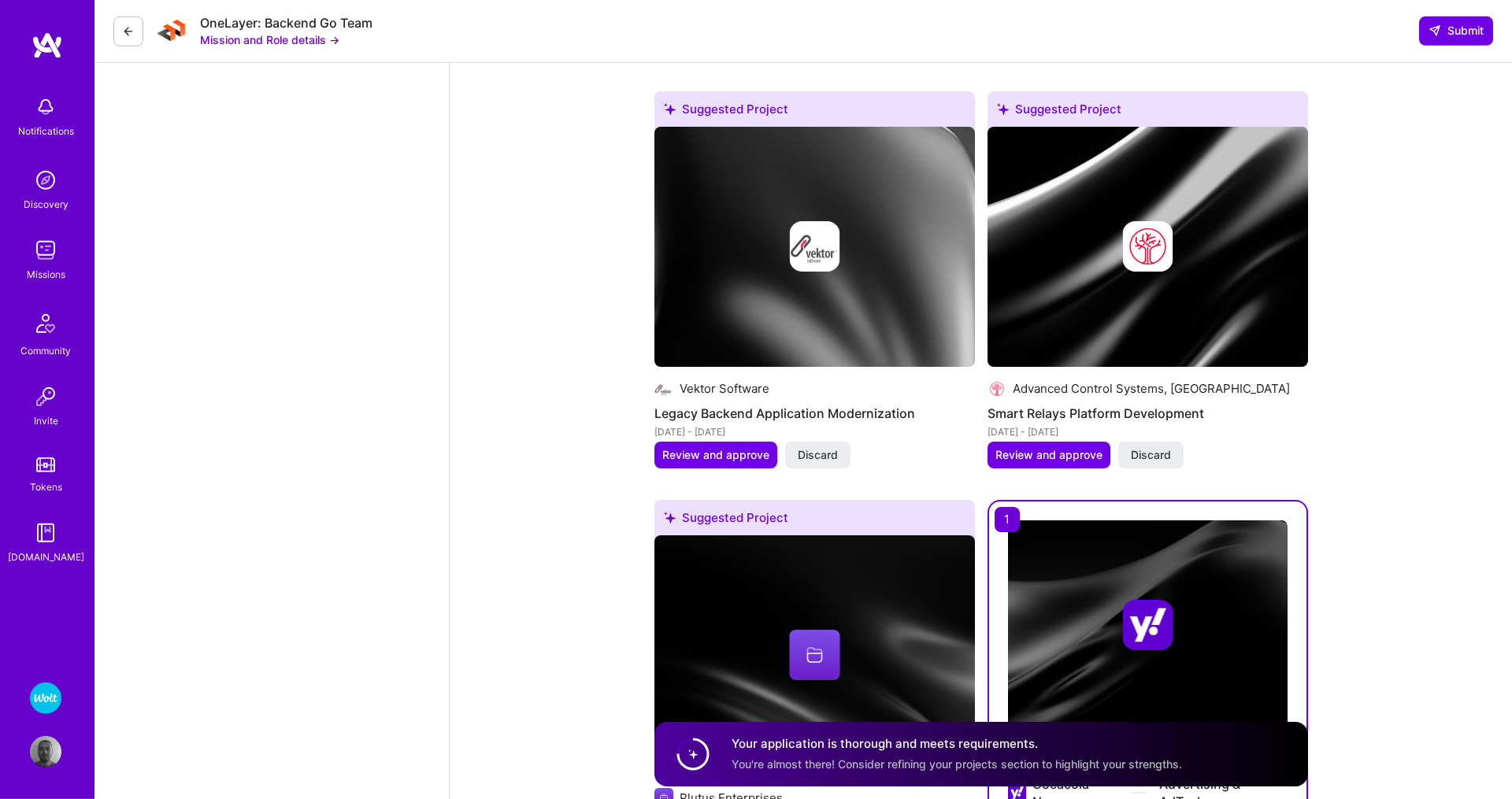
scroll to position [3957, 0]
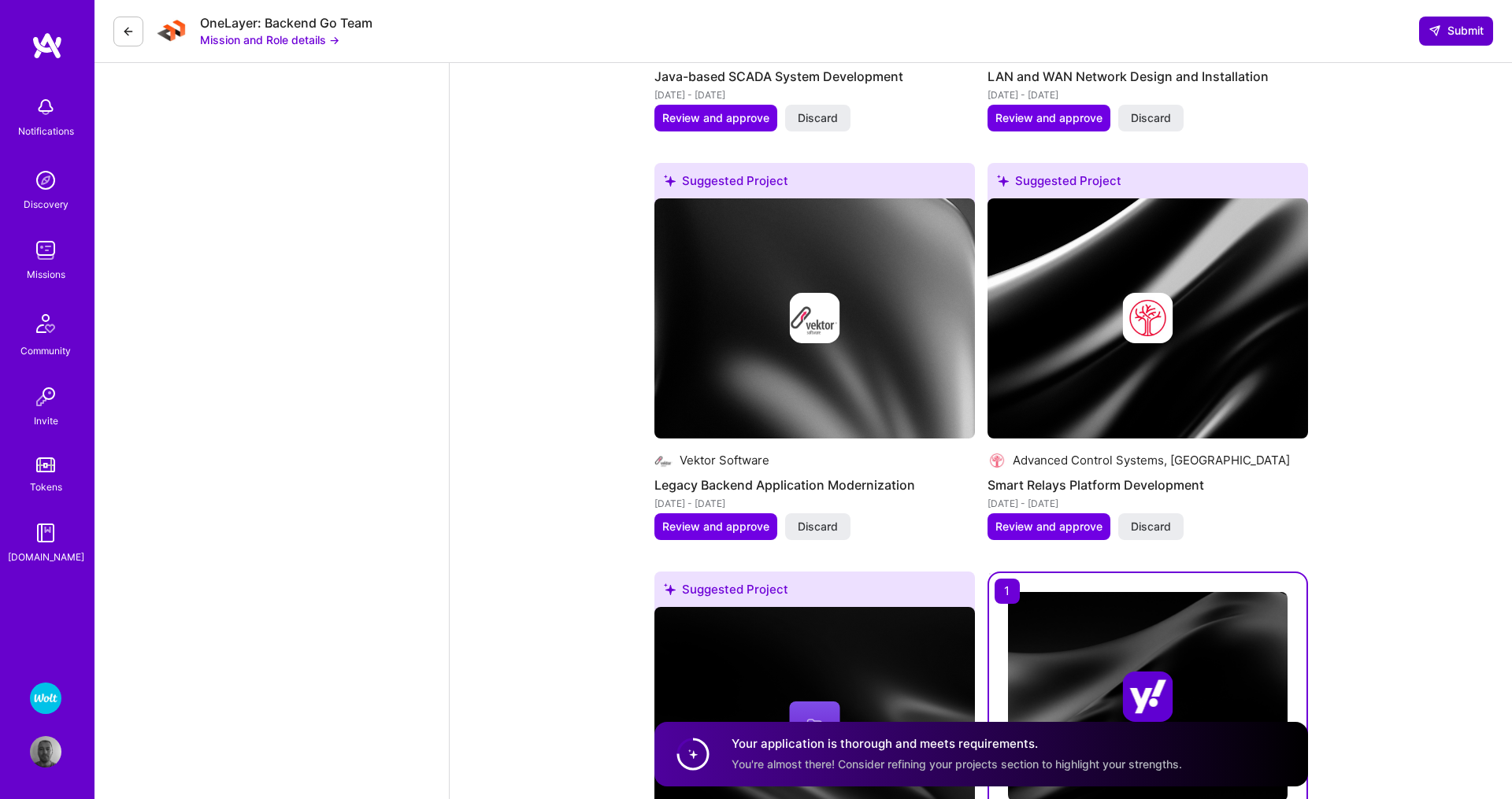
click at [1449, 33] on span "Submit" at bounding box center [1456, 30] width 55 height 16
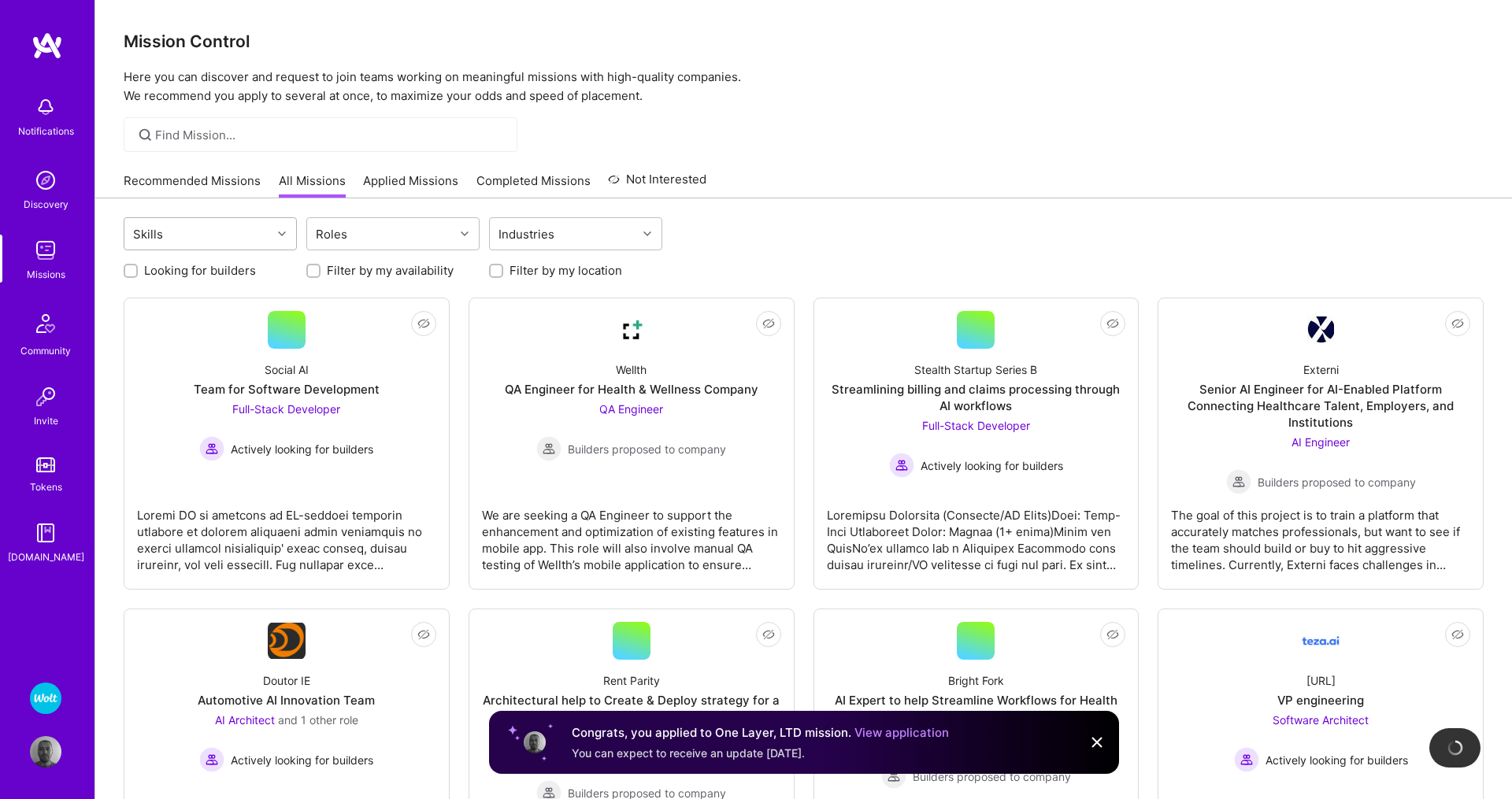
click at [276, 232] on div at bounding box center [284, 234] width 25 height 21
type input "j"
click at [1137, 133] on div at bounding box center [803, 134] width 1416 height 34
click at [417, 186] on link "Applied Missions" at bounding box center [411, 184] width 95 height 26
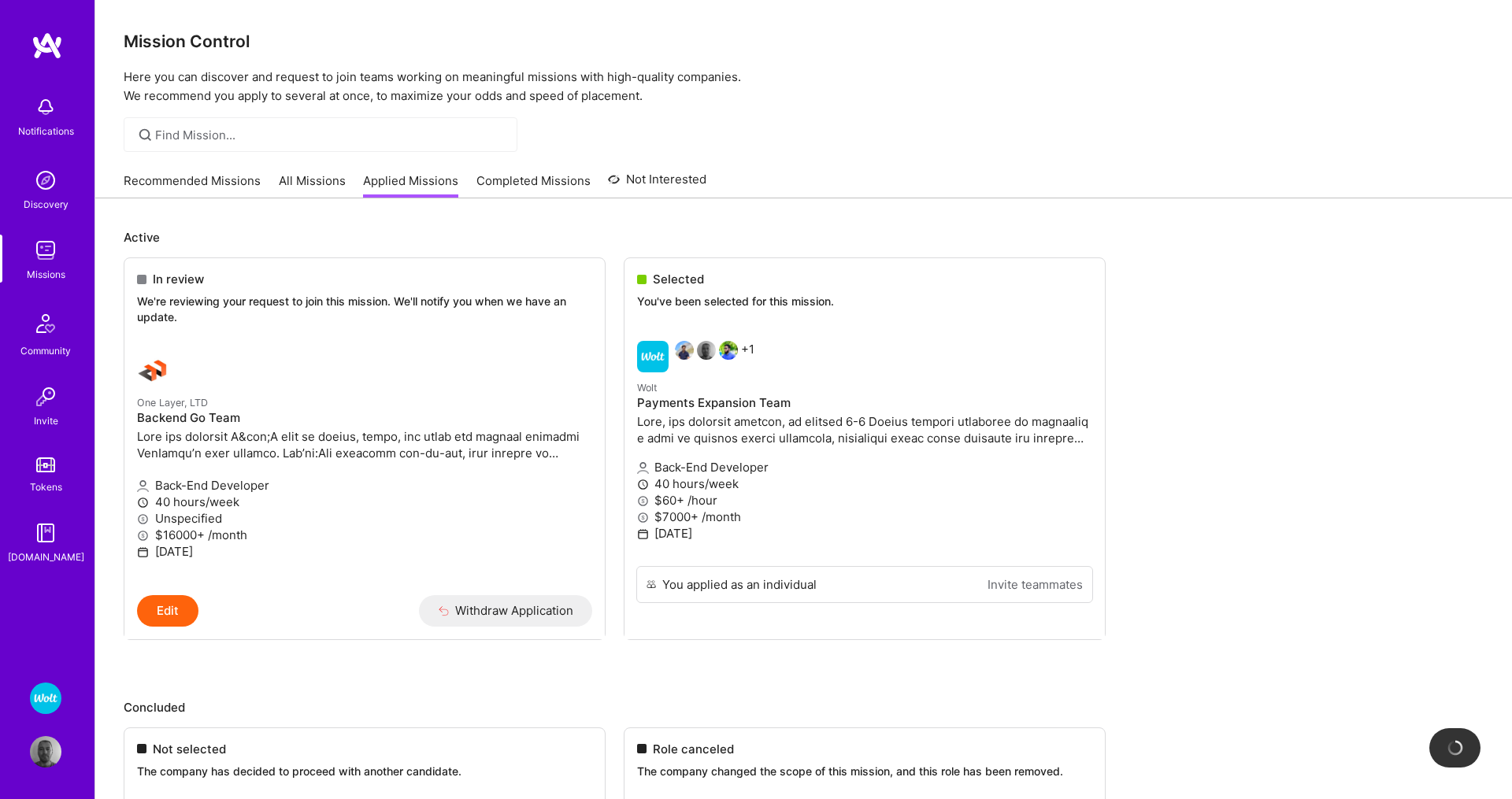
click at [305, 180] on link "All Missions" at bounding box center [312, 184] width 67 height 26
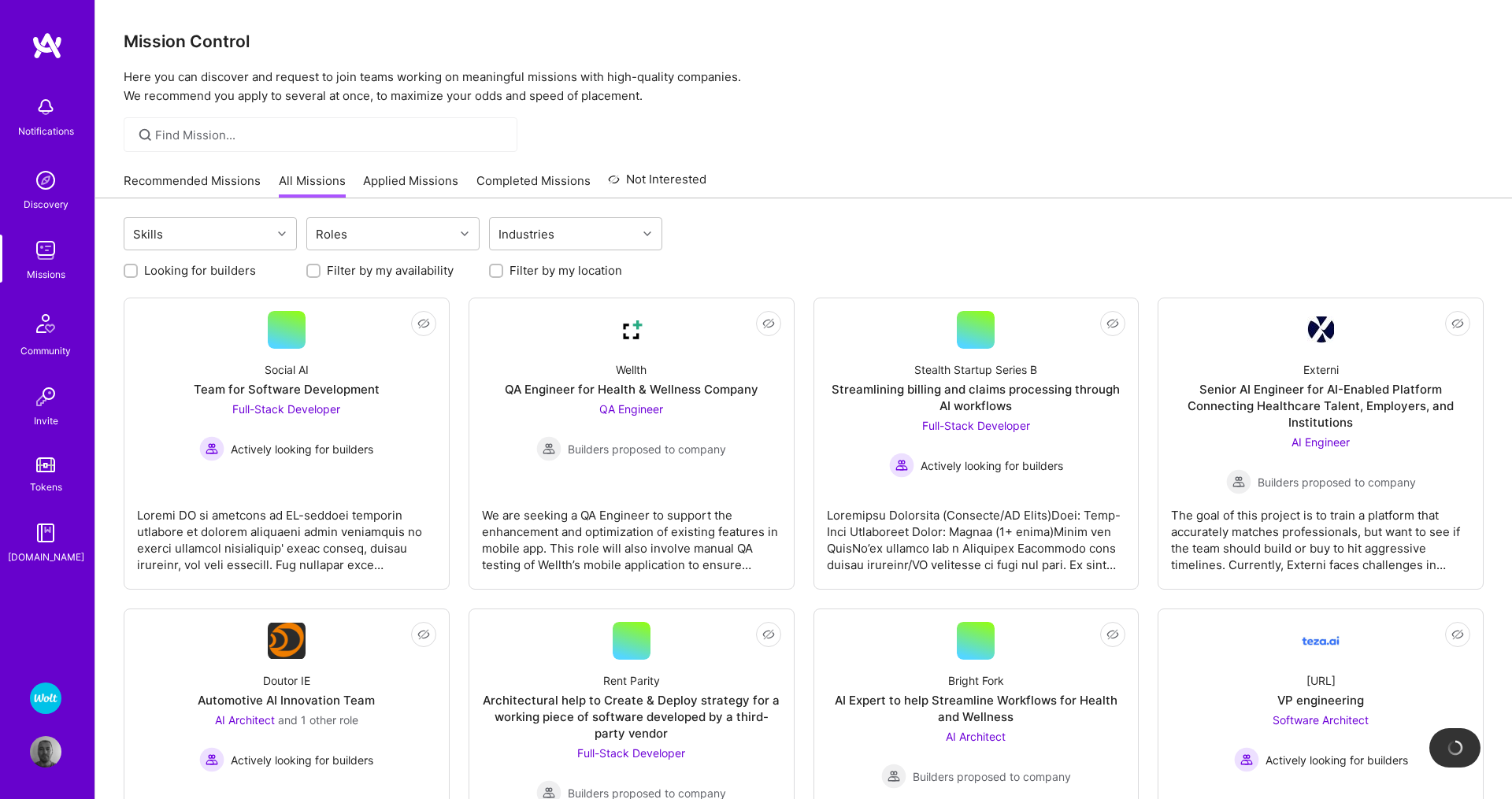
click at [167, 178] on link "Recommended Missions" at bounding box center [192, 184] width 137 height 26
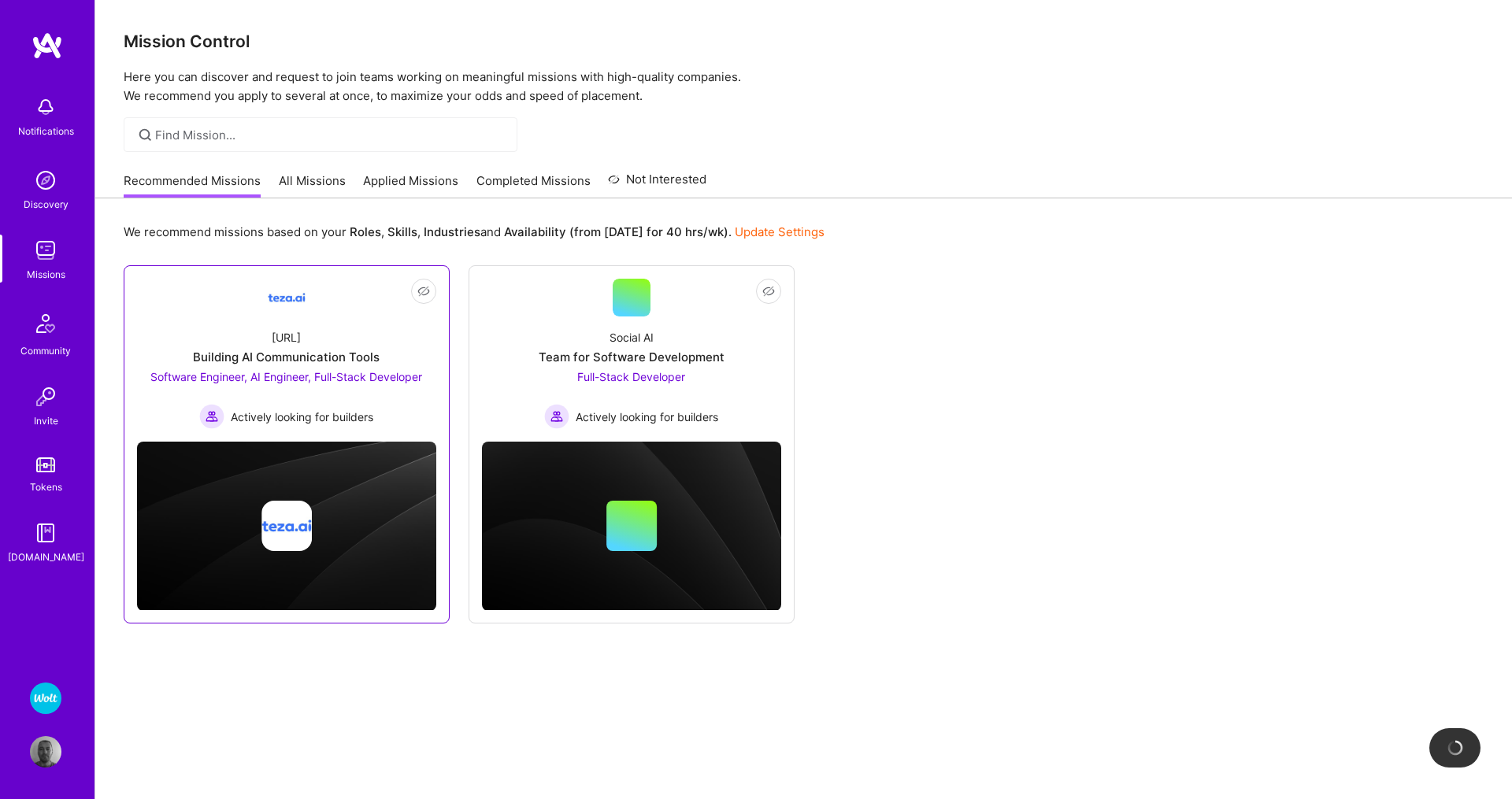
click at [194, 376] on span "Software Engineer, AI Engineer, Full-Stack Developer" at bounding box center [286, 376] width 272 height 13
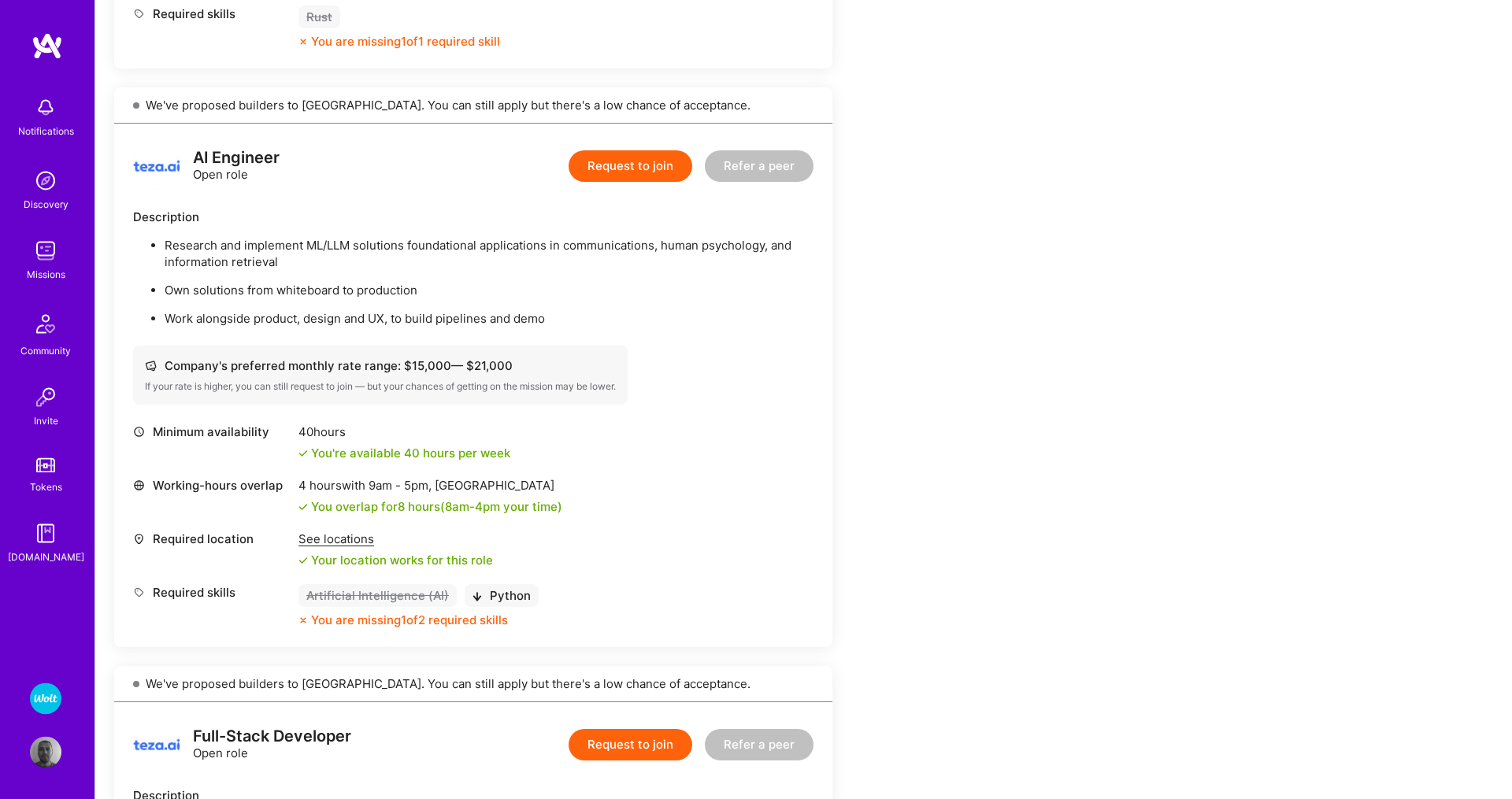
scroll to position [978, 0]
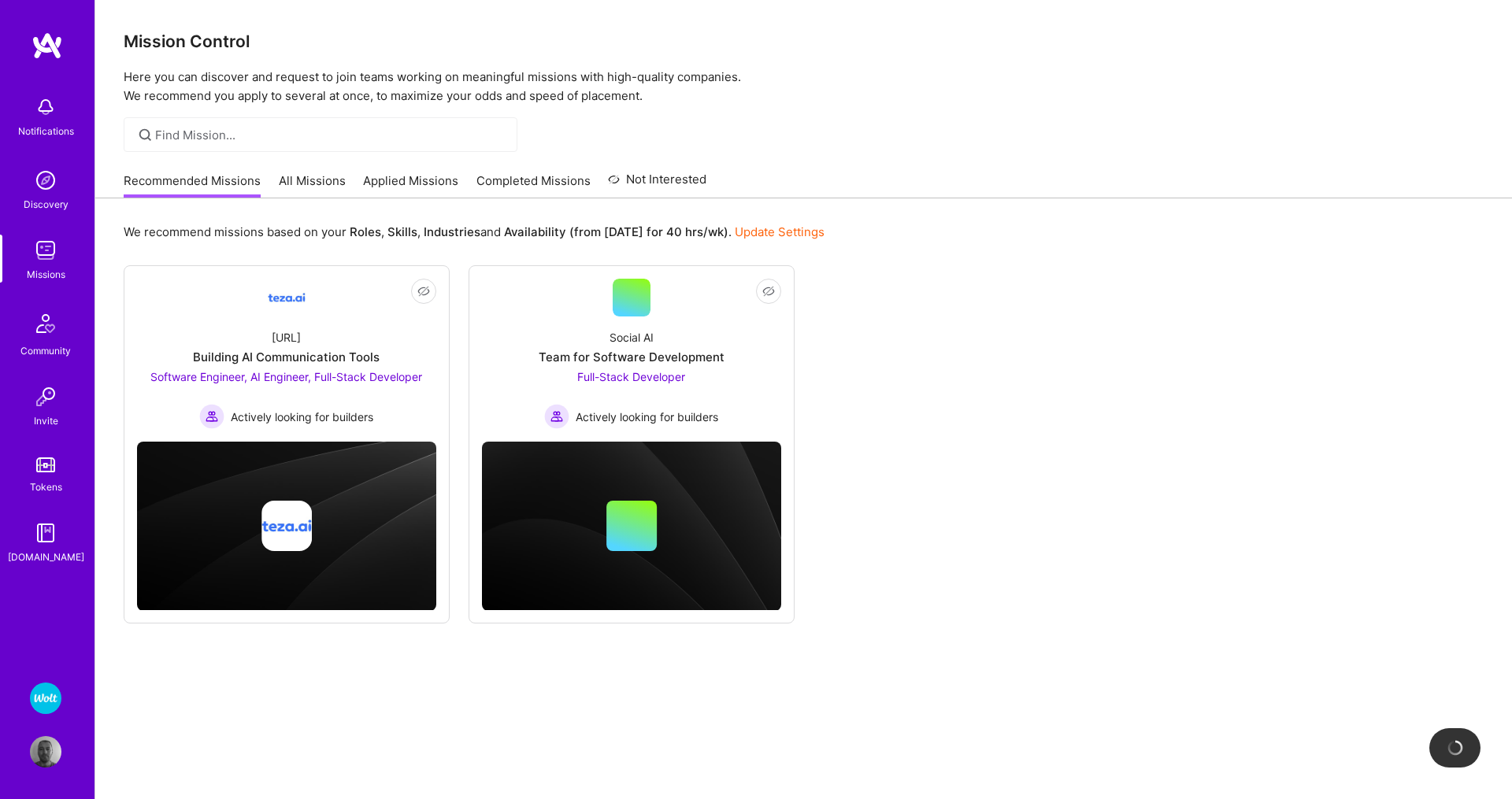
click at [296, 181] on link "All Missions" at bounding box center [312, 184] width 67 height 26
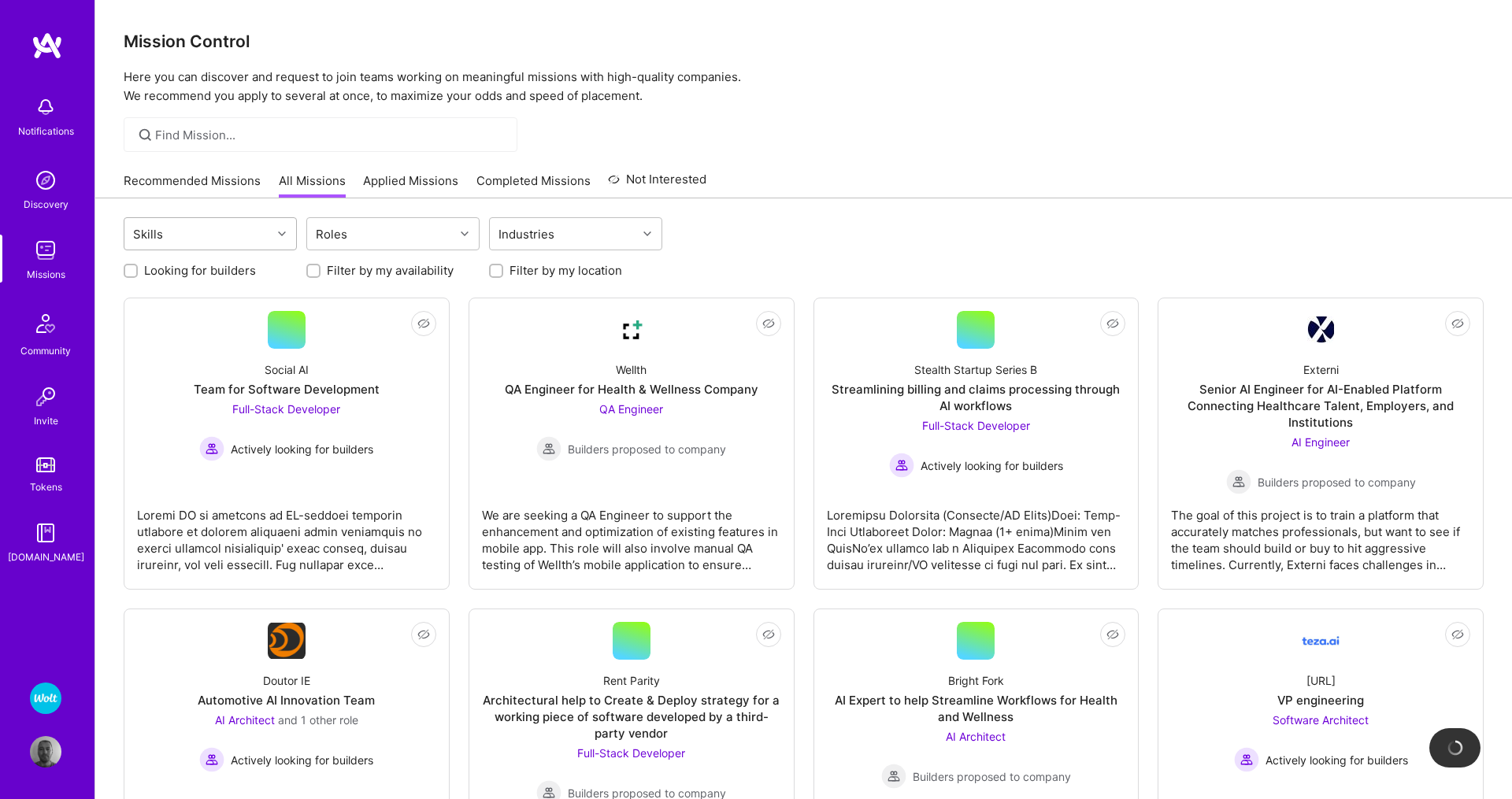
click at [271, 232] on div "Skills" at bounding box center [198, 233] width 147 height 31
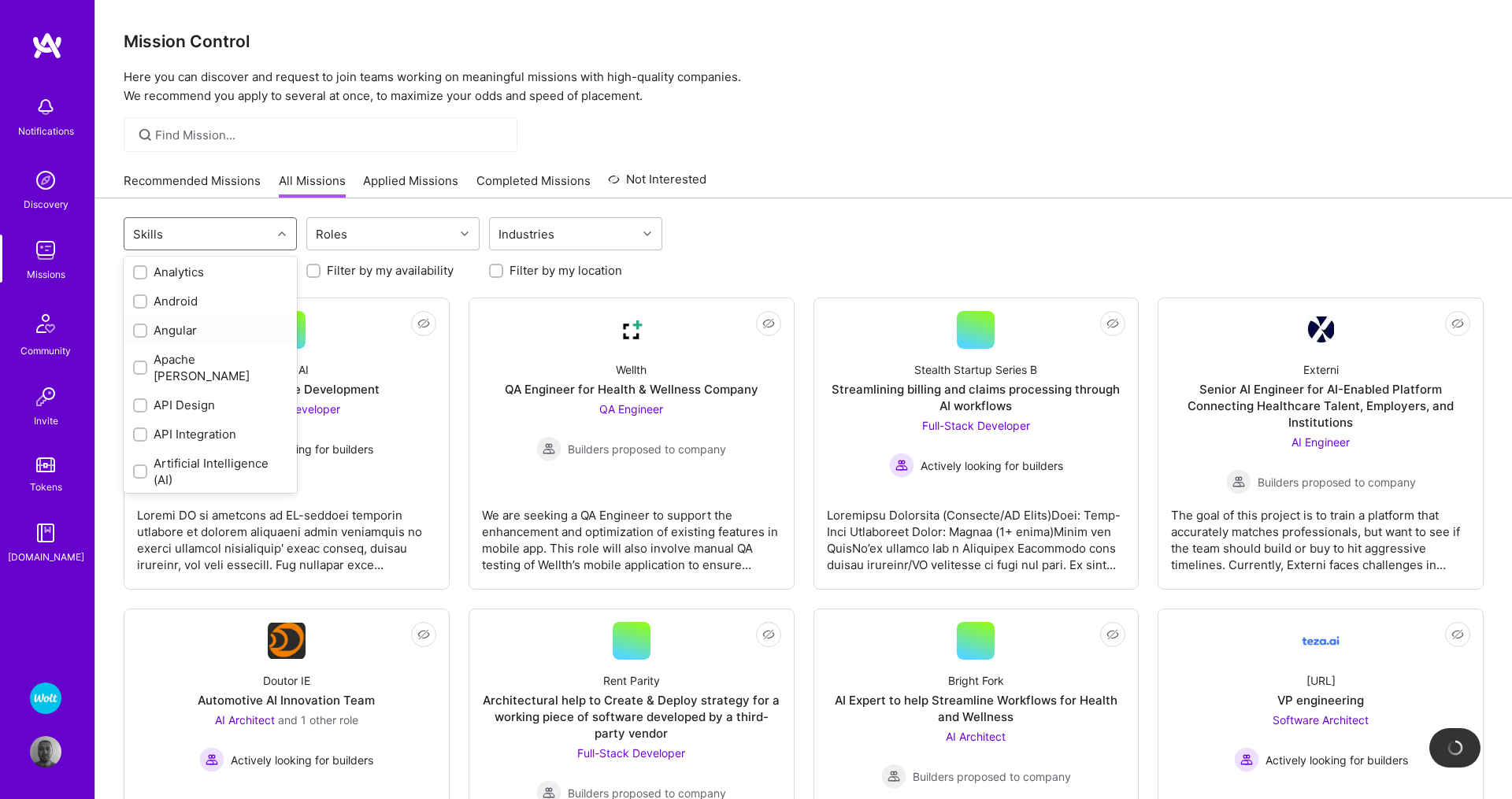
scroll to position [180, 0]
click at [140, 274] on input "checkbox" at bounding box center [142, 278] width 11 height 11
checkbox input "true"
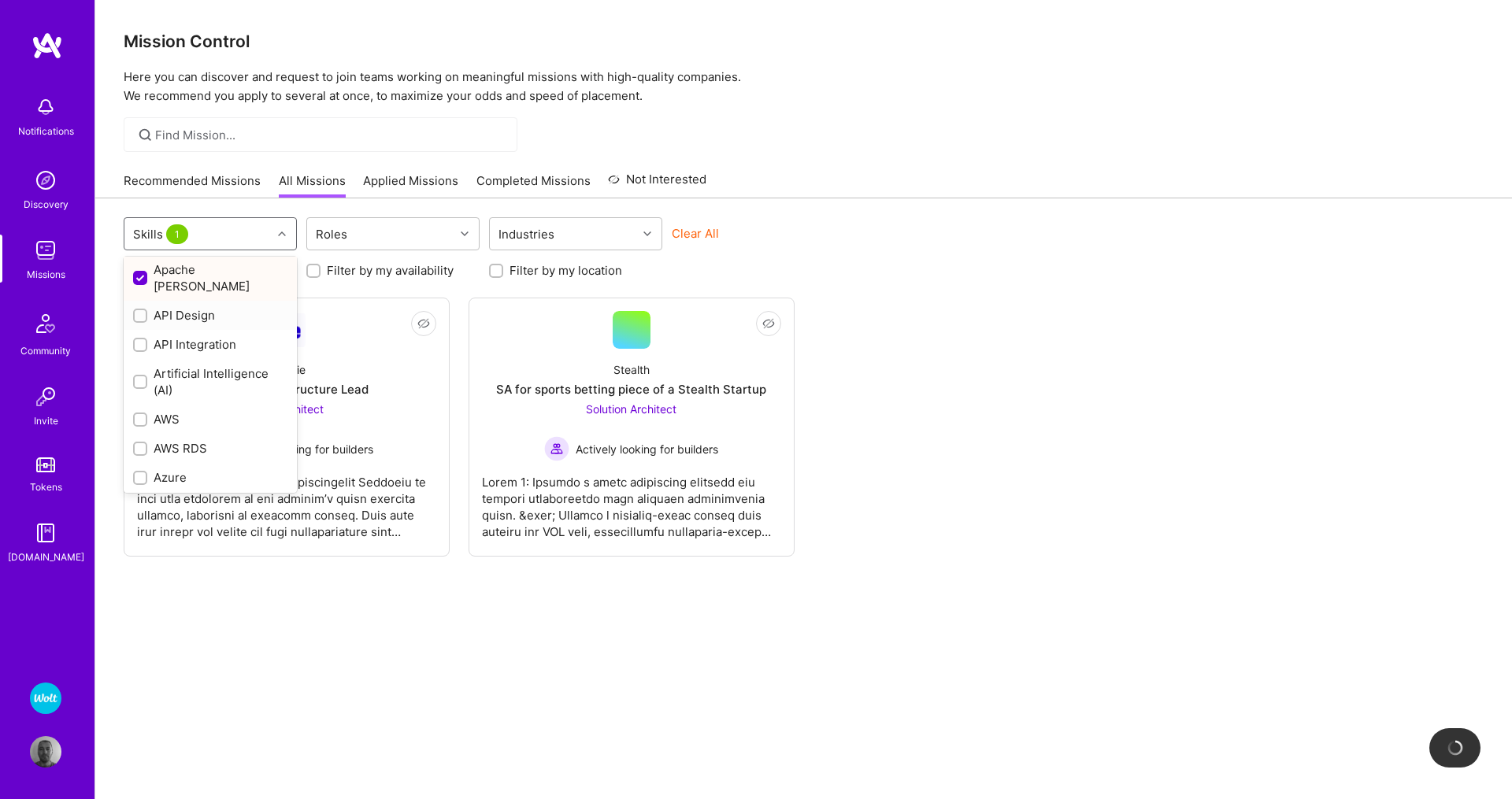
click at [140, 311] on input "checkbox" at bounding box center [142, 316] width 11 height 11
checkbox input "true"
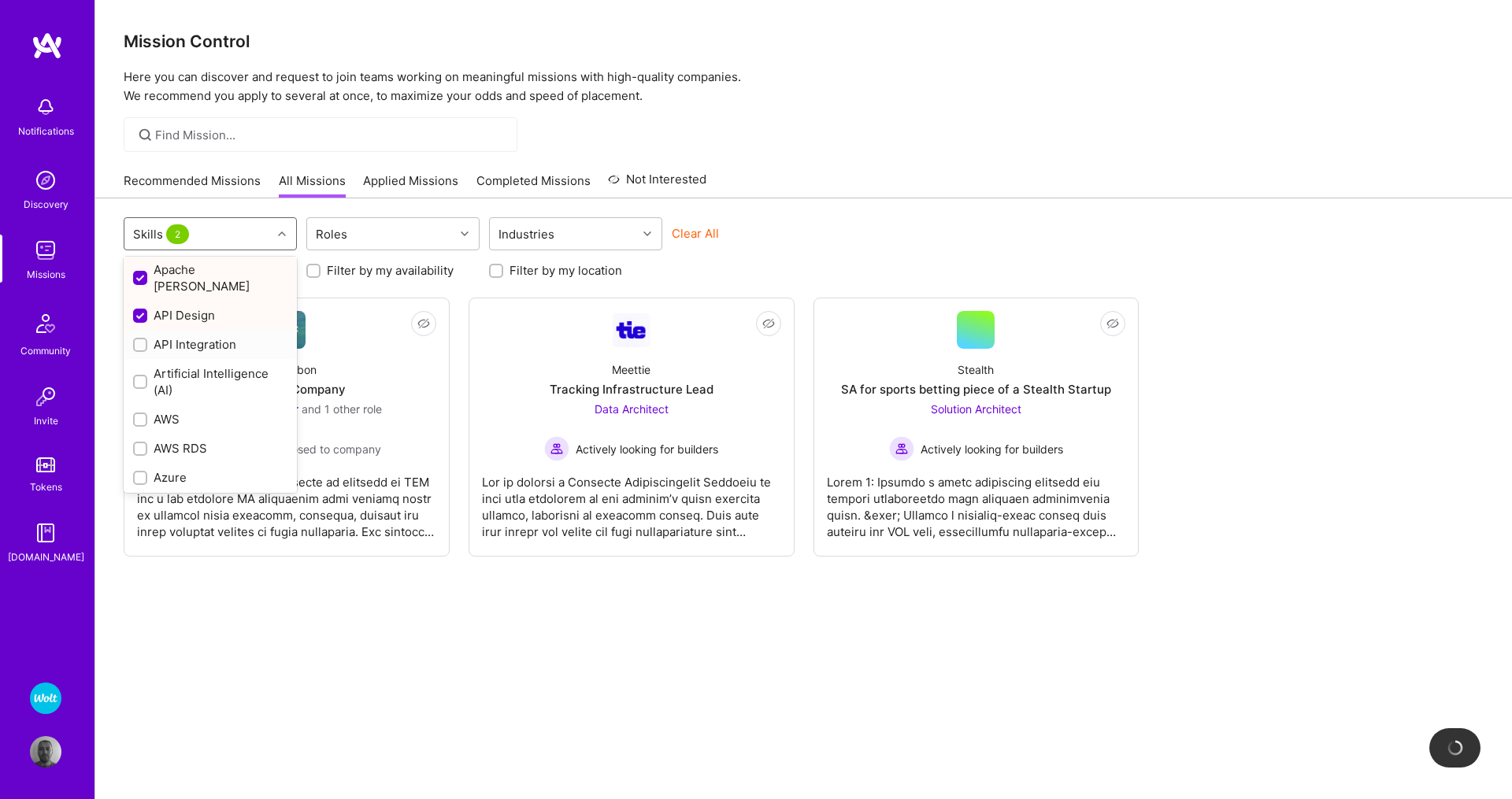
click at [140, 340] on input "checkbox" at bounding box center [142, 346] width 11 height 11
checkbox input "true"
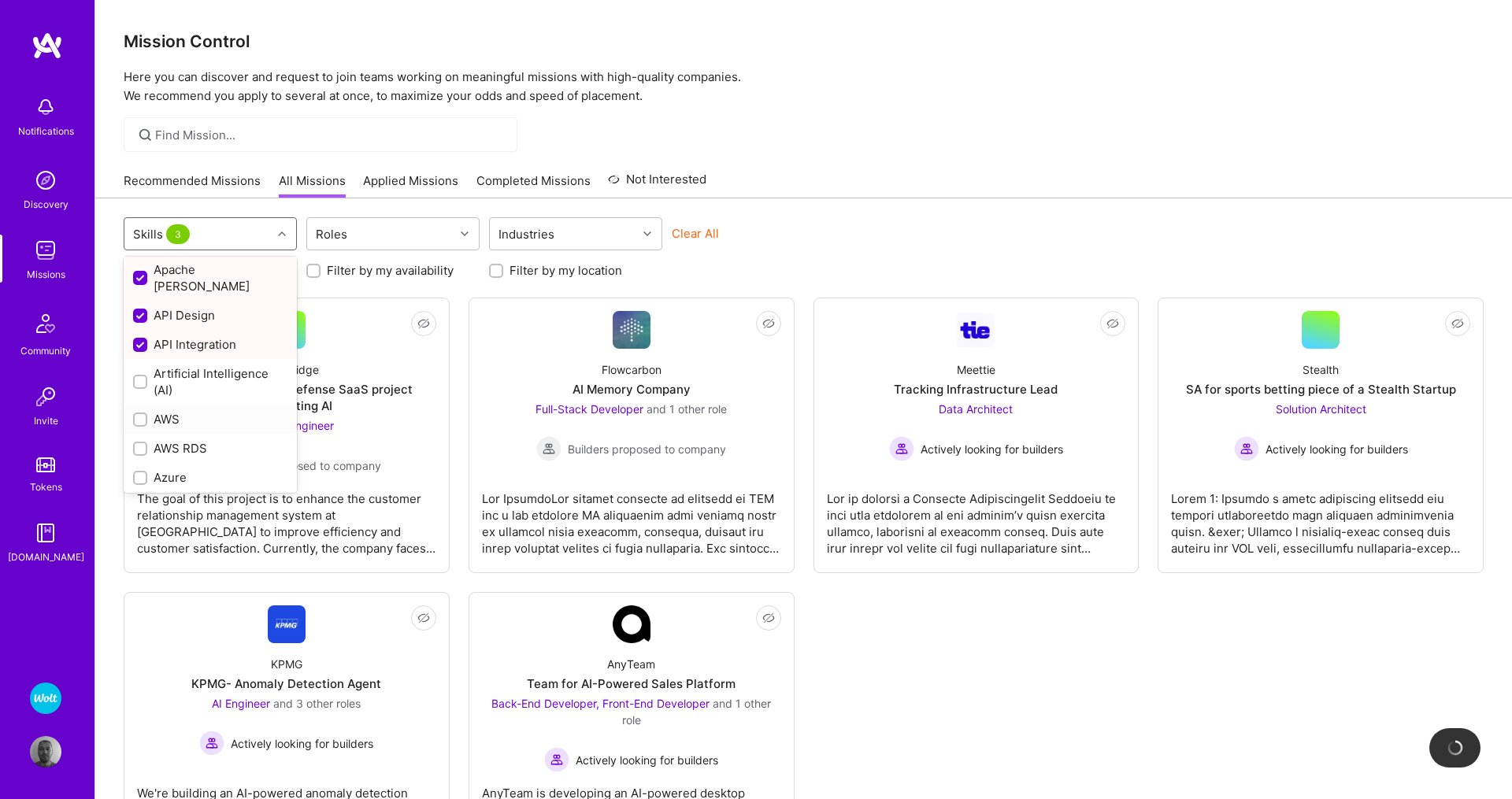
click at [140, 415] on input "checkbox" at bounding box center [142, 421] width 11 height 11
checkbox input "true"
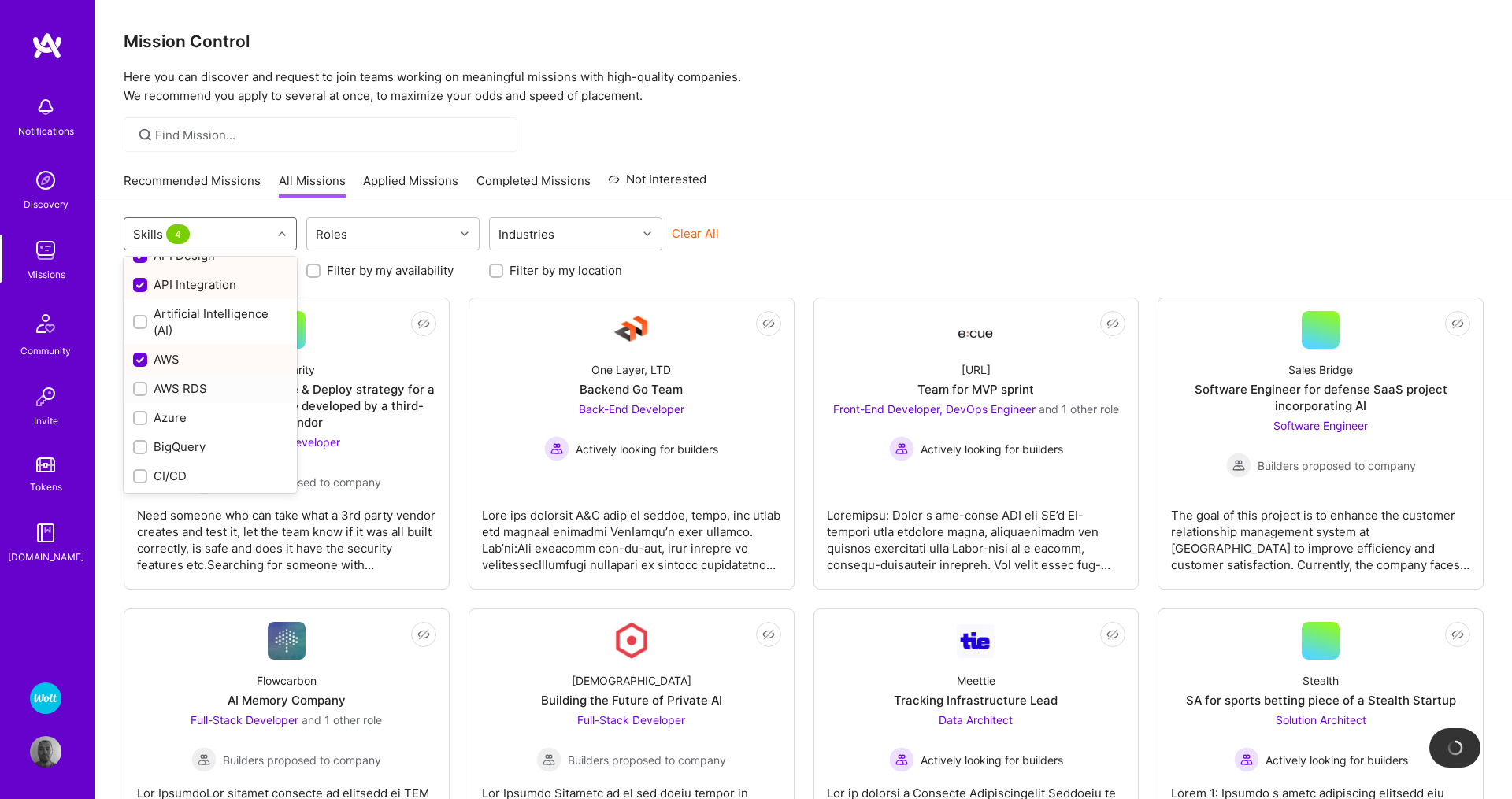
scroll to position [269, 0]
click at [137, 442] on input "checkbox" at bounding box center [142, 447] width 11 height 11
checkbox input "true"
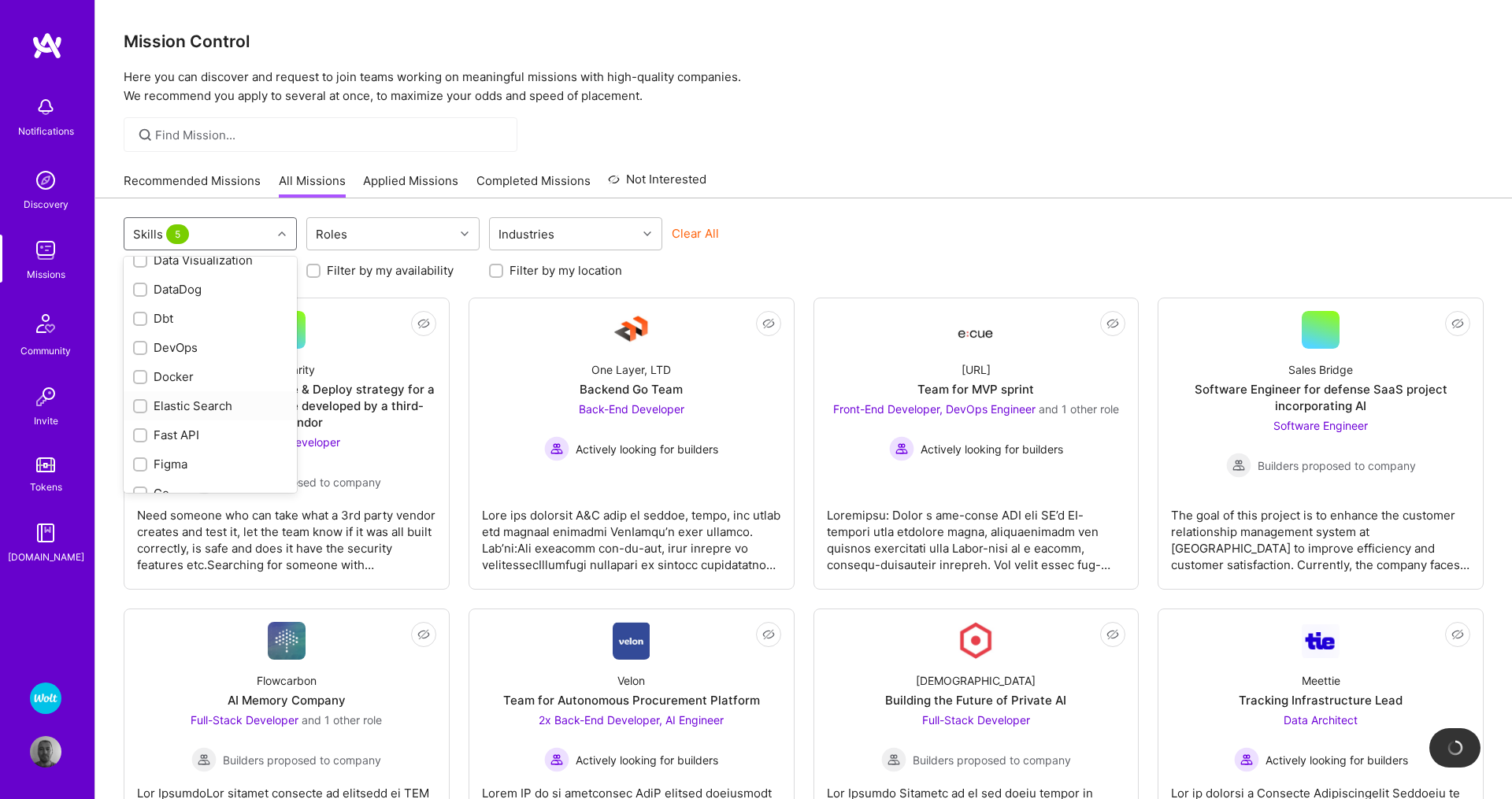
scroll to position [628, 0]
click at [143, 315] on input "checkbox" at bounding box center [142, 321] width 11 height 11
checkbox input "true"
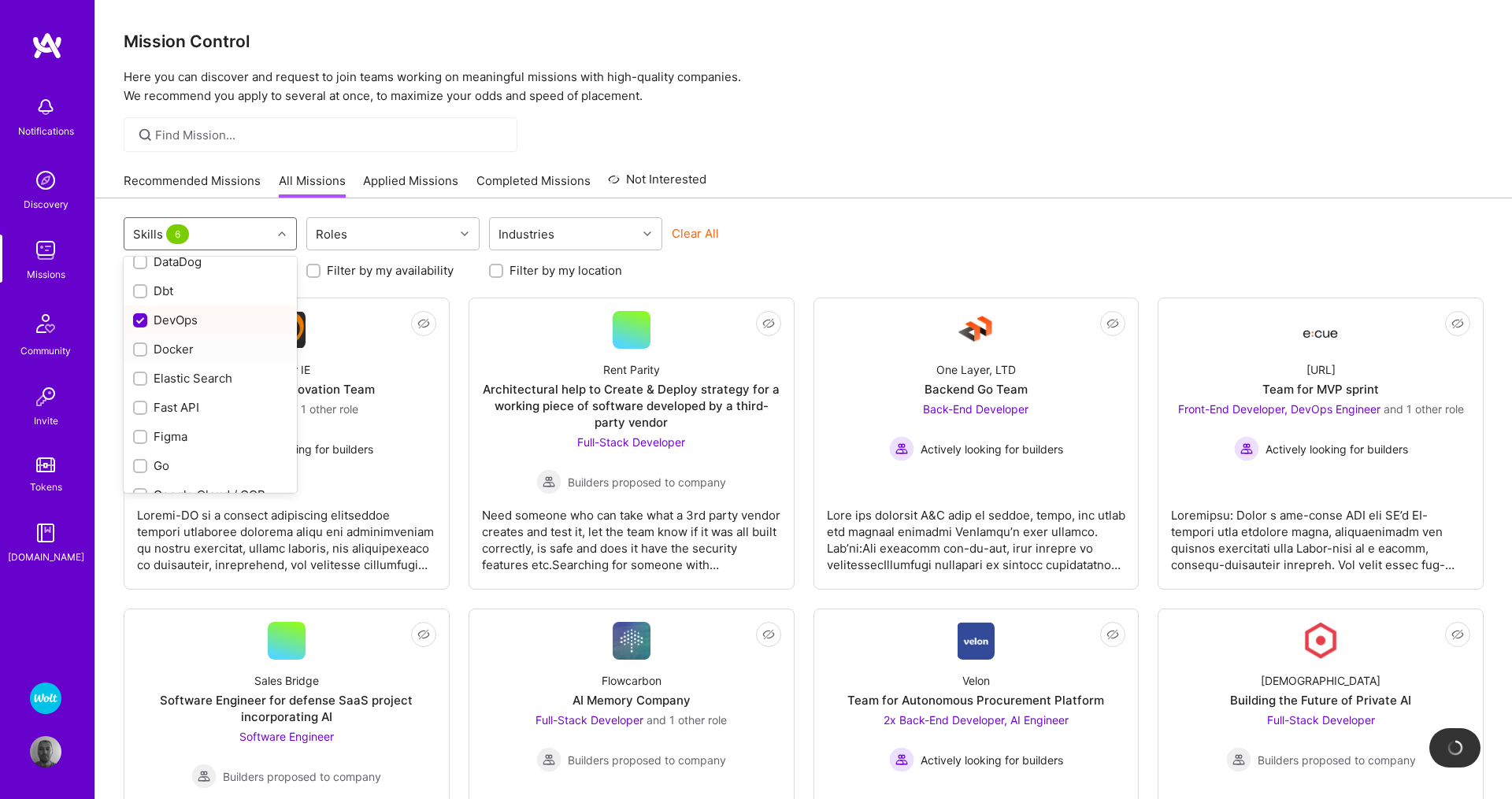
click at [139, 345] on input "checkbox" at bounding box center [142, 351] width 11 height 11
checkbox input "true"
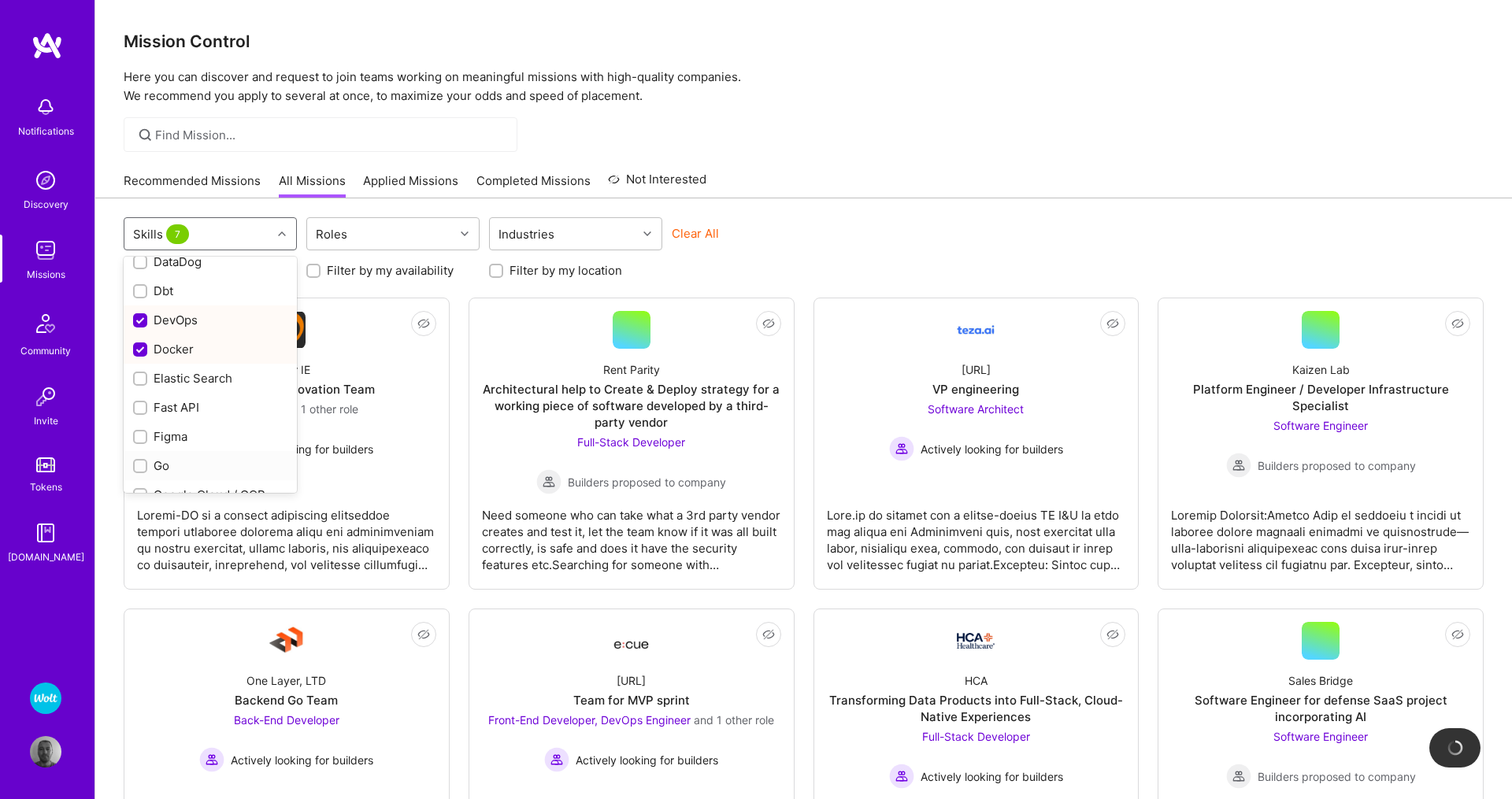
click at [140, 461] on input "checkbox" at bounding box center [142, 466] width 11 height 11
checkbox input "true"
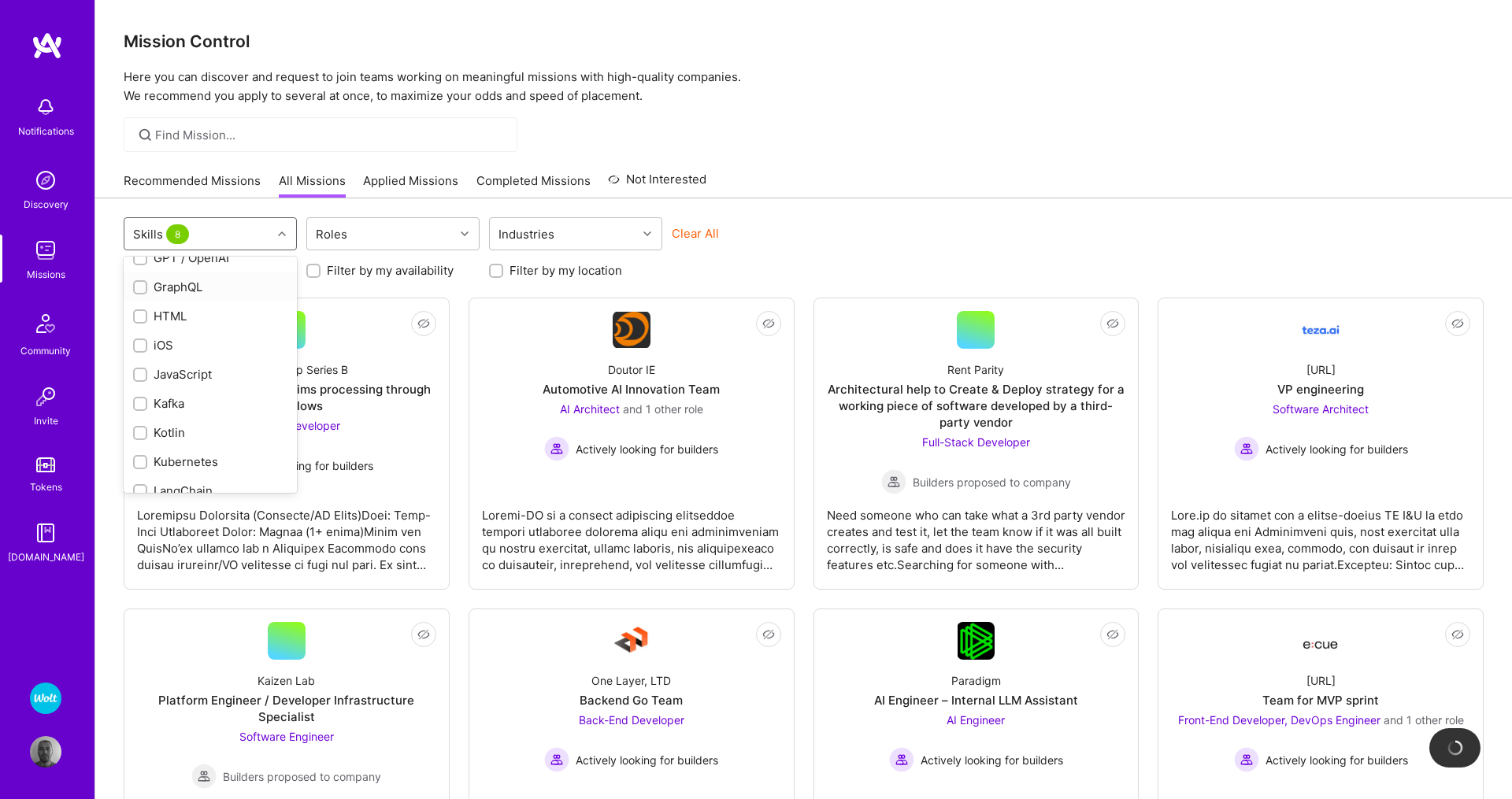
scroll to position [897, 0]
click at [139, 396] on input "checkbox" at bounding box center [142, 402] width 11 height 11
checkbox input "true"
click at [138, 425] on input "checkbox" at bounding box center [142, 430] width 11 height 11
checkbox input "true"
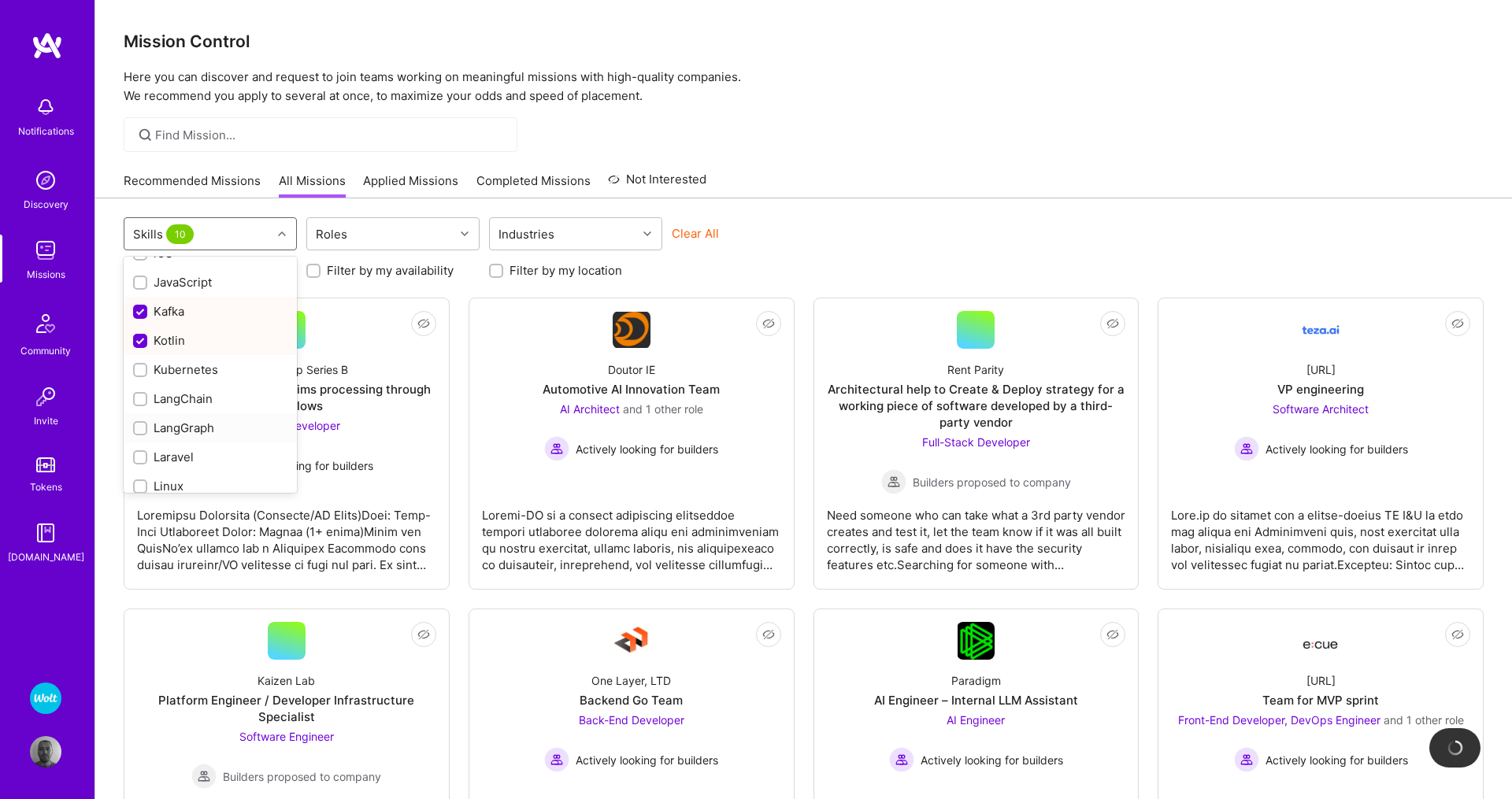
scroll to position [987, 0]
click at [140, 365] on input "checkbox" at bounding box center [142, 371] width 11 height 11
checkbox input "true"
click at [138, 301] on input "checkbox" at bounding box center [142, 307] width 11 height 11
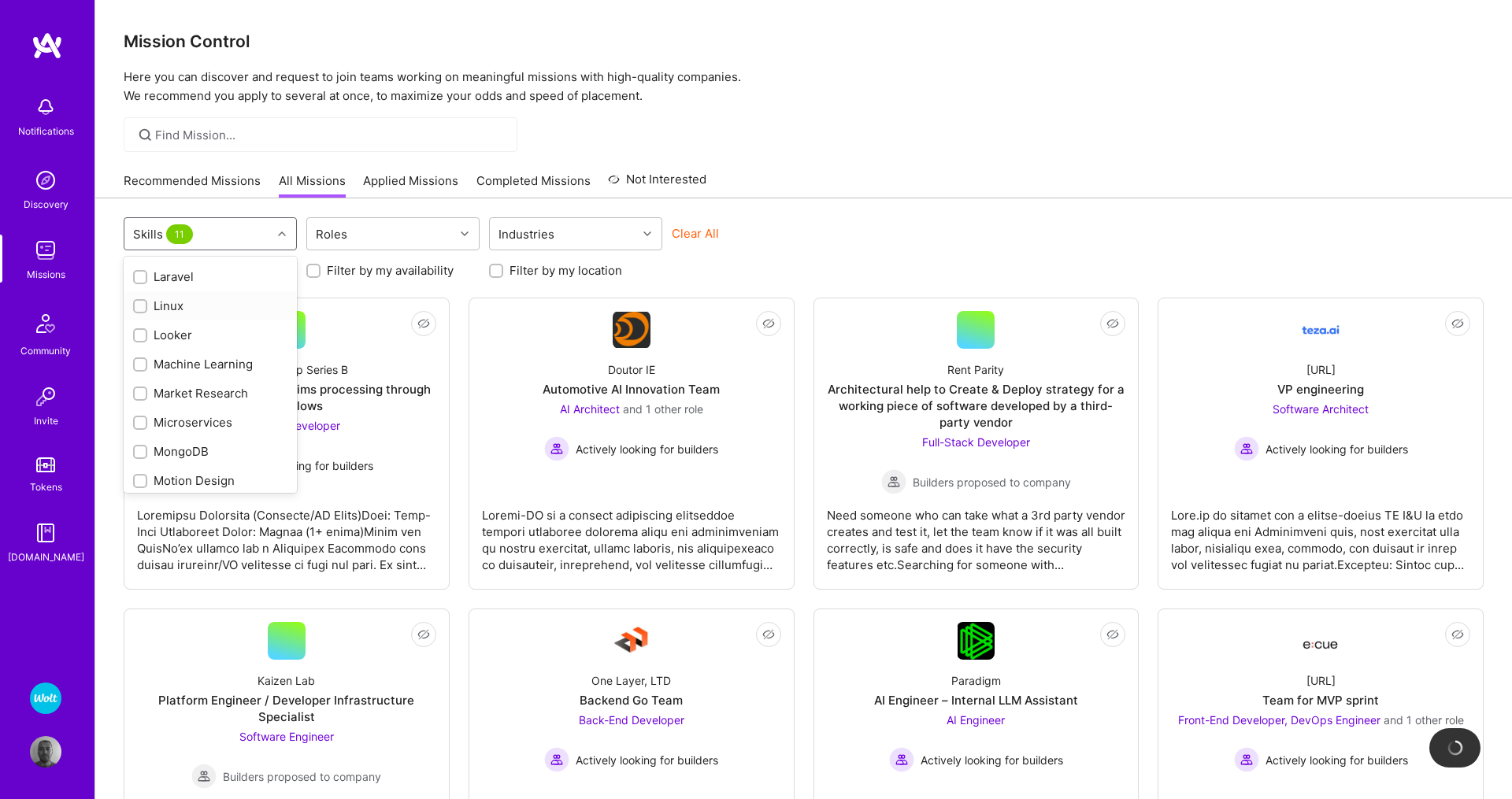
checkbox input "true"
click at [140, 418] on input "checkbox" at bounding box center [142, 424] width 11 height 11
checkbox input "true"
click at [139, 447] on input "checkbox" at bounding box center [142, 453] width 11 height 11
checkbox input "true"
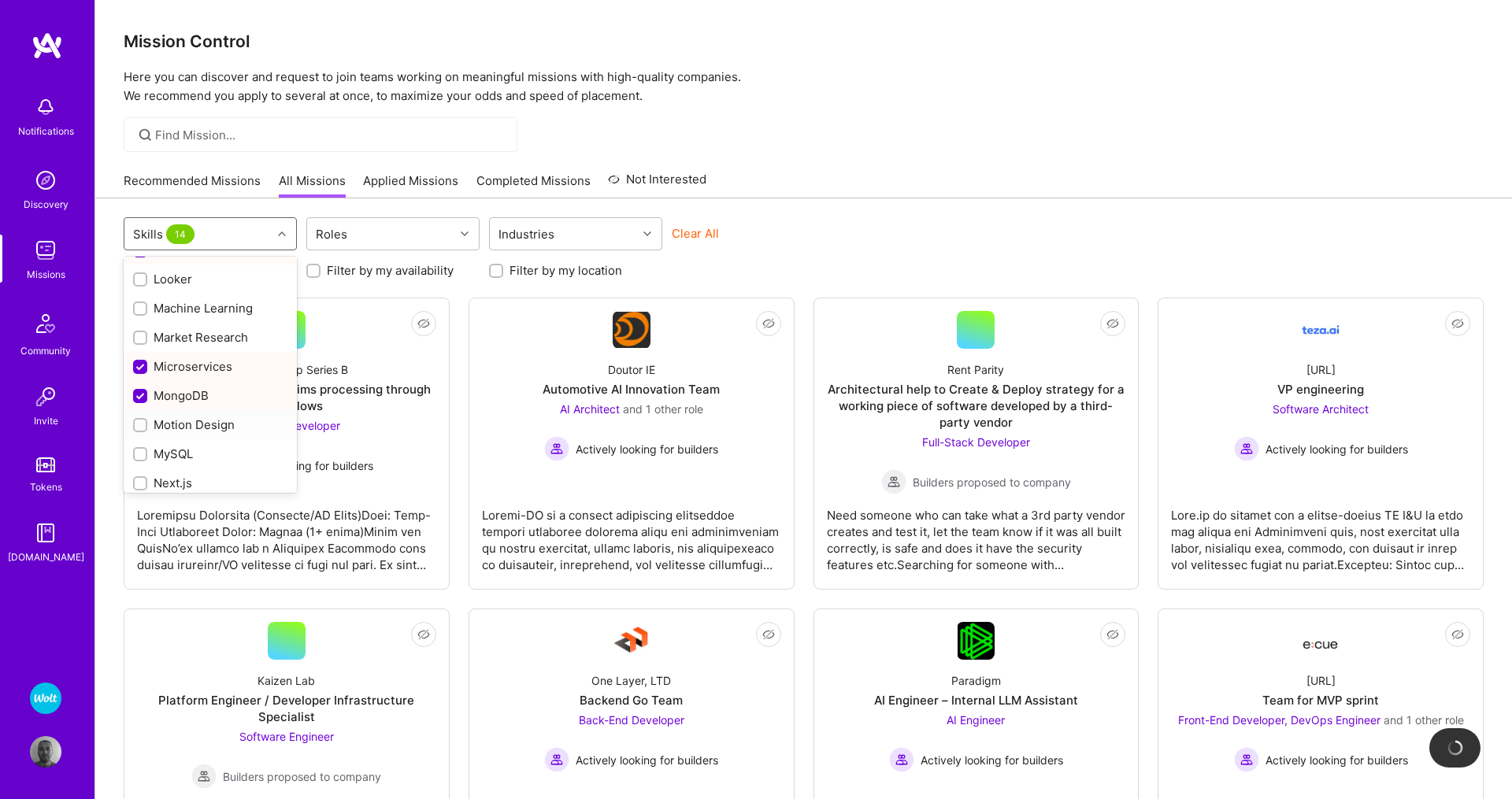
scroll to position [1256, 0]
click at [142, 415] on input "checkbox" at bounding box center [142, 421] width 11 height 11
checkbox input "true"
click at [138, 382] on input "checkbox" at bounding box center [142, 388] width 11 height 11
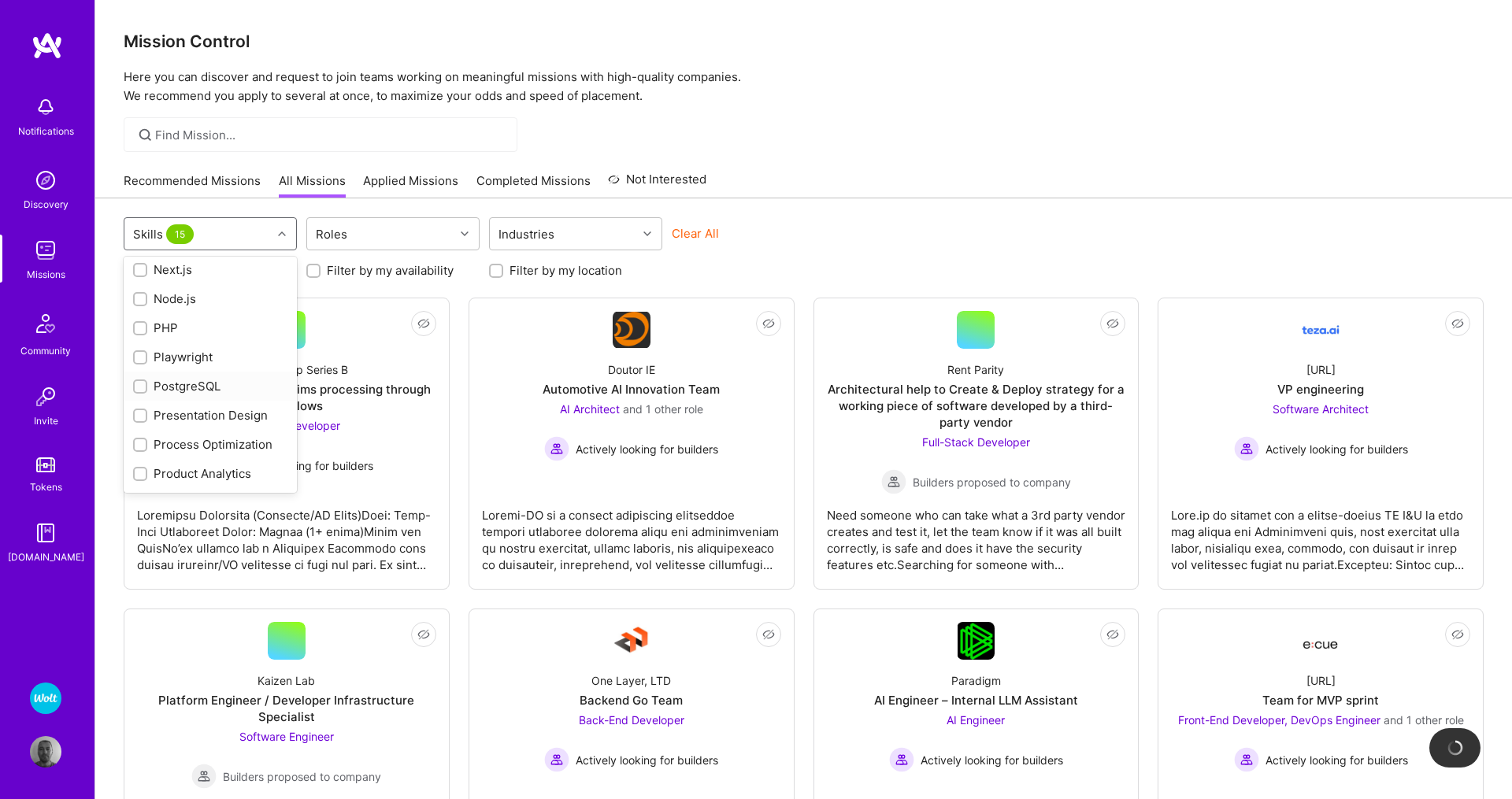
checkbox input "true"
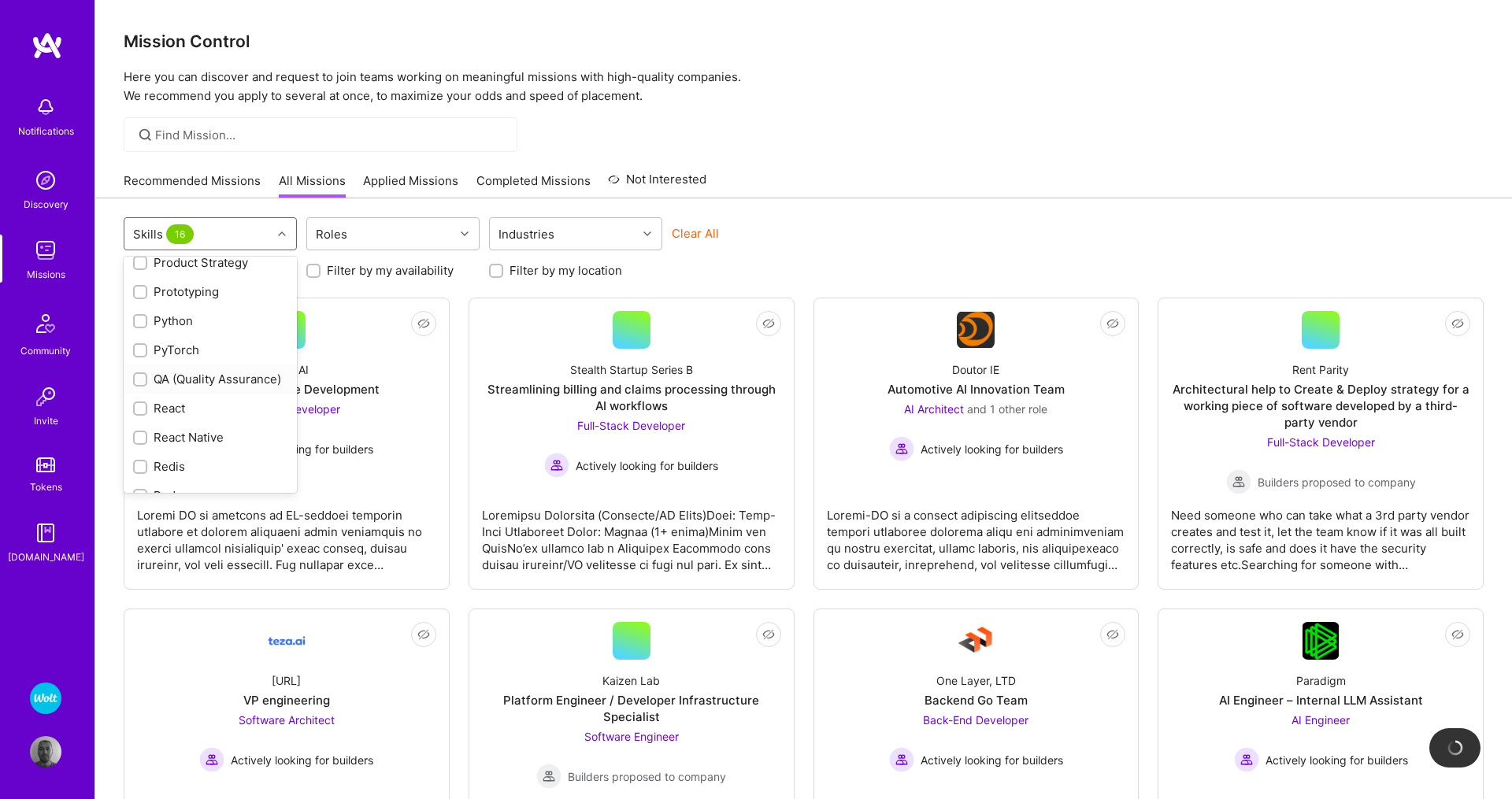
scroll to position [1795, 0]
click at [135, 428] on div at bounding box center [140, 435] width 14 height 14
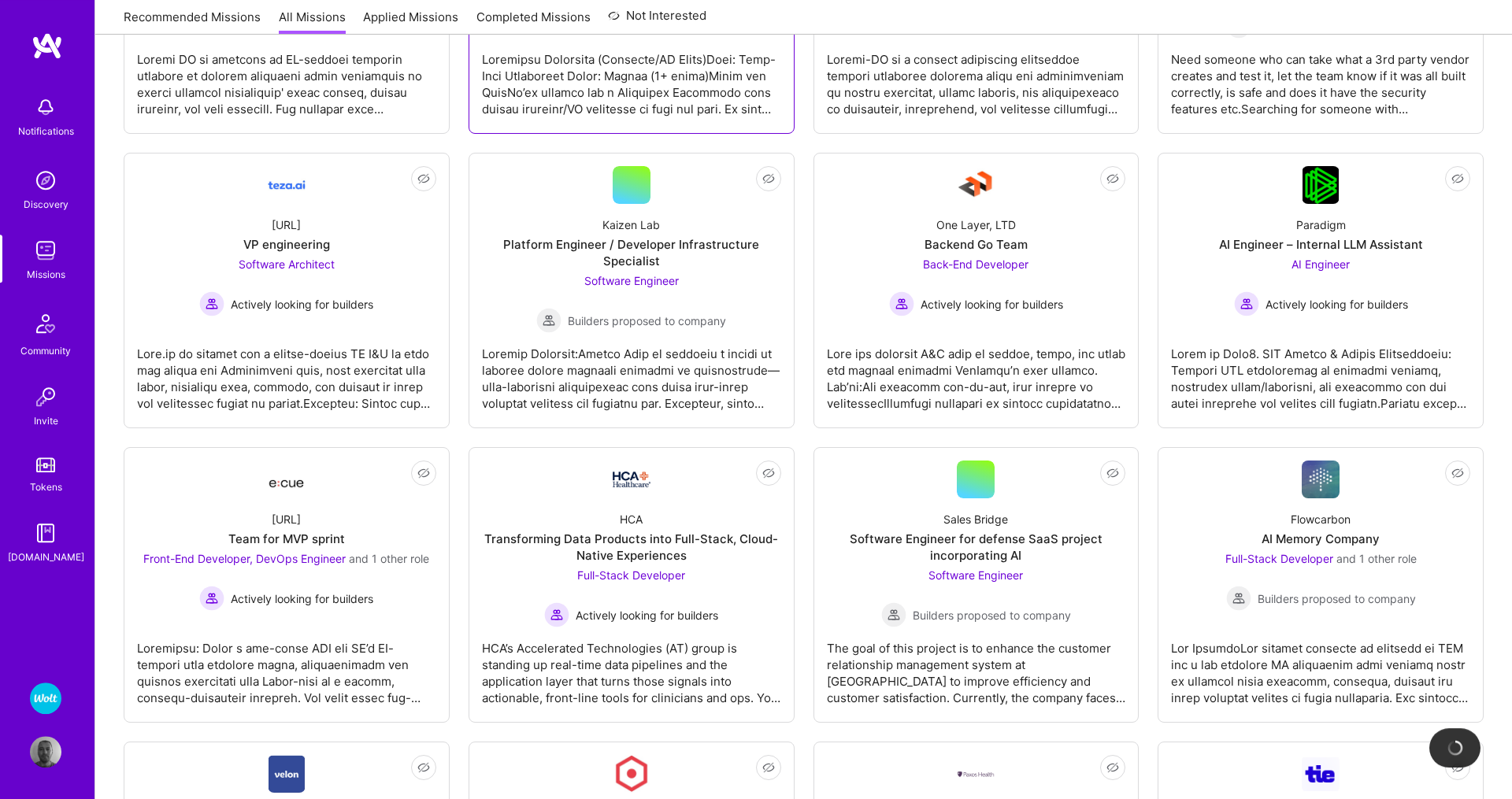
scroll to position [0, 0]
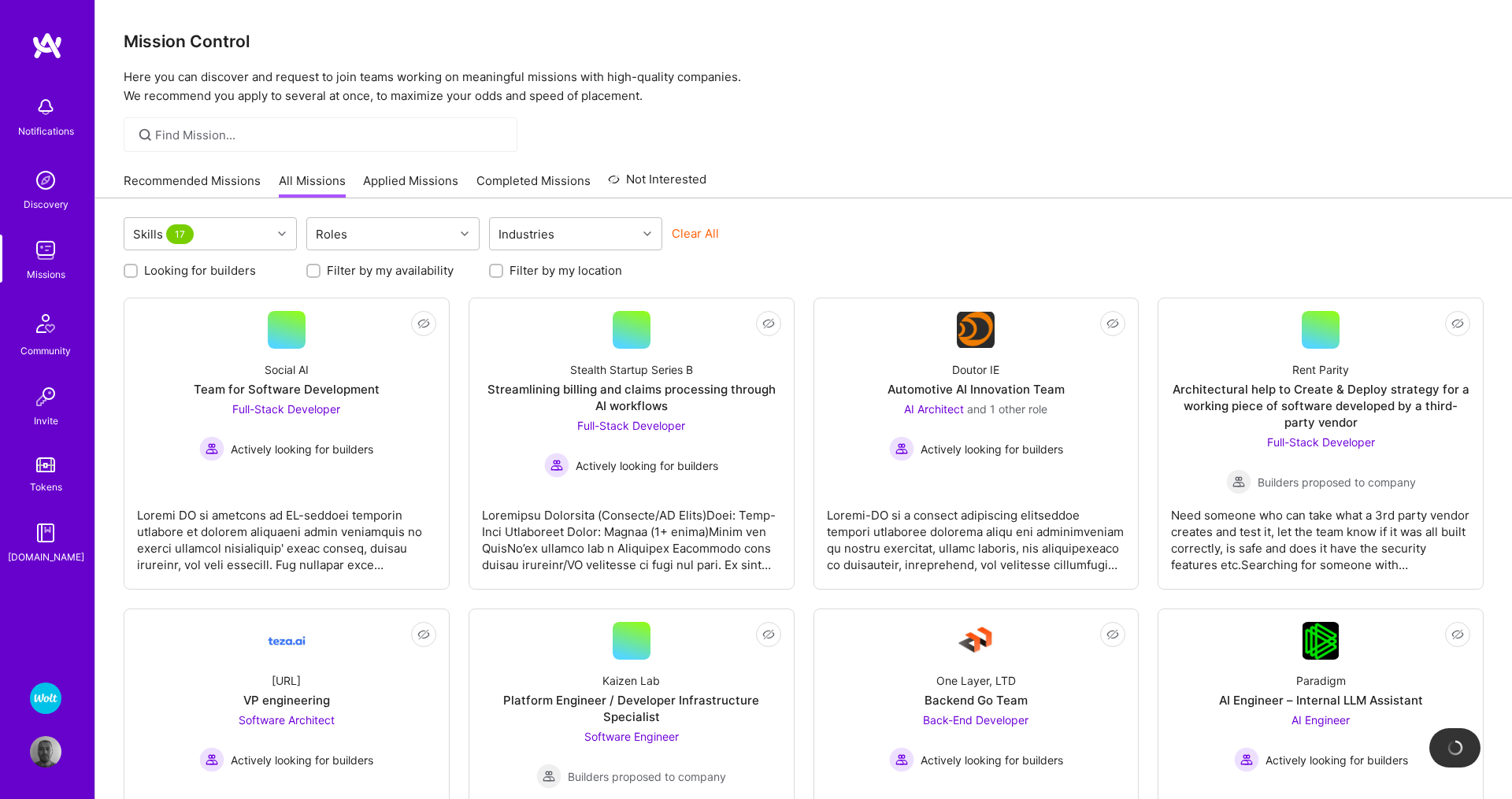
click at [498, 271] on input "Filter by my location" at bounding box center [498, 272] width 11 height 11
checkbox input "true"
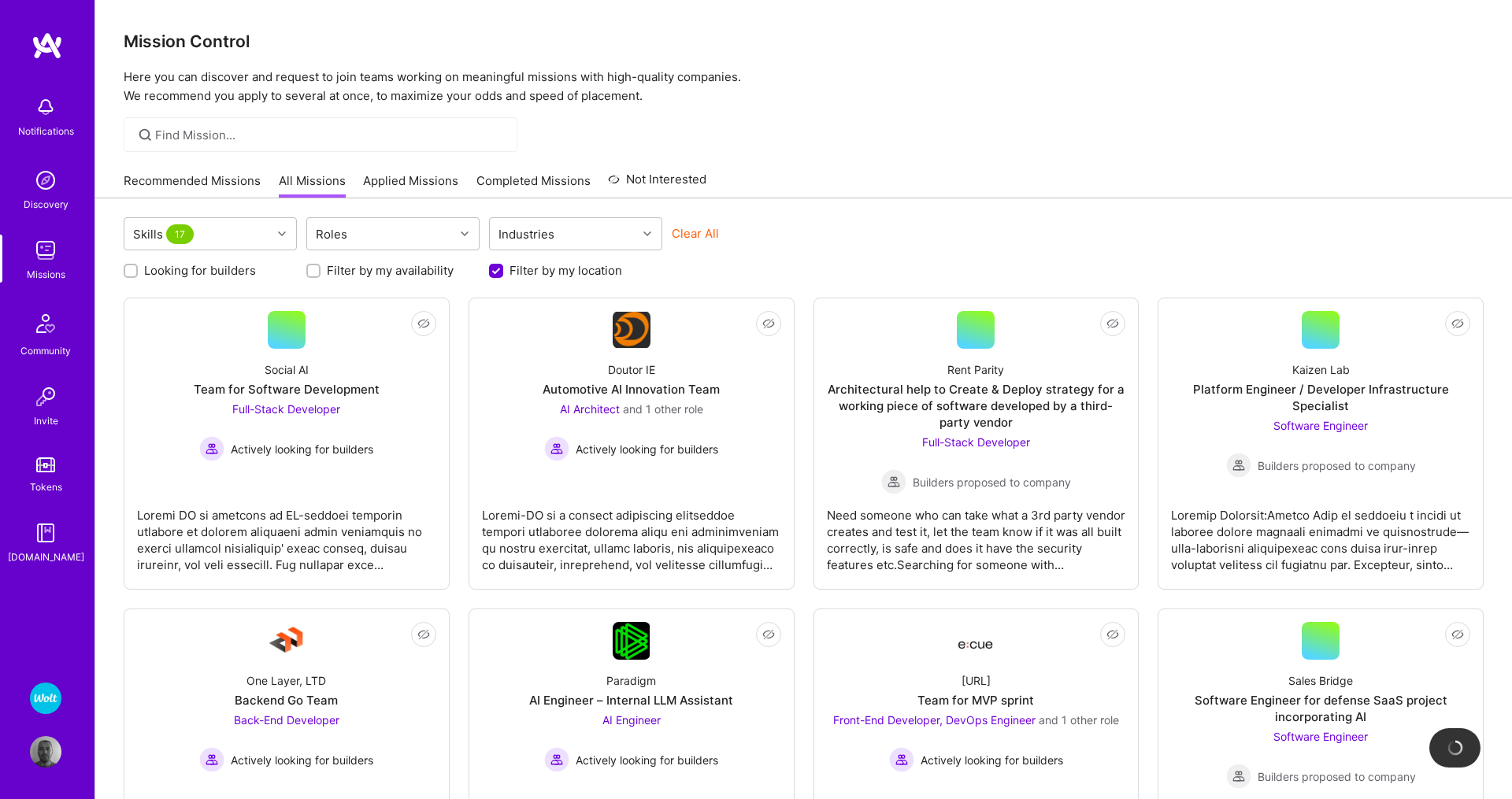
click at [132, 273] on input "Looking for builders" at bounding box center [132, 272] width 11 height 11
checkbox input "true"
